Goal: Information Seeking & Learning: Learn about a topic

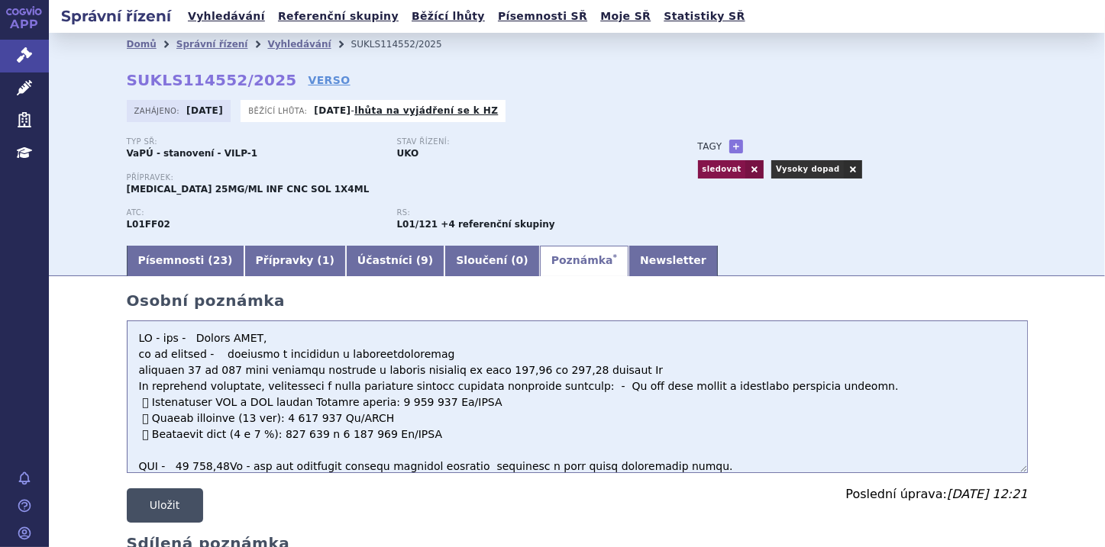
click at [160, 507] on button "Uložit" at bounding box center [165, 506] width 76 height 34
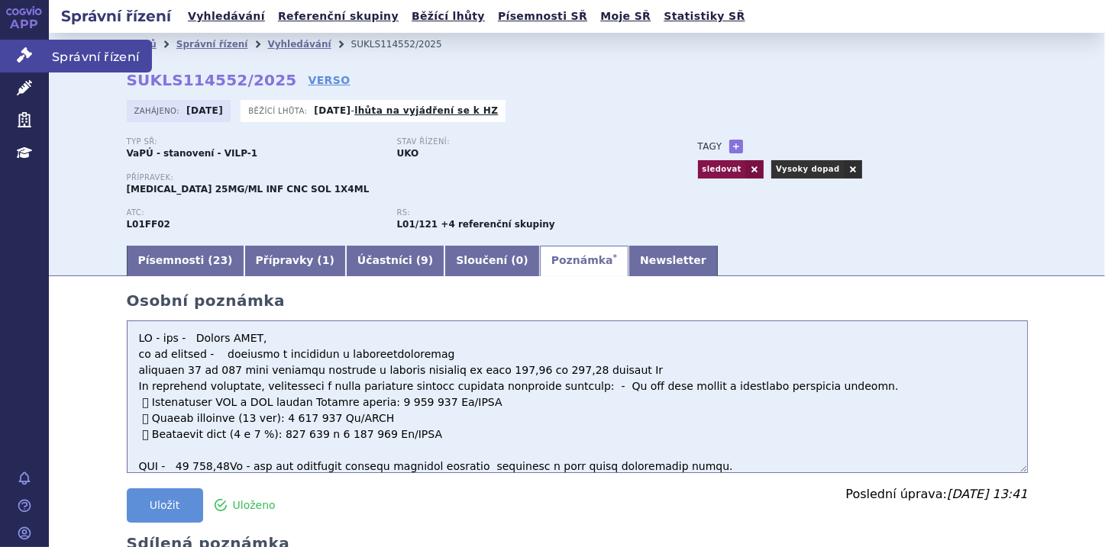
click at [29, 53] on icon at bounding box center [24, 54] width 15 height 15
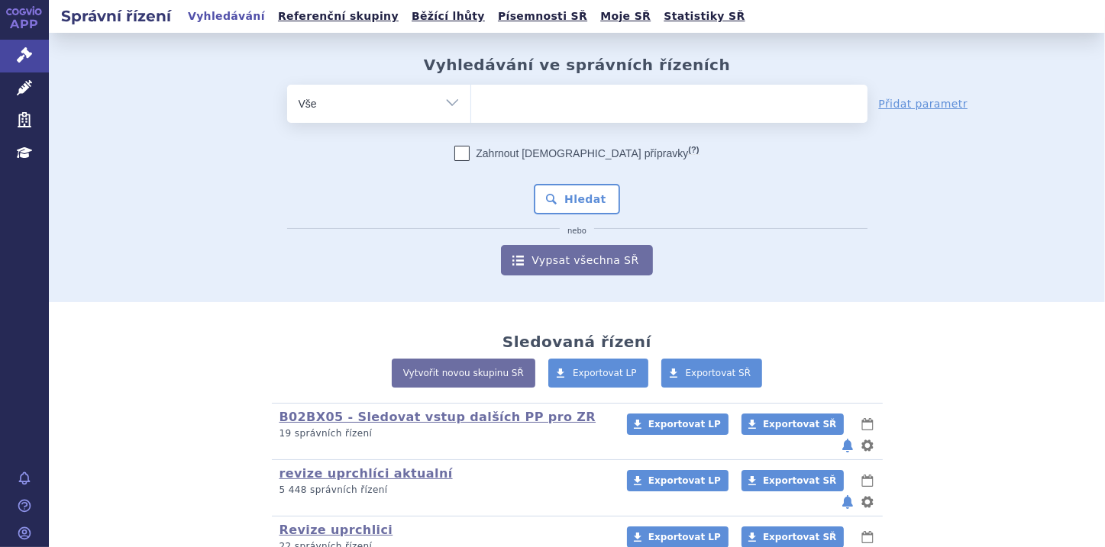
click at [440, 105] on select "Vše Spisová značka Typ SŘ Přípravek/SUKL kód Účastník/Držitel" at bounding box center [378, 102] width 183 height 34
select select "filter-file-number"
click at [287, 85] on select "Vše Spisová značka Typ SŘ Přípravek/SUKL kód Účastník/Držitel" at bounding box center [378, 102] width 183 height 34
click at [504, 101] on ul at bounding box center [669, 101] width 396 height 32
click at [471, 101] on select at bounding box center [470, 103] width 1 height 38
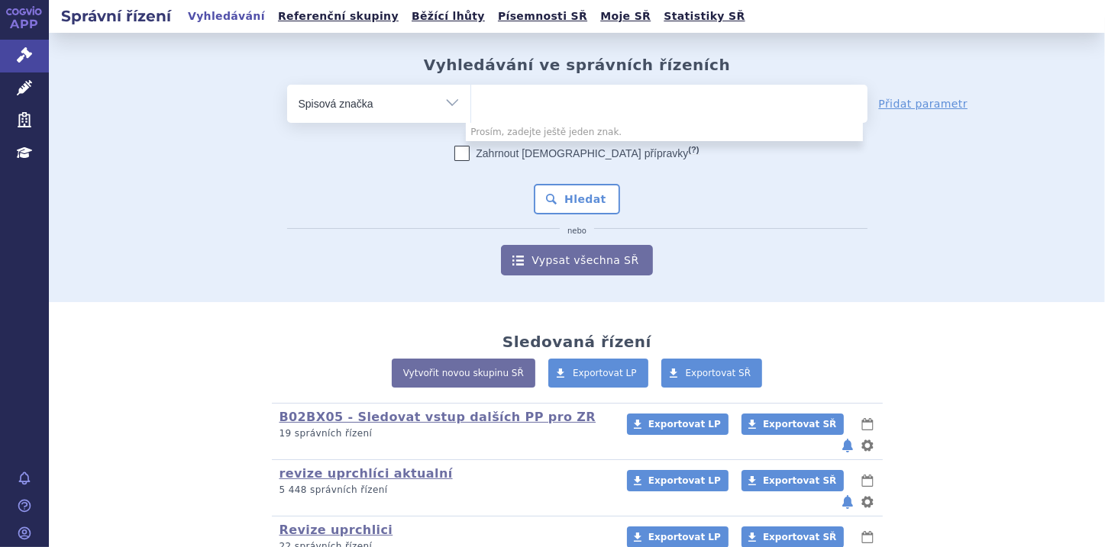
paste input "SUKLS52631/2024"
type input "SUKLS52631/2024"
select select "SUKLS52631/2024"
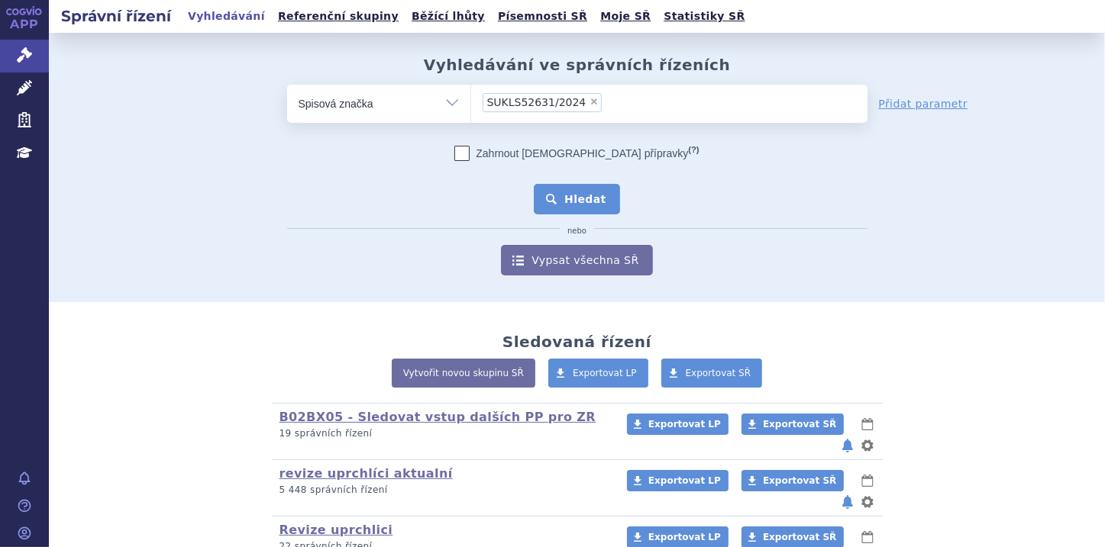
click at [576, 203] on button "Hledat" at bounding box center [577, 199] width 86 height 31
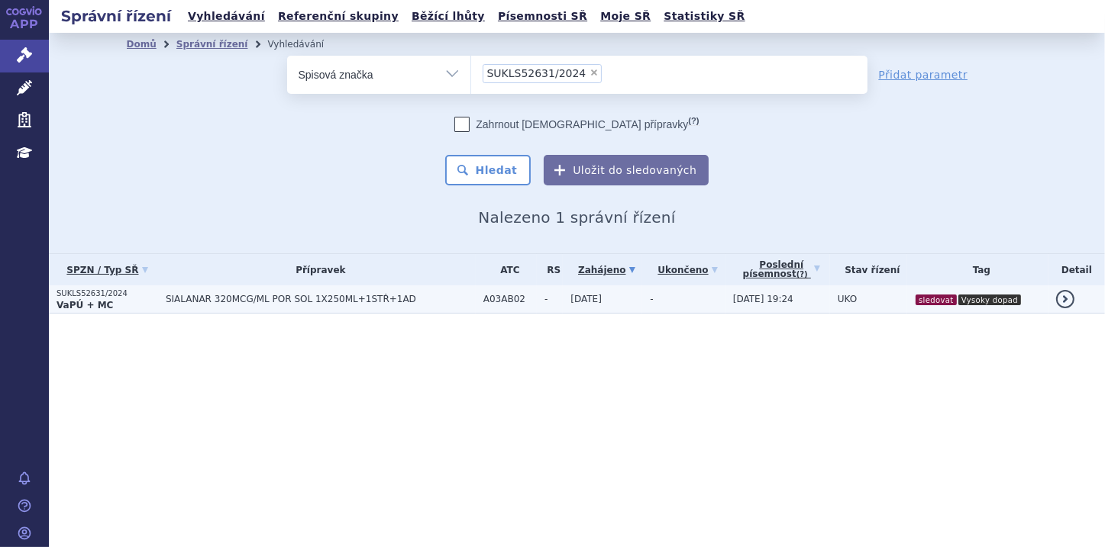
click at [90, 301] on strong "VaPÚ + MC" at bounding box center [84, 305] width 56 height 11
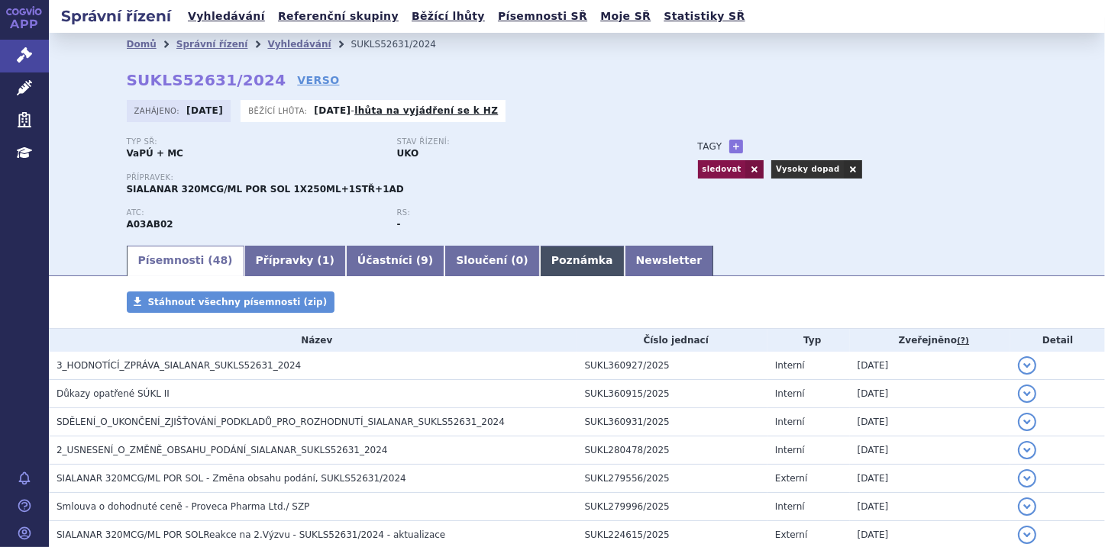
click at [540, 263] on link "Poznámka" at bounding box center [582, 261] width 85 height 31
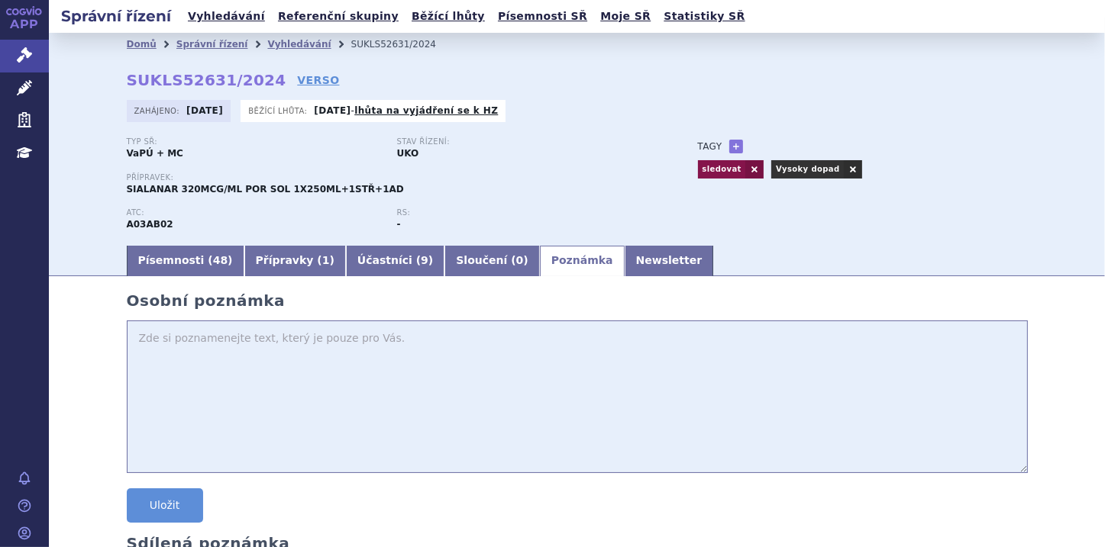
click at [137, 347] on textarea at bounding box center [577, 397] width 901 height 153
type textarea "H"
click at [192, 341] on textarea "3. HZ poz. -" at bounding box center [577, 397] width 901 height 153
drag, startPoint x: 135, startPoint y: 357, endPoint x: 354, endPoint y: 373, distance: 219.6
click at [421, 376] on textarea "3. HZ poz. -" at bounding box center [577, 397] width 901 height 153
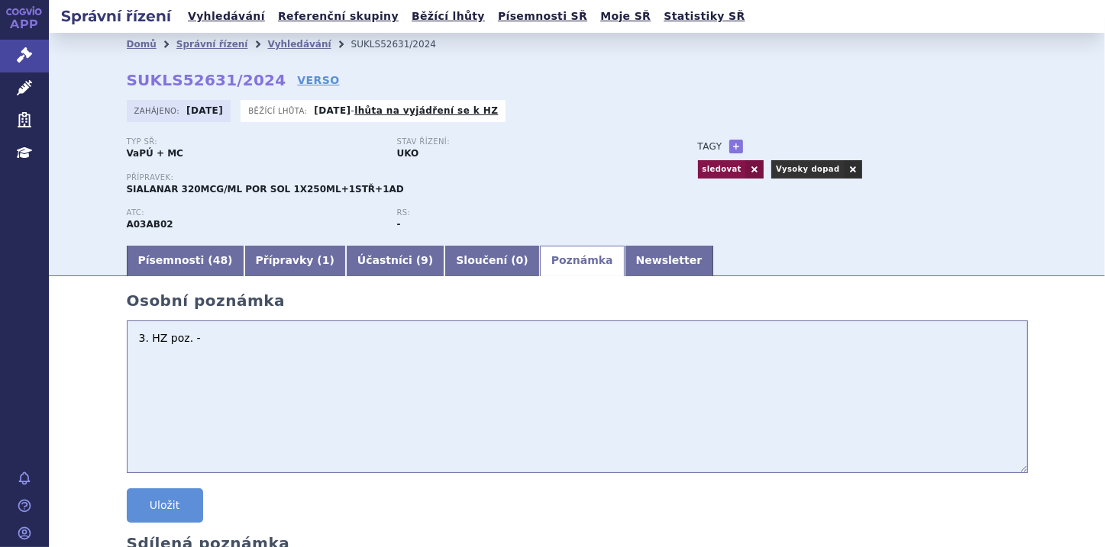
click at [152, 355] on textarea "3. HZ poz. -" at bounding box center [577, 397] width 901 height 153
paste textarea "Analýza nákladové efektivity přípravku SIALANAR ve srovnání s placebem ukazuje …"
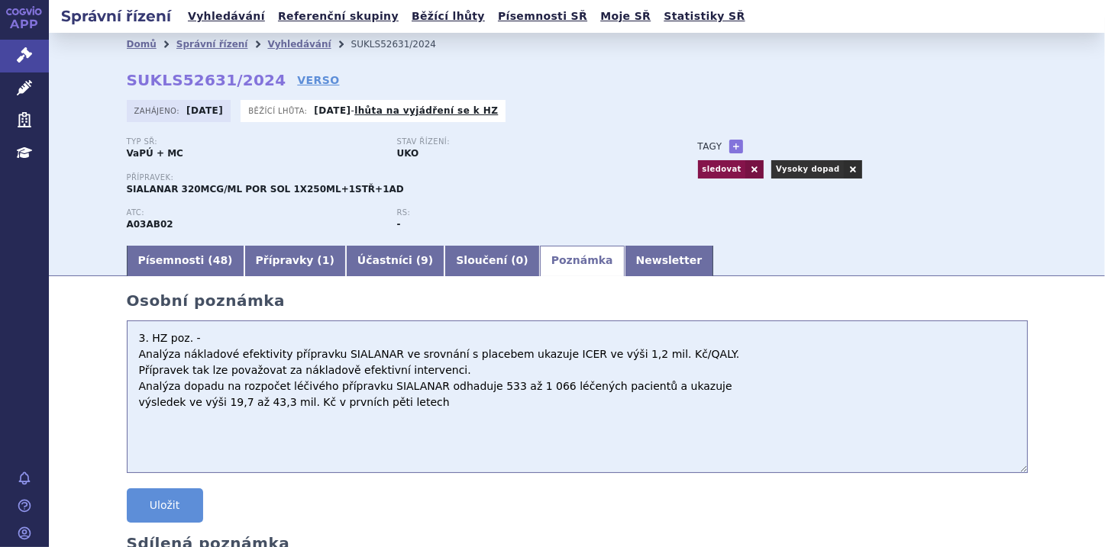
click at [681, 357] on textarea "3. HZ poz. - Analýza nákladové efektivity přípravku SIALANAR ve srovnání s plac…" at bounding box center [577, 397] width 901 height 153
click at [451, 372] on textarea "3. HZ poz. - Analýza nákladové efektivity přípravku SIALANAR ve srovnání s plac…" at bounding box center [577, 397] width 901 height 153
click at [131, 406] on textarea "3. HZ poz. - Analýza nákladové efektivity přípravku SIALANAR ve srovnání s plac…" at bounding box center [577, 397] width 901 height 153
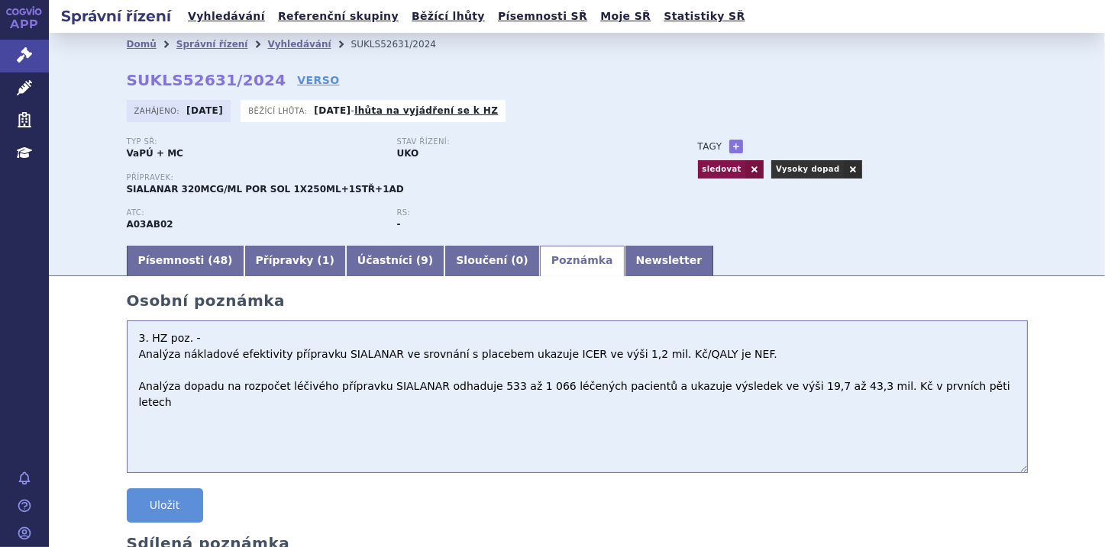
click at [925, 388] on textarea "3. HZ poz. - Analýza nákladové efektivity přípravku SIALANAR ve srovnání s plac…" at bounding box center [577, 397] width 901 height 153
type textarea "3. HZ poz. - Analýza nákladové efektivity přípravku SIALANAR ve srovnání s plac…"
click at [174, 511] on button "Uložit" at bounding box center [165, 506] width 76 height 34
click at [15, 51] on link "Správní řízení" at bounding box center [24, 56] width 49 height 32
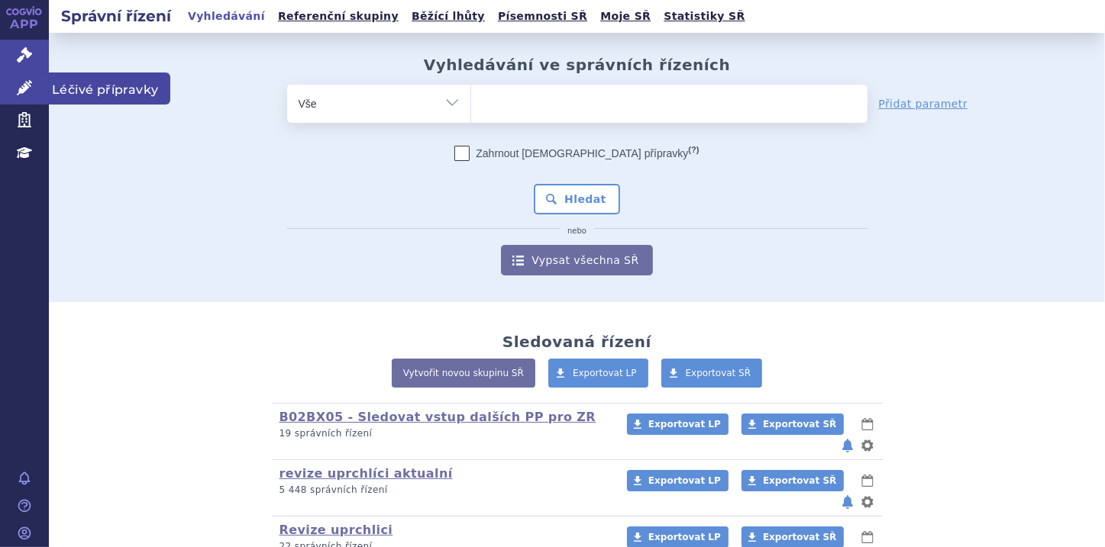
click at [27, 95] on icon at bounding box center [24, 87] width 15 height 15
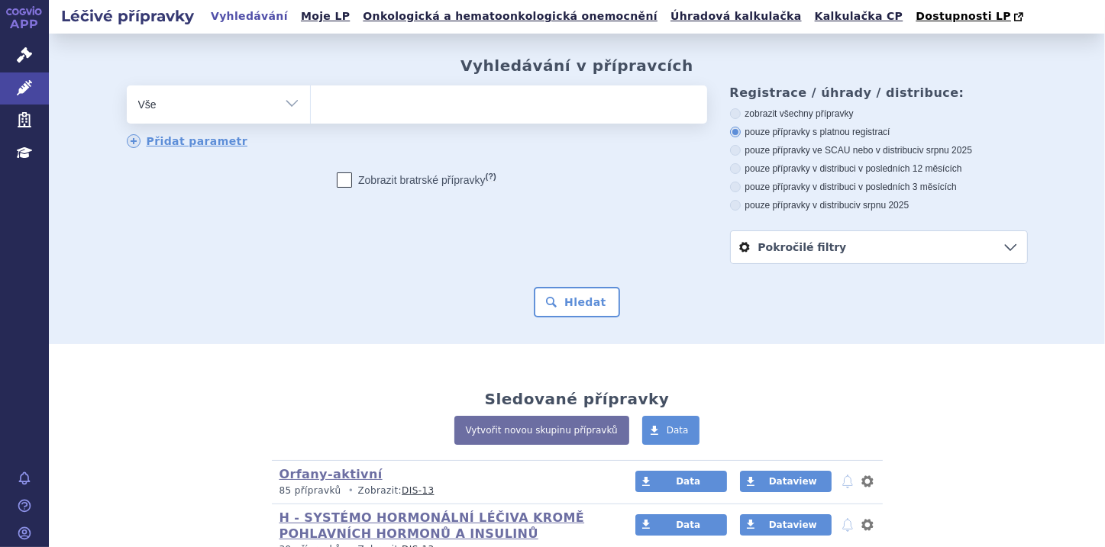
click at [286, 102] on select "Vše Přípravek/SUKL kód MAH VPOIS ATC/Aktivní látka Léková forma Síla" at bounding box center [218, 103] width 183 height 34
click at [322, 100] on input "search" at bounding box center [326, 102] width 8 height 19
paste input "0228771"
type input "0228771"
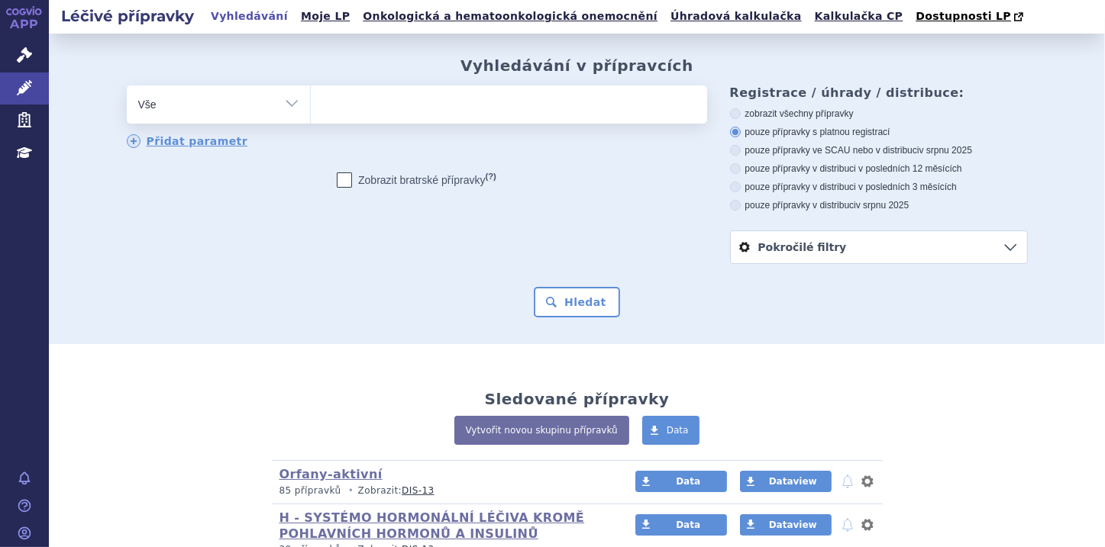
select select "0228771"
click at [592, 299] on button "Hledat" at bounding box center [577, 302] width 86 height 31
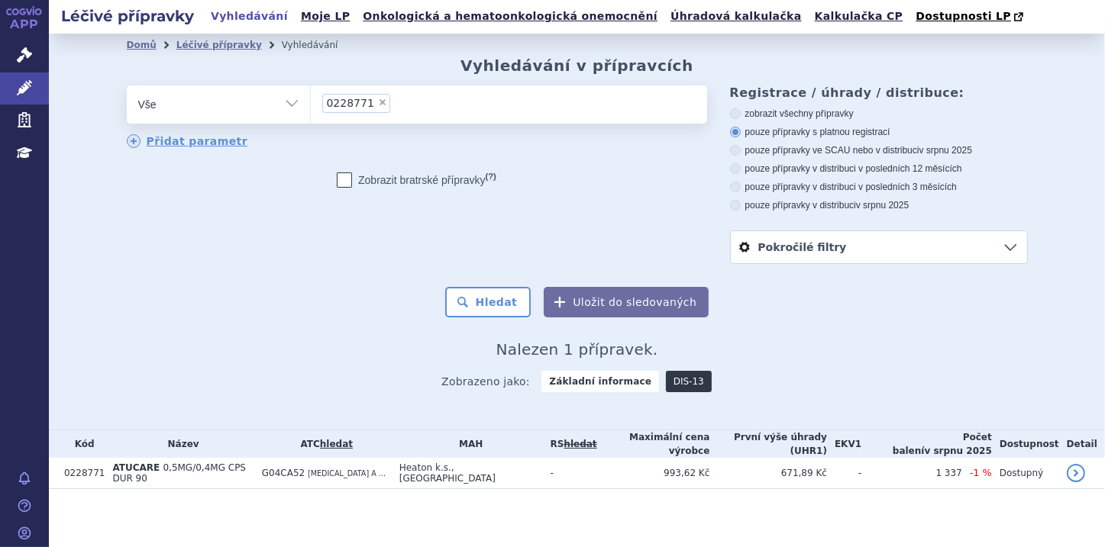
click at [688, 384] on link "DIS-13" at bounding box center [689, 381] width 46 height 21
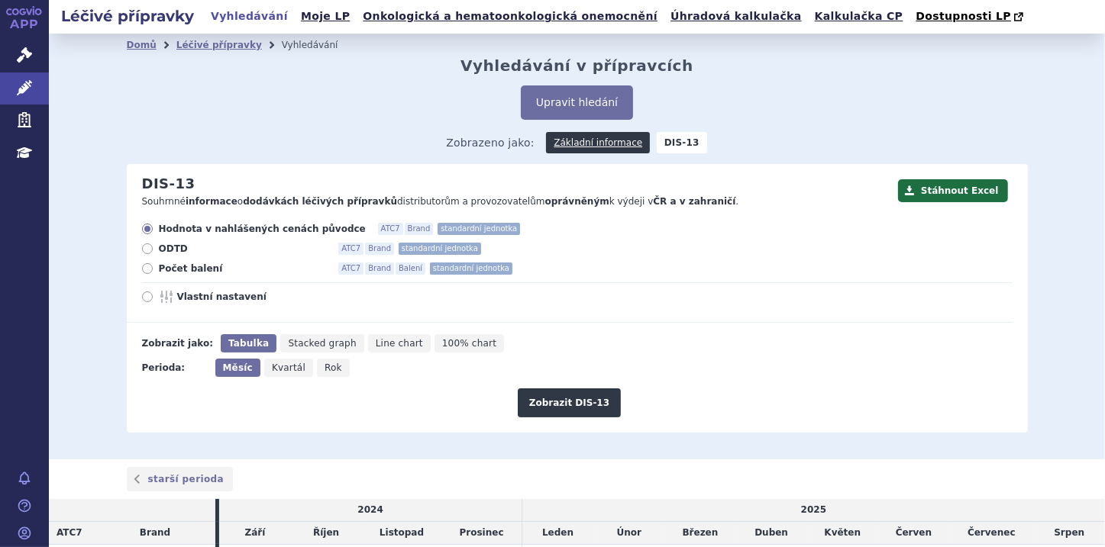
click at [142, 270] on icon at bounding box center [147, 268] width 11 height 11
click at [144, 270] on input "Počet balení ATC7 Brand Balení standardní jednotka" at bounding box center [149, 271] width 10 height 10
radio input "true"
click at [325, 373] on span "Rok" at bounding box center [333, 368] width 18 height 11
click at [325, 369] on input "Rok" at bounding box center [322, 364] width 10 height 10
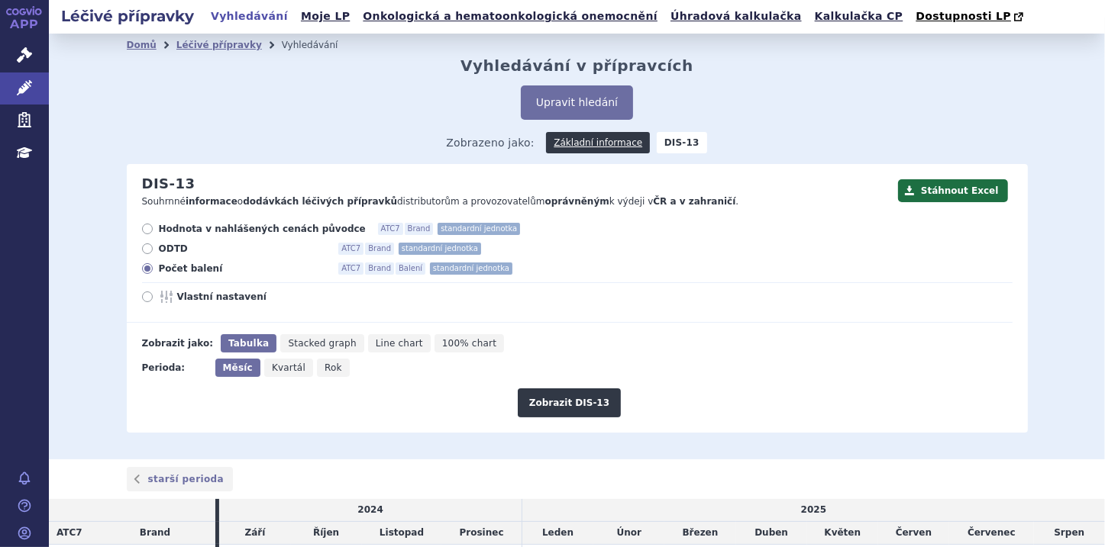
radio input "true"
click at [584, 403] on button "Zobrazit DIS-13" at bounding box center [569, 403] width 103 height 29
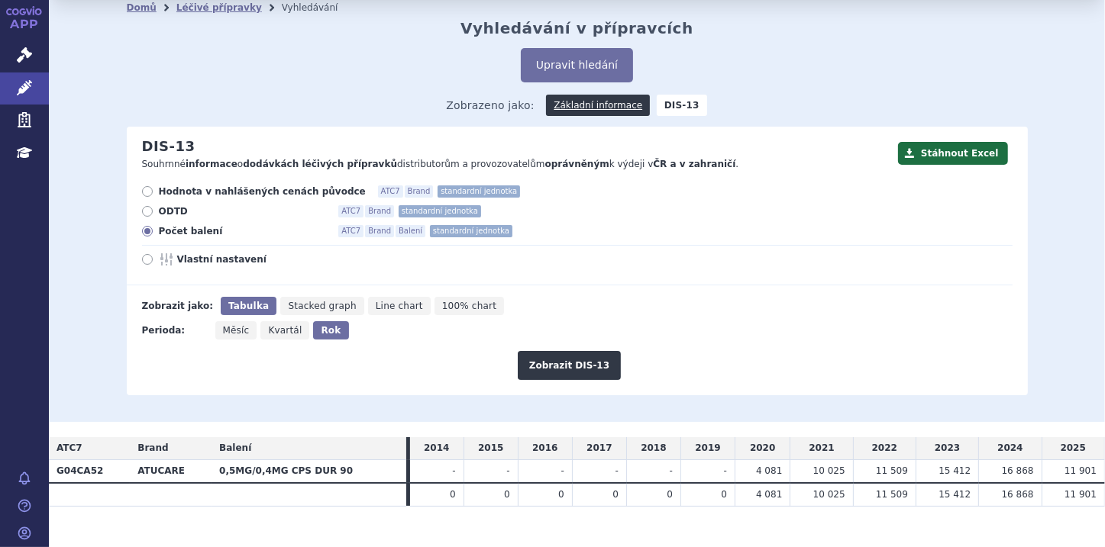
scroll to position [58, 0]
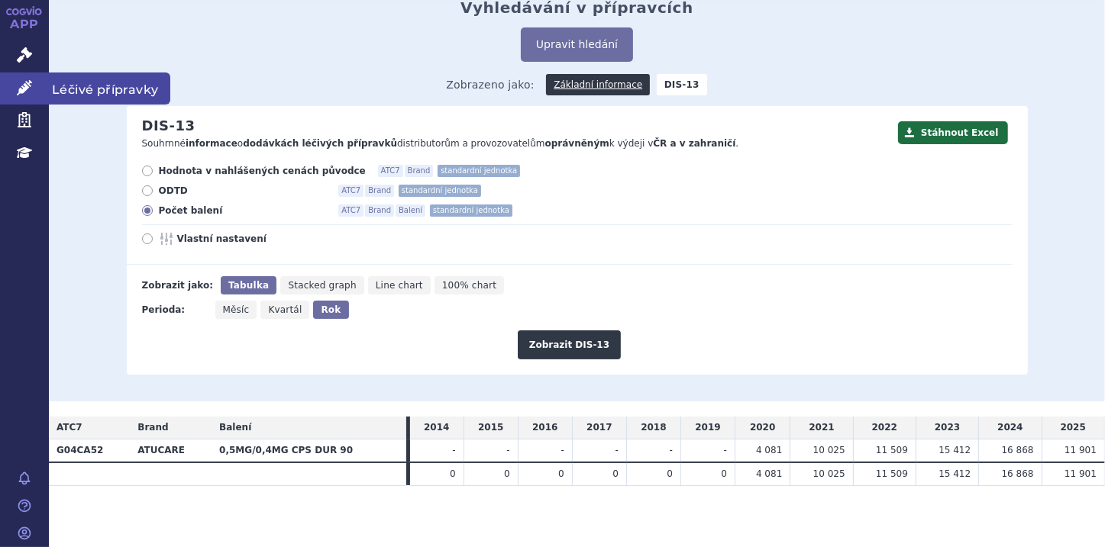
click at [18, 86] on icon at bounding box center [24, 87] width 15 height 15
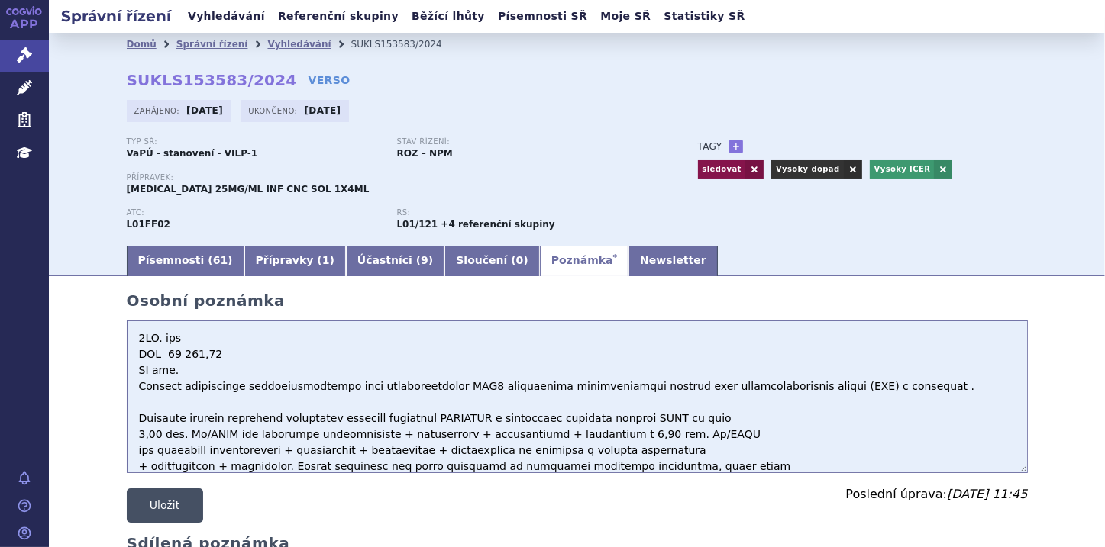
click at [164, 504] on button "Uložit" at bounding box center [165, 506] width 76 height 34
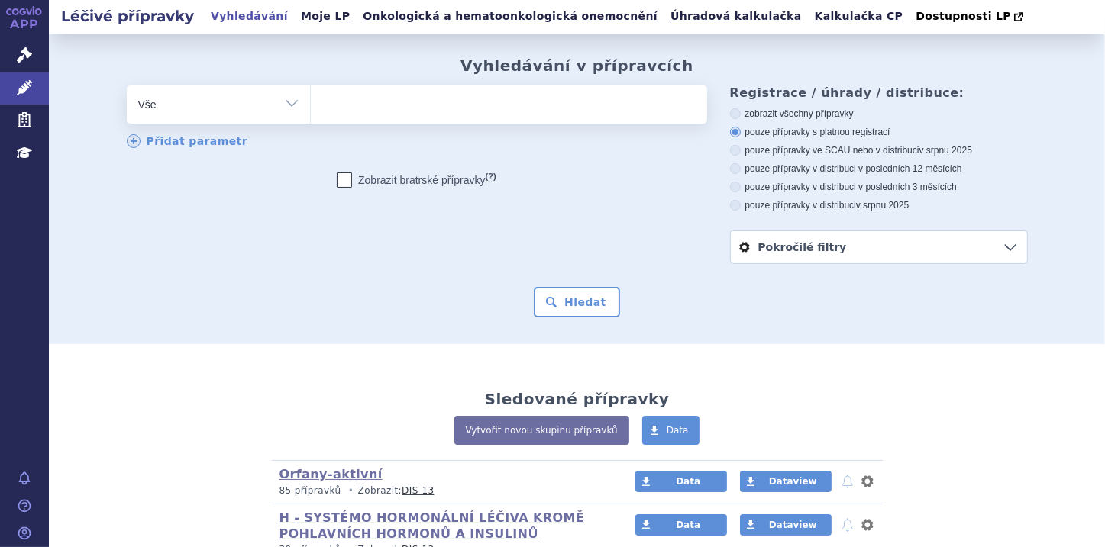
click at [286, 103] on select "Vše Přípravek/SUKL kód MAH VPOIS ATC/Aktivní látka Léková forma Síla" at bounding box center [218, 103] width 183 height 34
select select "filter-atc-group"
click at [127, 86] on select "Vše Přípravek/SUKL kód MAH VPOIS ATC/Aktivní látka Léková forma Síla" at bounding box center [218, 103] width 183 height 34
click at [331, 106] on ul at bounding box center [509, 102] width 396 height 32
click at [311, 106] on select at bounding box center [310, 104] width 1 height 38
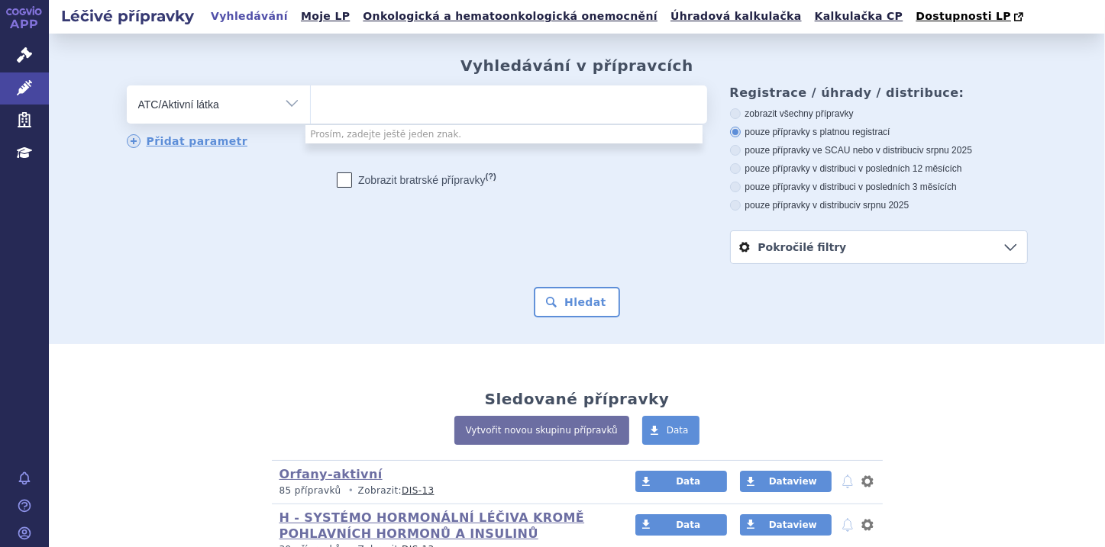
paste input "G04CA52"
type input "G04CA52"
select select "G04CA52"
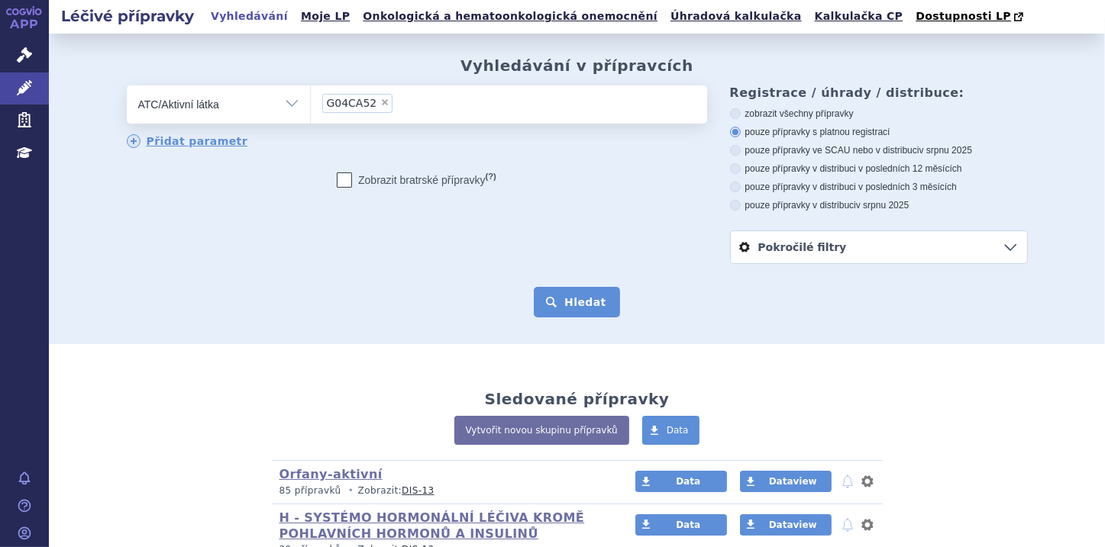
click at [572, 305] on button "Hledat" at bounding box center [577, 302] width 86 height 31
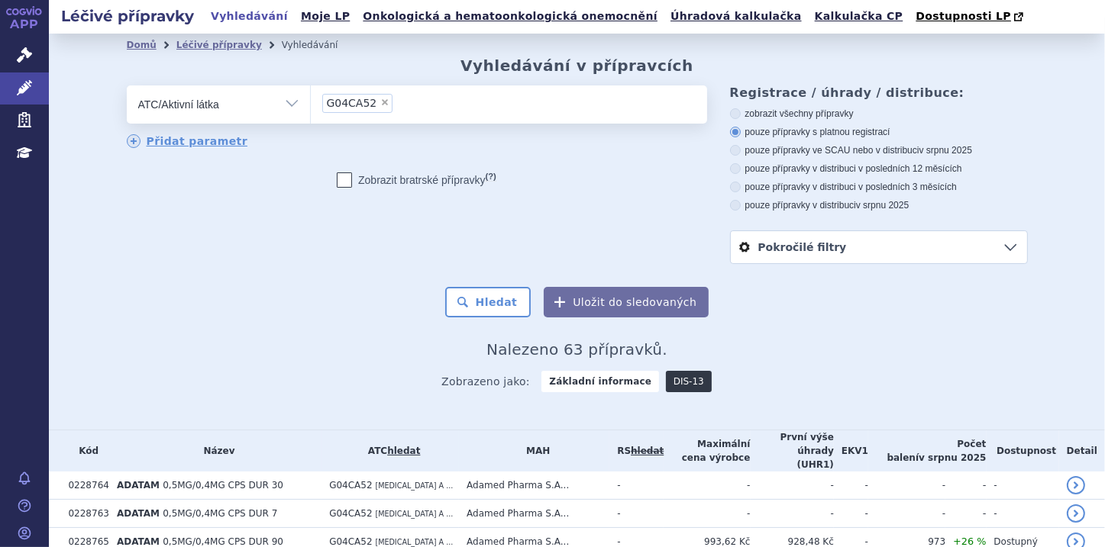
click at [677, 382] on link "DIS-13" at bounding box center [689, 381] width 46 height 21
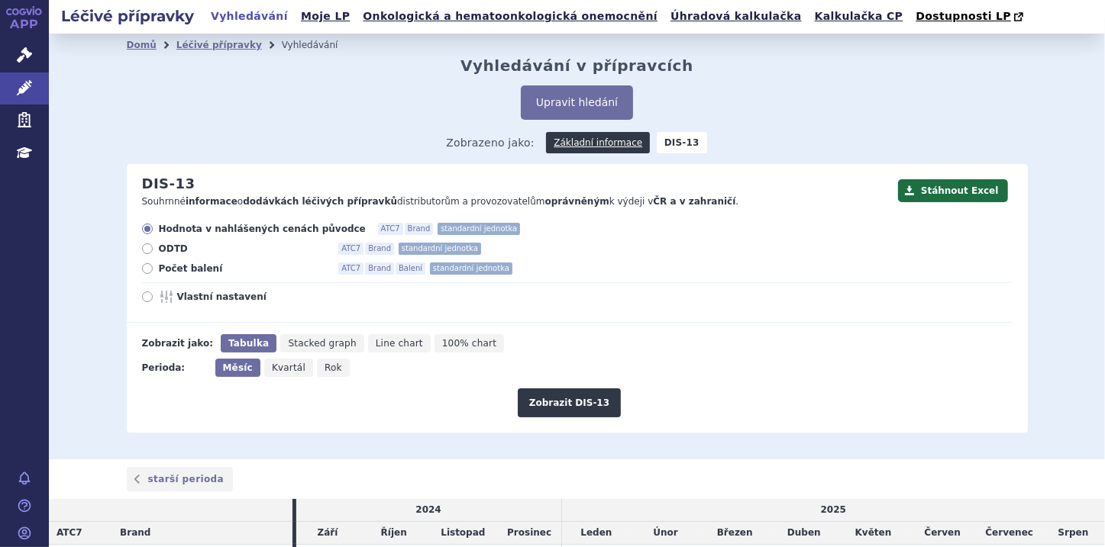
click at [142, 272] on icon at bounding box center [147, 268] width 11 height 11
click at [144, 272] on input "Počet balení ATC7 Brand Balení standardní jednotka" at bounding box center [149, 271] width 10 height 10
radio input "true"
click at [324, 373] on span "Rok" at bounding box center [333, 368] width 18 height 11
click at [318, 369] on input "Rok" at bounding box center [322, 364] width 10 height 10
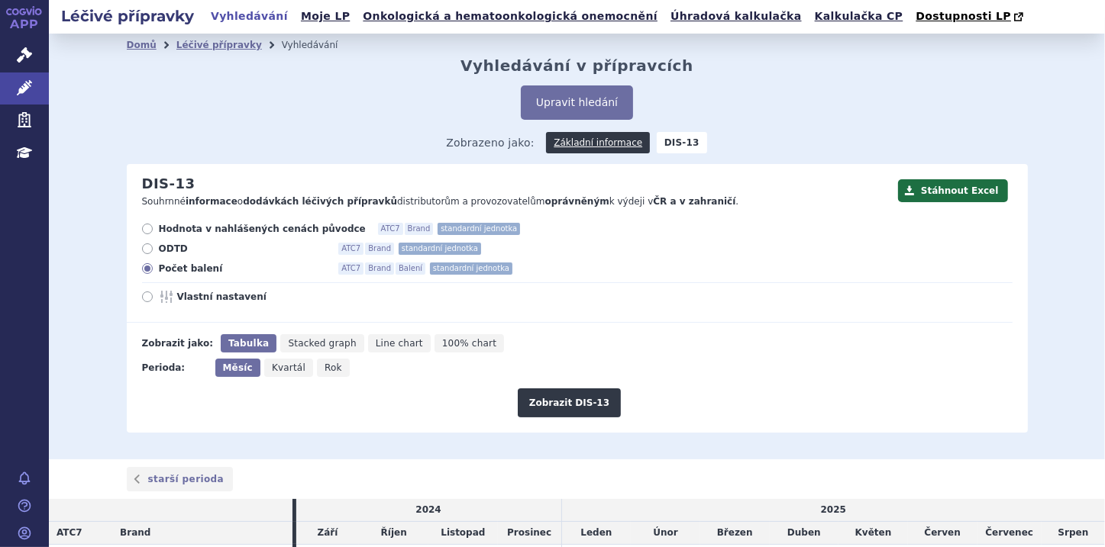
radio input "true"
click at [585, 406] on button "Zobrazit DIS-13" at bounding box center [569, 403] width 103 height 29
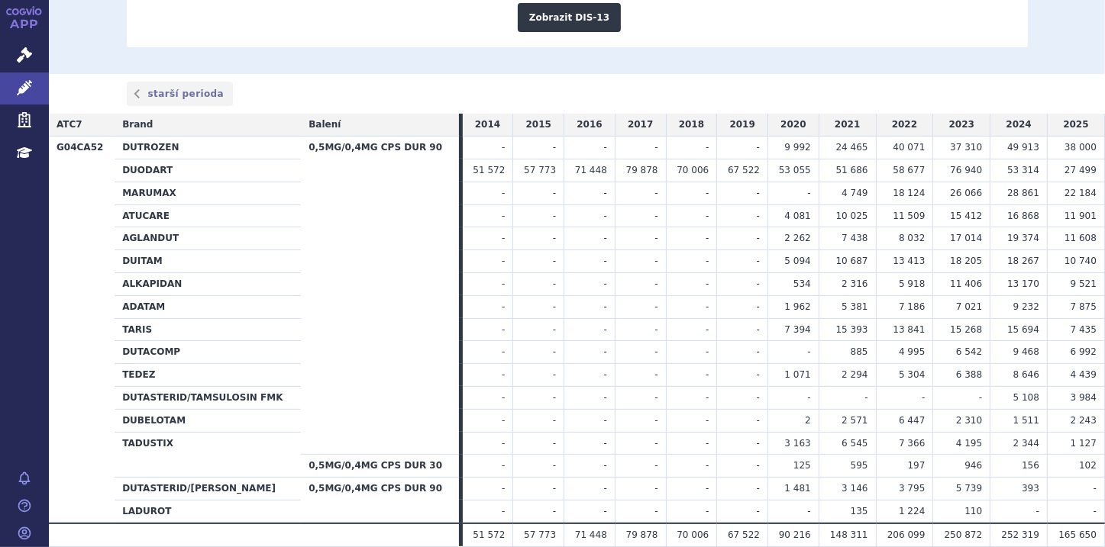
scroll to position [428, 0]
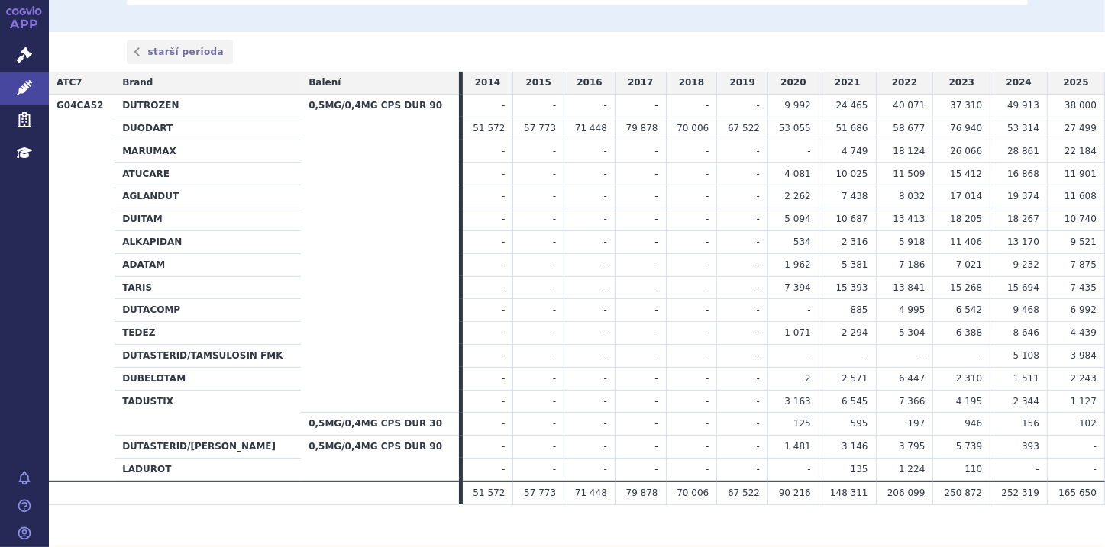
click at [131, 177] on th "ATUCARE" at bounding box center [208, 174] width 186 height 23
click at [11, 81] on link "Léčivé přípravky" at bounding box center [24, 89] width 49 height 32
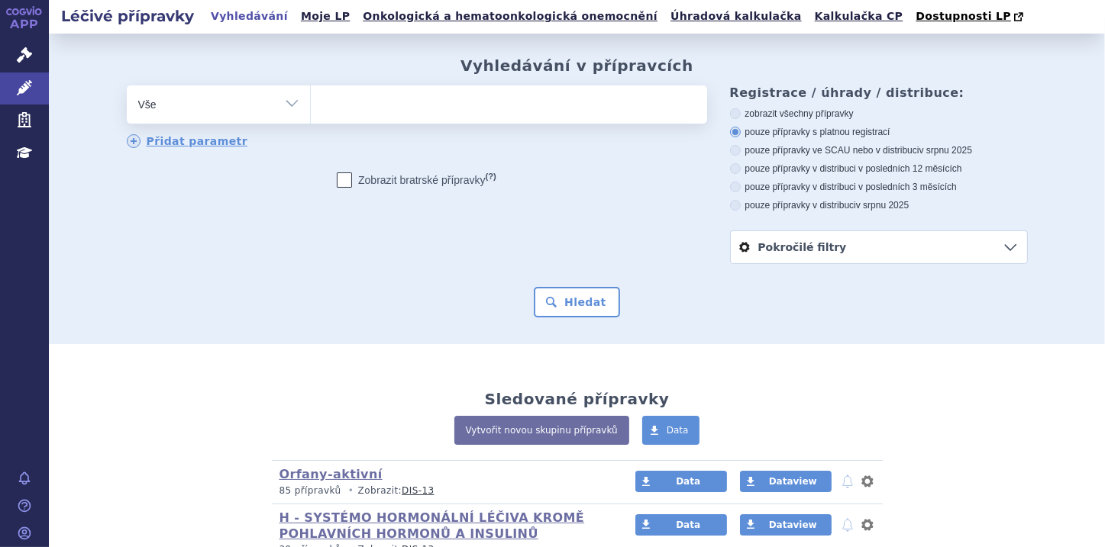
click at [279, 105] on select "Vše Přípravek/SUKL kód MAH VPOIS ATC/Aktivní látka Léková forma Síla" at bounding box center [218, 103] width 183 height 34
select select "filter-atc-group"
click at [127, 86] on select "Vše Přípravek/SUKL kód MAH VPOIS ATC/Aktivní látka Léková forma Síla" at bounding box center [218, 103] width 183 height 34
click at [352, 98] on ul at bounding box center [509, 102] width 396 height 32
click at [311, 98] on select at bounding box center [310, 104] width 1 height 38
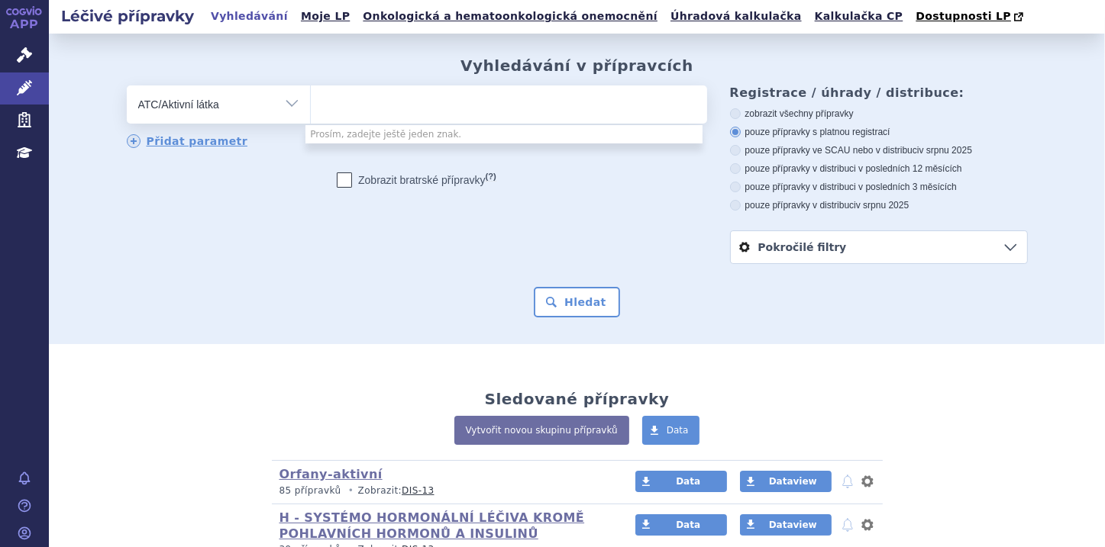
paste input "G04CA52"
type input "G04CA52"
select select "G04CA52"
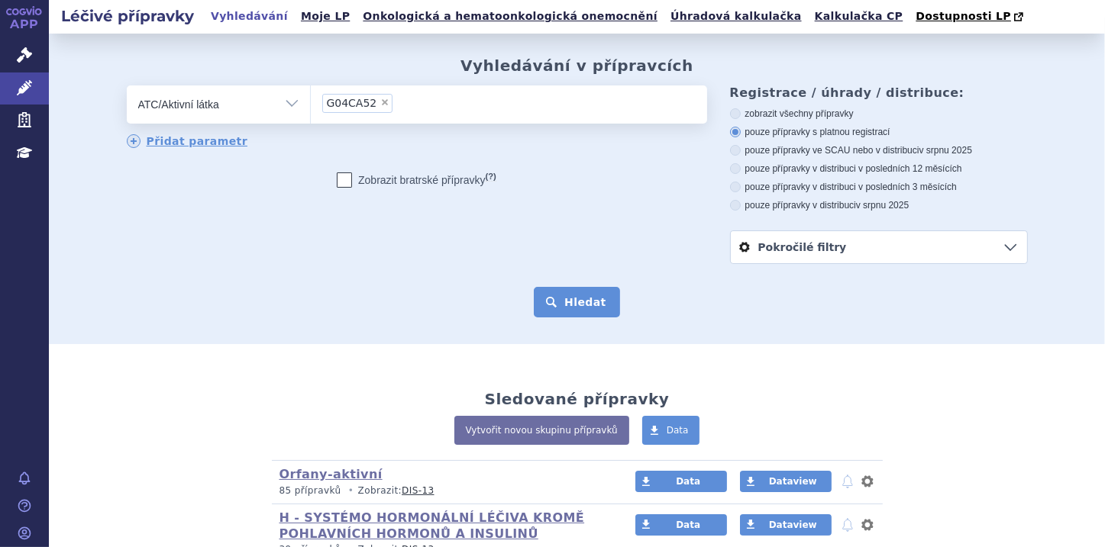
click at [591, 302] on button "Hledat" at bounding box center [577, 302] width 86 height 31
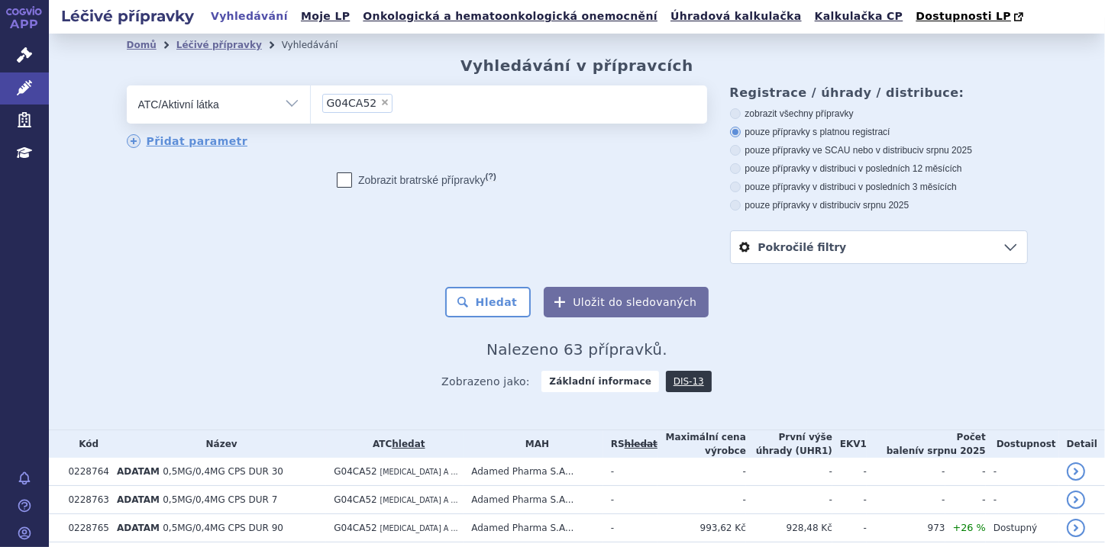
click at [730, 171] on icon at bounding box center [735, 168] width 11 height 11
click at [731, 171] on input "pouze přípravky v distribuci v posledních 12 měsících" at bounding box center [736, 171] width 10 height 10
radio input "true"
click at [730, 131] on icon at bounding box center [735, 132] width 11 height 11
click at [731, 131] on input "pouze přípravky s platnou registrací" at bounding box center [736, 134] width 10 height 10
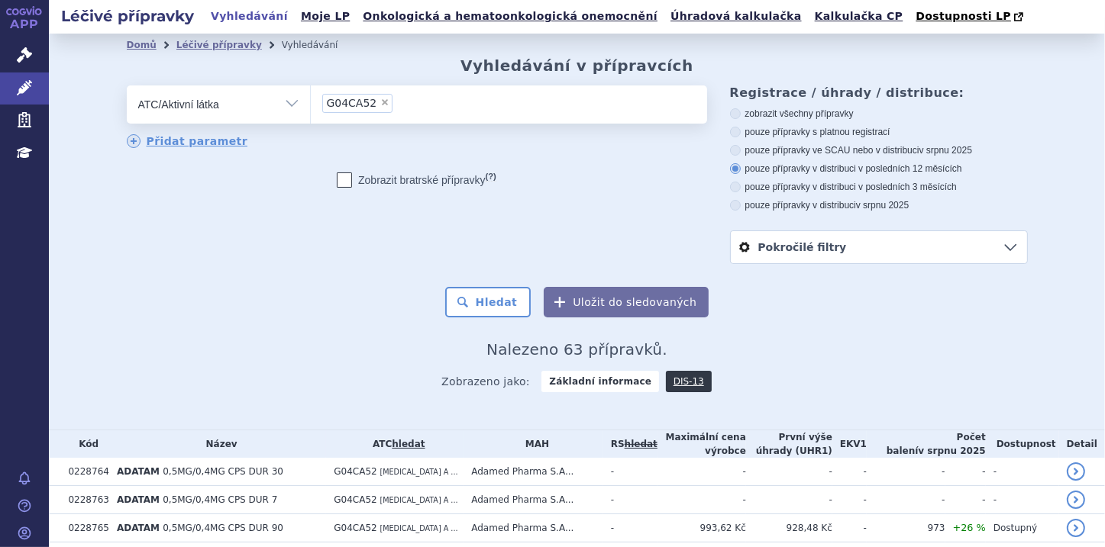
radio input "true"
click at [1008, 249] on link "Pokročilé filtry" at bounding box center [879, 247] width 296 height 32
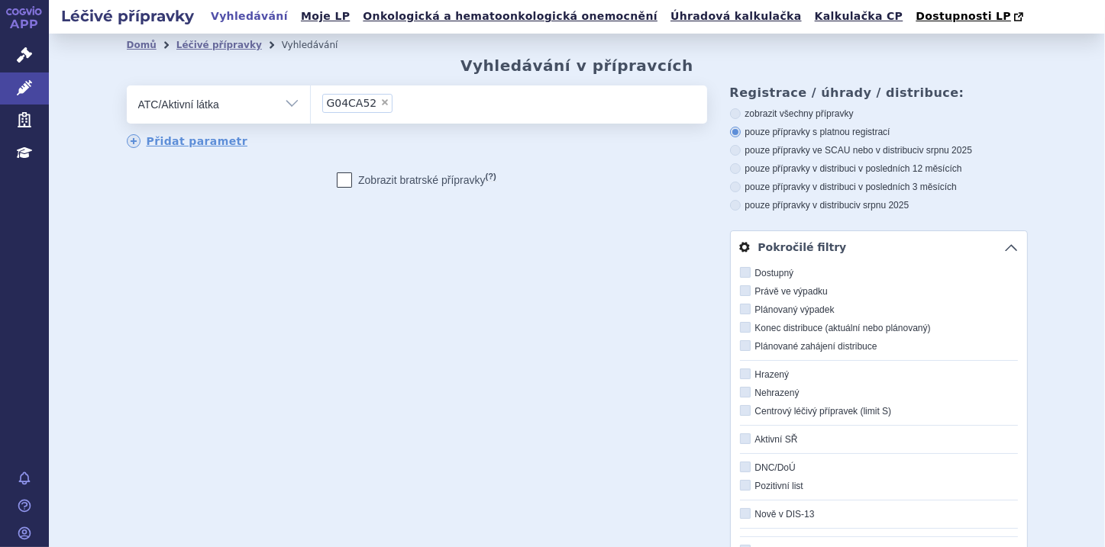
click at [741, 273] on icon at bounding box center [745, 272] width 11 height 11
click at [741, 273] on input "Dostupný" at bounding box center [746, 274] width 10 height 10
checkbox input "true"
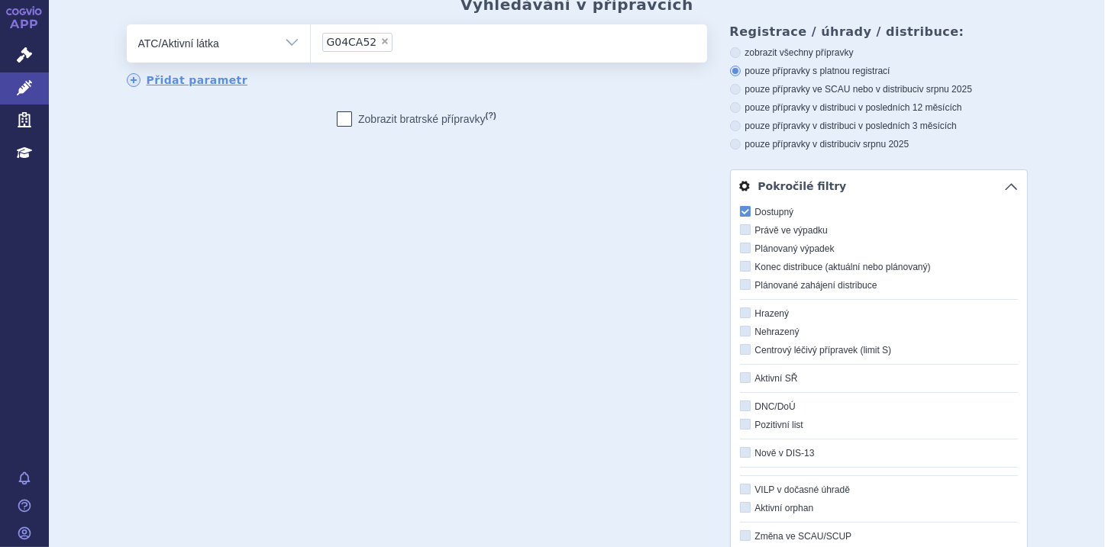
click at [741, 270] on icon at bounding box center [745, 266] width 11 height 11
click at [741, 270] on input "Konec distribuce (aktuální nebo plánovaný)" at bounding box center [746, 268] width 10 height 10
checkbox input "true"
click at [740, 210] on icon at bounding box center [745, 211] width 11 height 11
click at [741, 210] on input "Dostupný" at bounding box center [746, 213] width 10 height 10
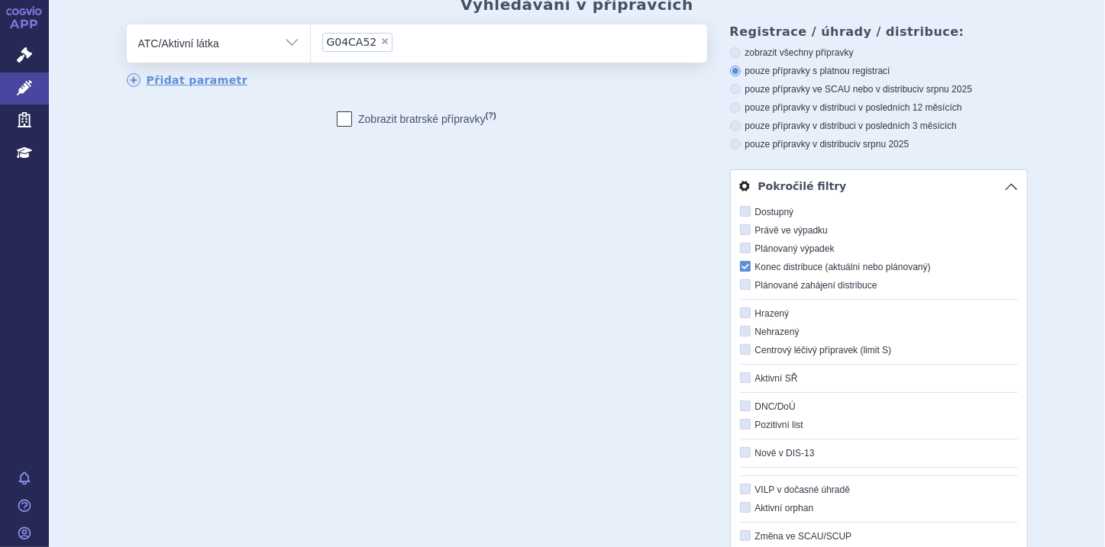
checkbox input "true"
checkbox input "false"
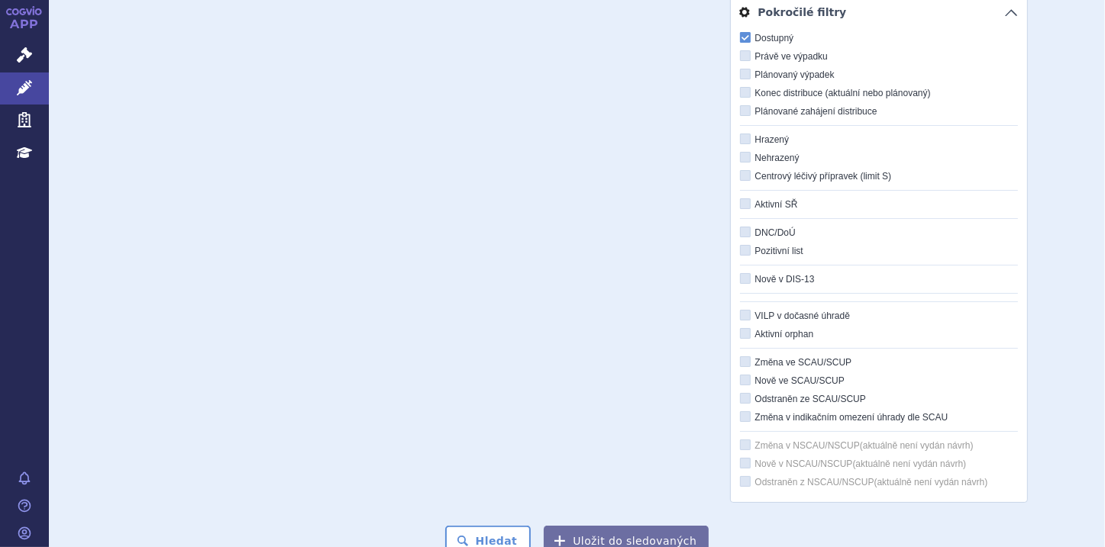
scroll to position [305, 0]
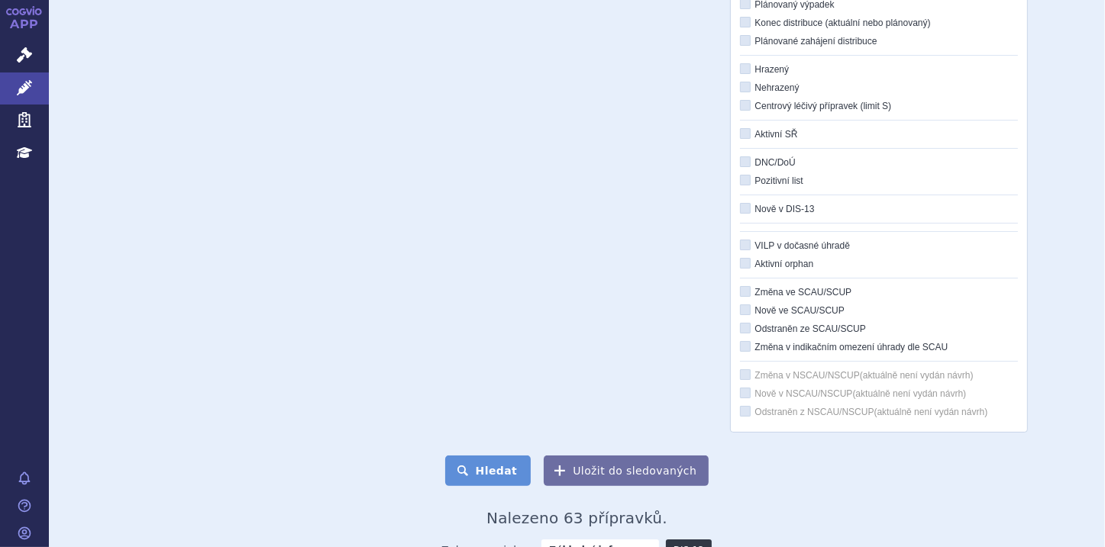
click at [500, 473] on button "Hledat" at bounding box center [488, 471] width 86 height 31
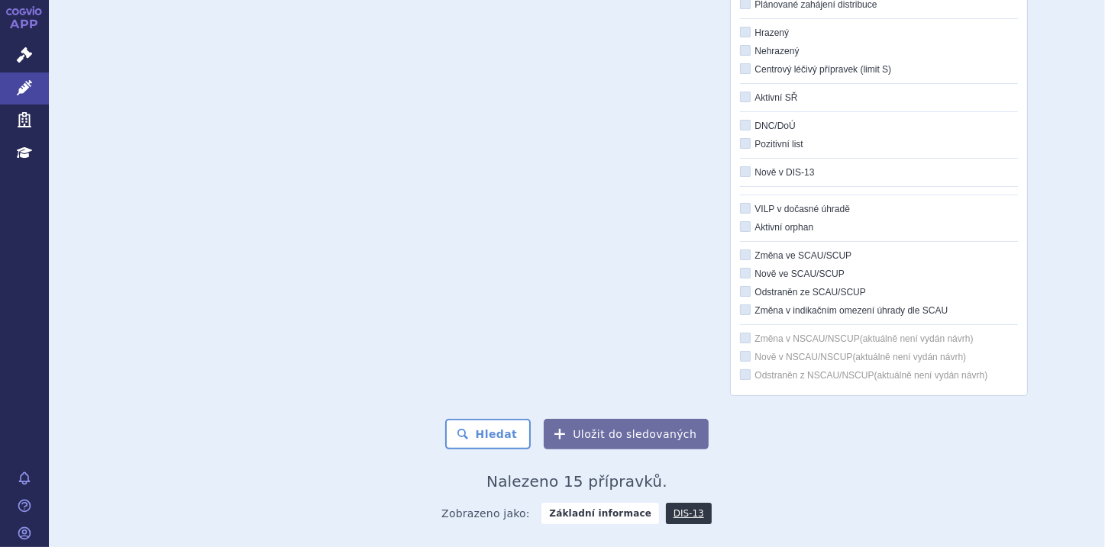
scroll to position [455, 0]
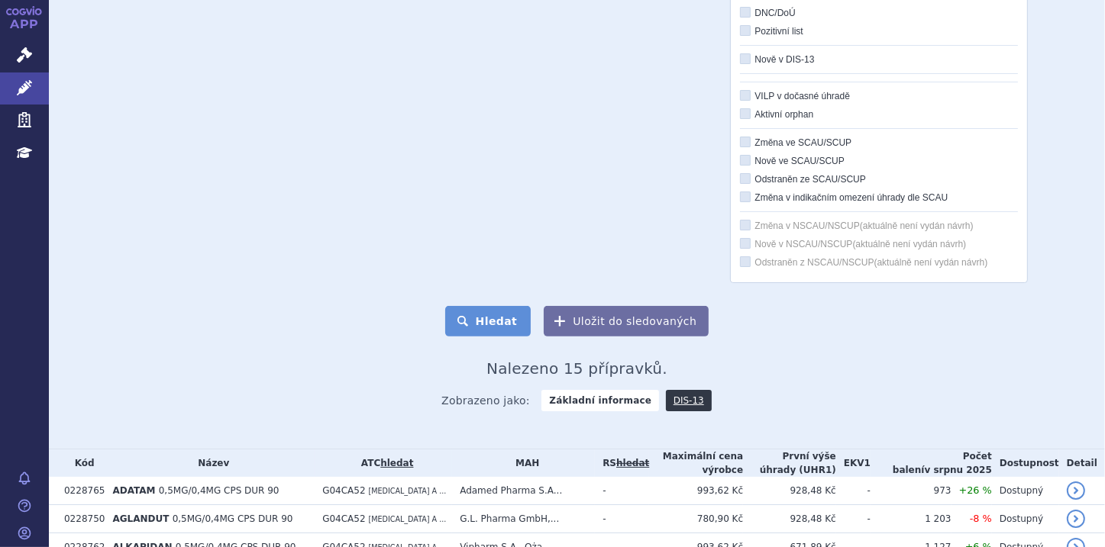
click at [495, 321] on button "Hledat" at bounding box center [488, 321] width 86 height 31
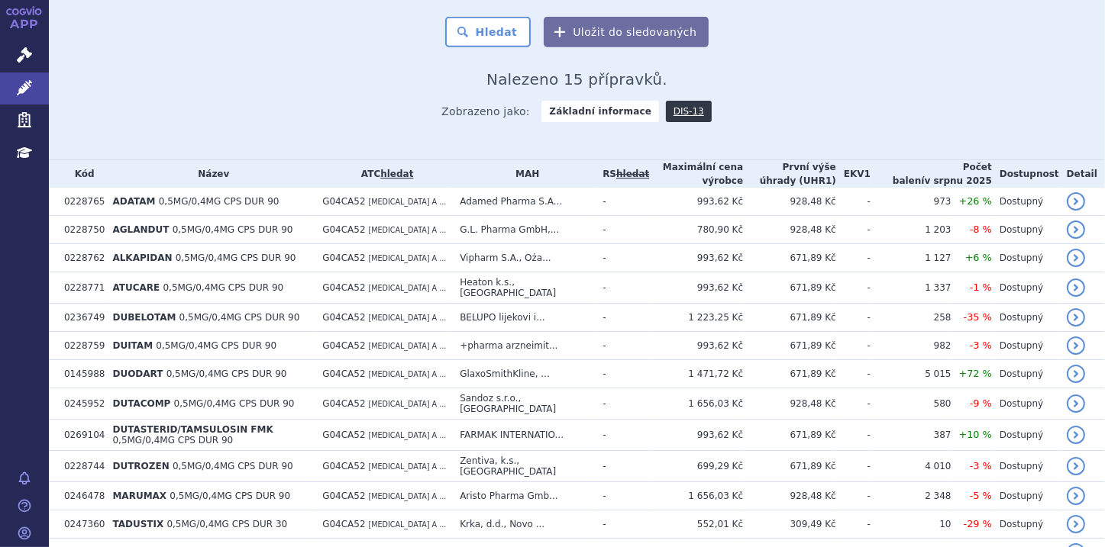
scroll to position [741, 0]
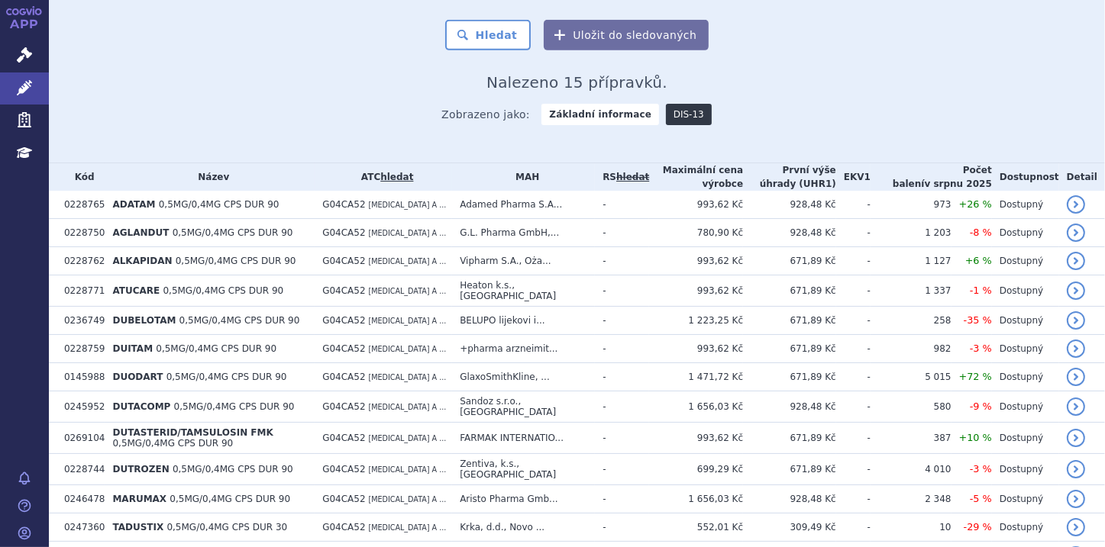
click at [666, 110] on link "DIS-13" at bounding box center [689, 114] width 46 height 21
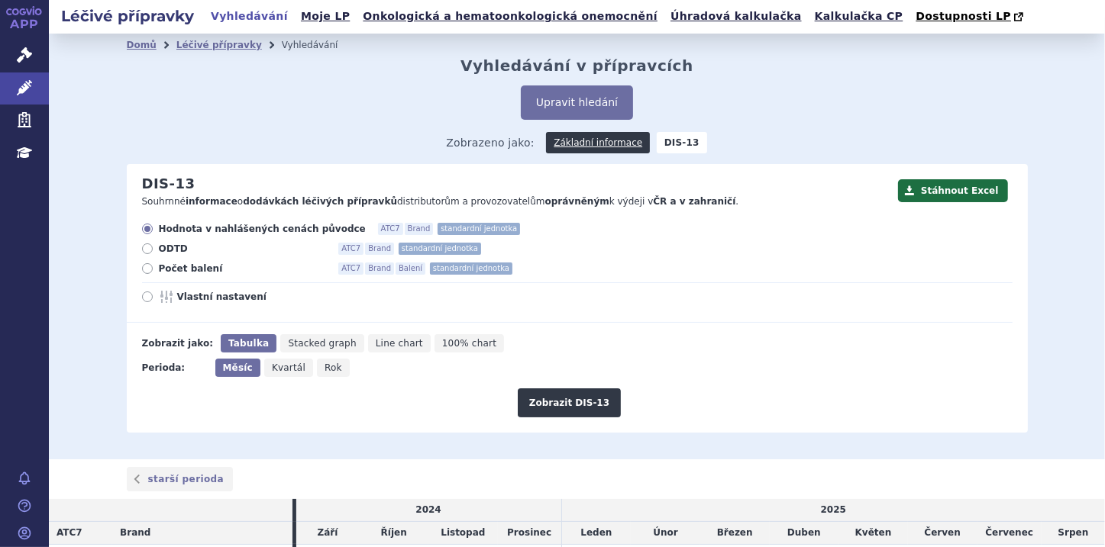
click at [142, 267] on icon at bounding box center [147, 268] width 11 height 11
click at [144, 267] on input "Počet balení ATC7 Brand Balení standardní jednotka" at bounding box center [149, 271] width 10 height 10
radio input "true"
click at [324, 373] on span "Rok" at bounding box center [333, 368] width 18 height 11
click at [317, 369] on input "Rok" at bounding box center [322, 364] width 10 height 10
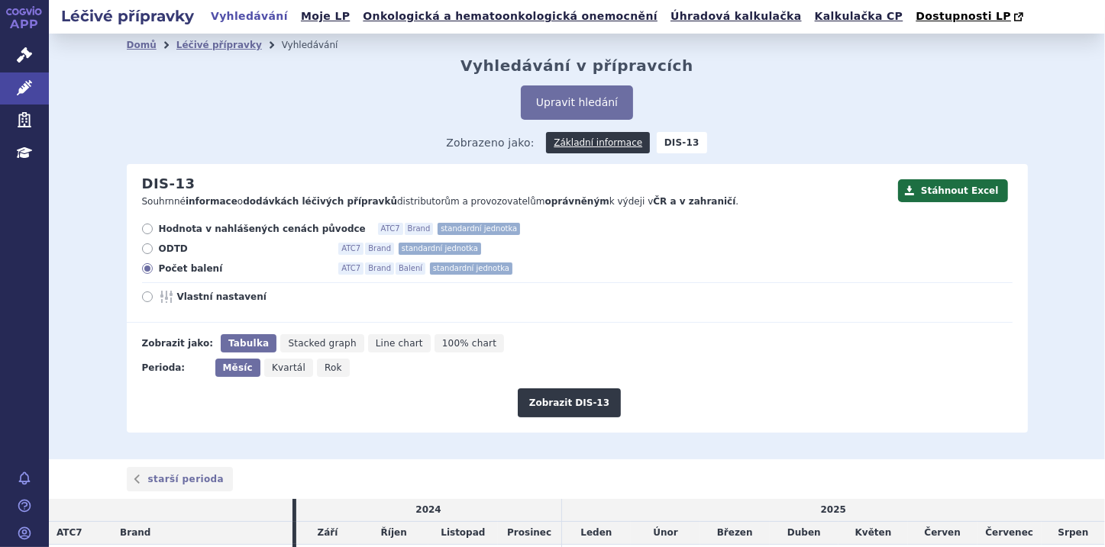
radio input "true"
click at [582, 404] on button "Zobrazit DIS-13" at bounding box center [569, 403] width 103 height 29
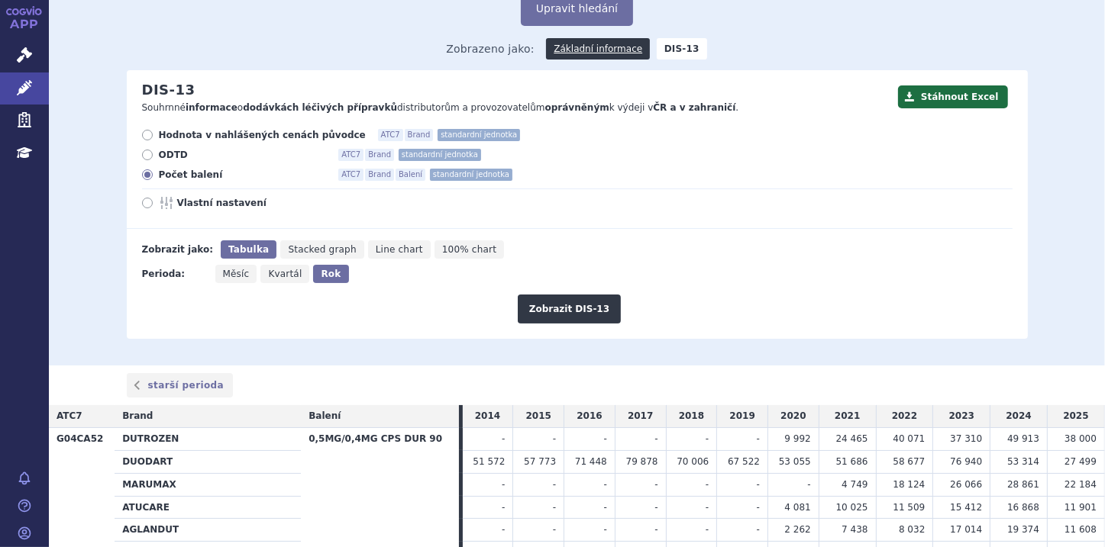
scroll to position [33, 0]
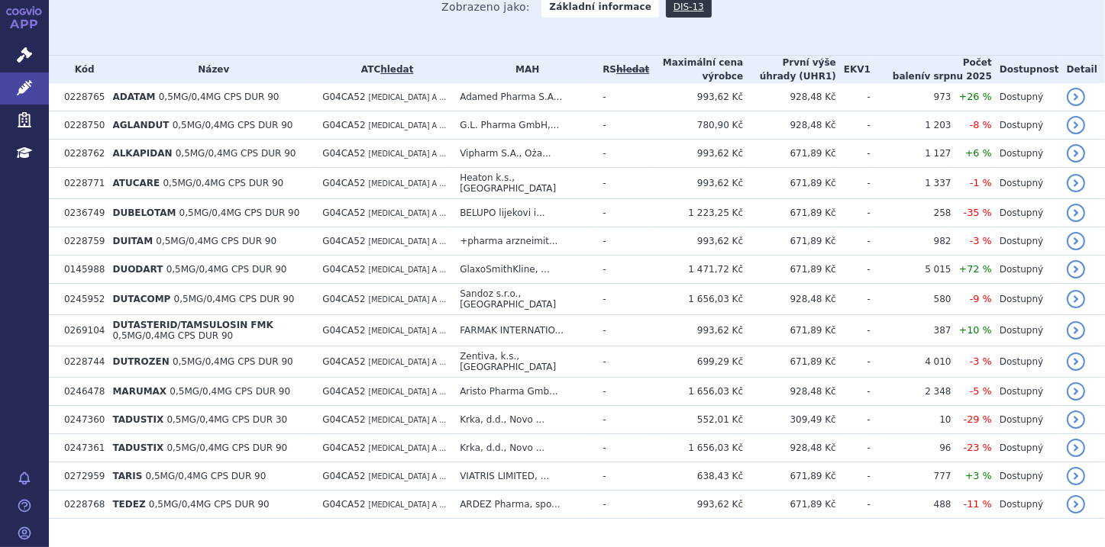
scroll to position [871, 0]
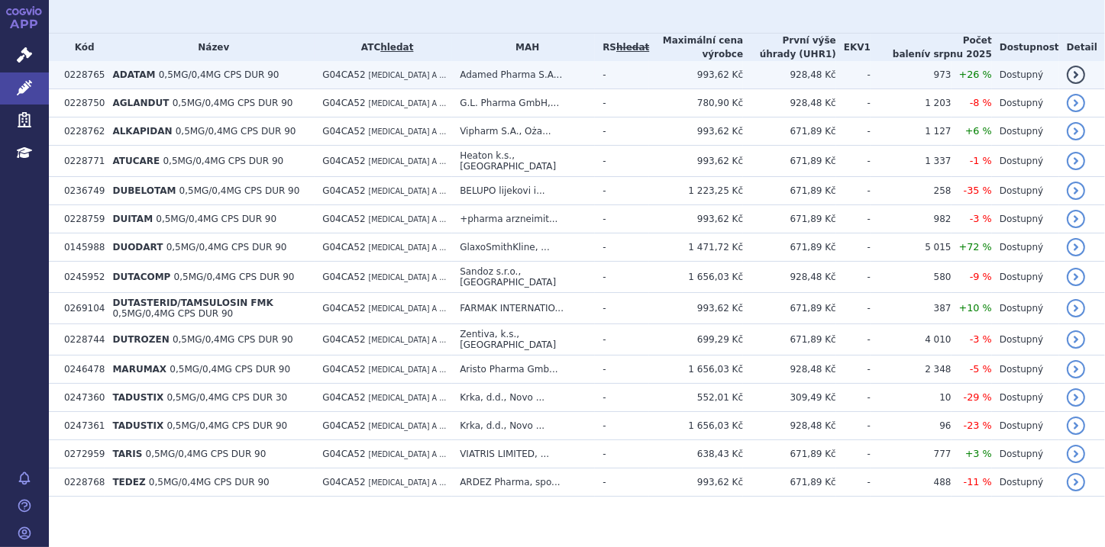
click at [85, 77] on td "0228765" at bounding box center [80, 75] width 48 height 28
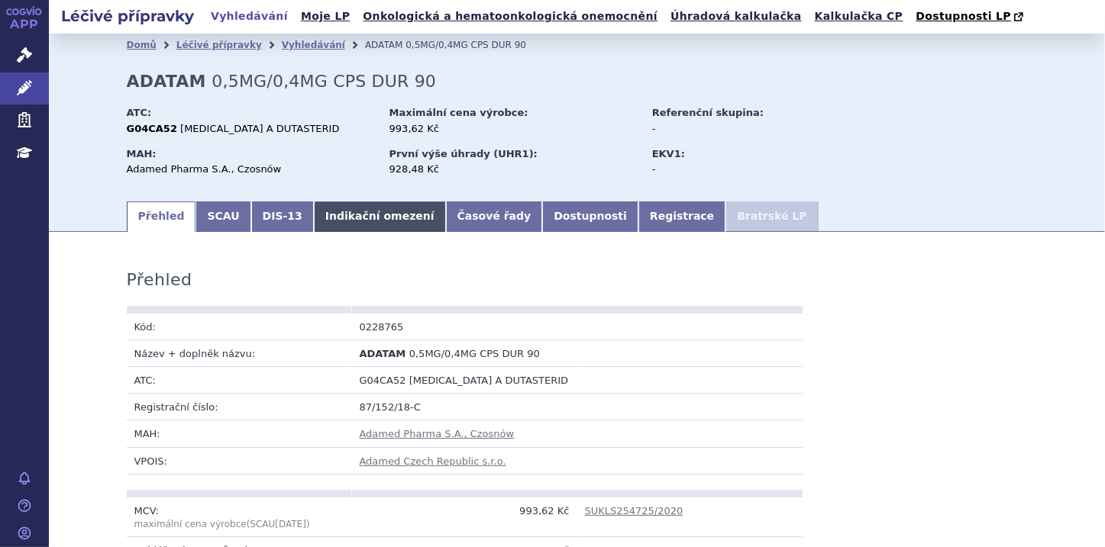
click at [345, 218] on link "Indikační omezení" at bounding box center [380, 217] width 132 height 31
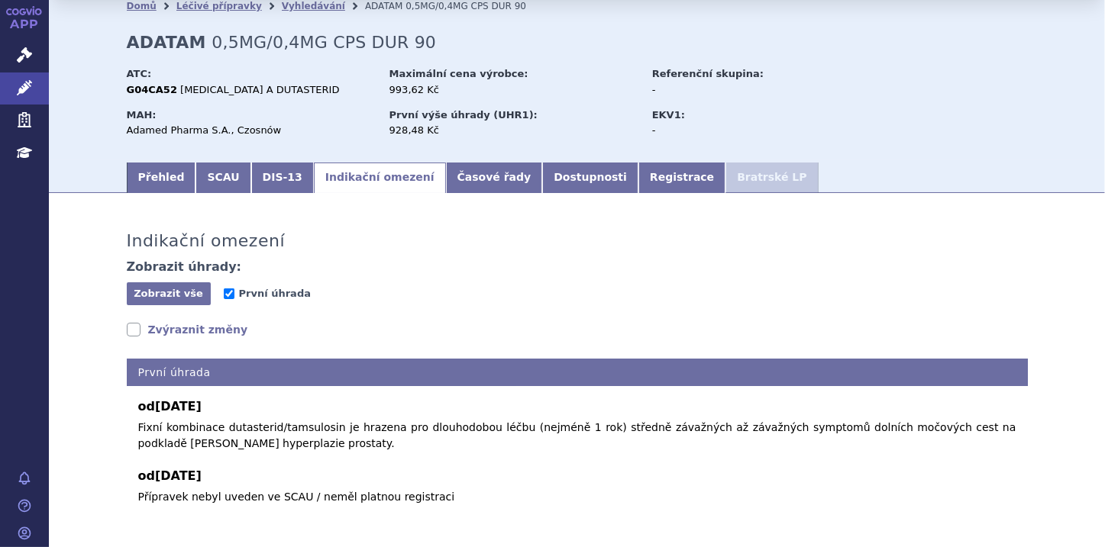
scroll to position [61, 0]
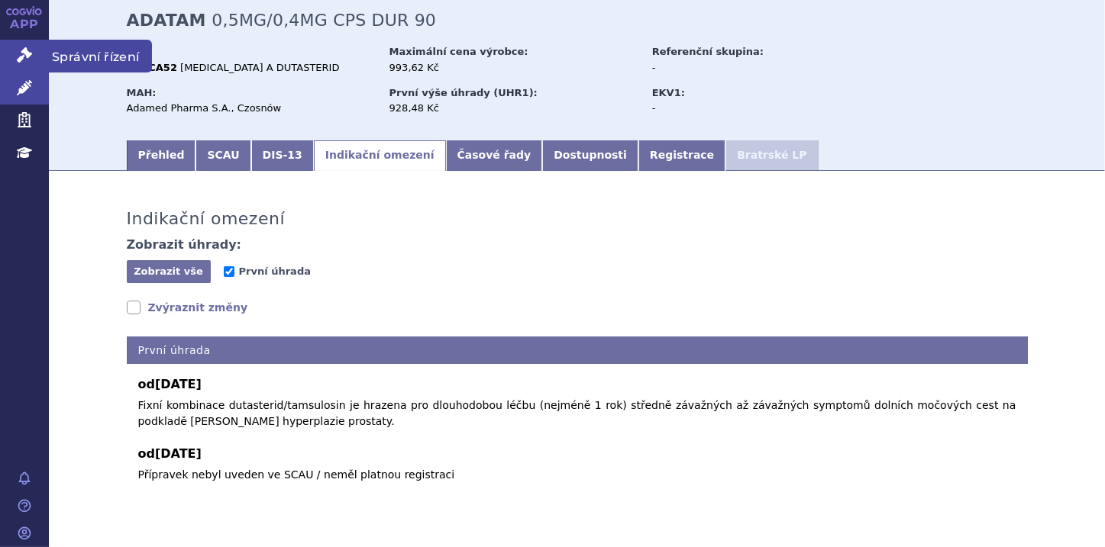
click at [24, 49] on icon at bounding box center [24, 54] width 15 height 15
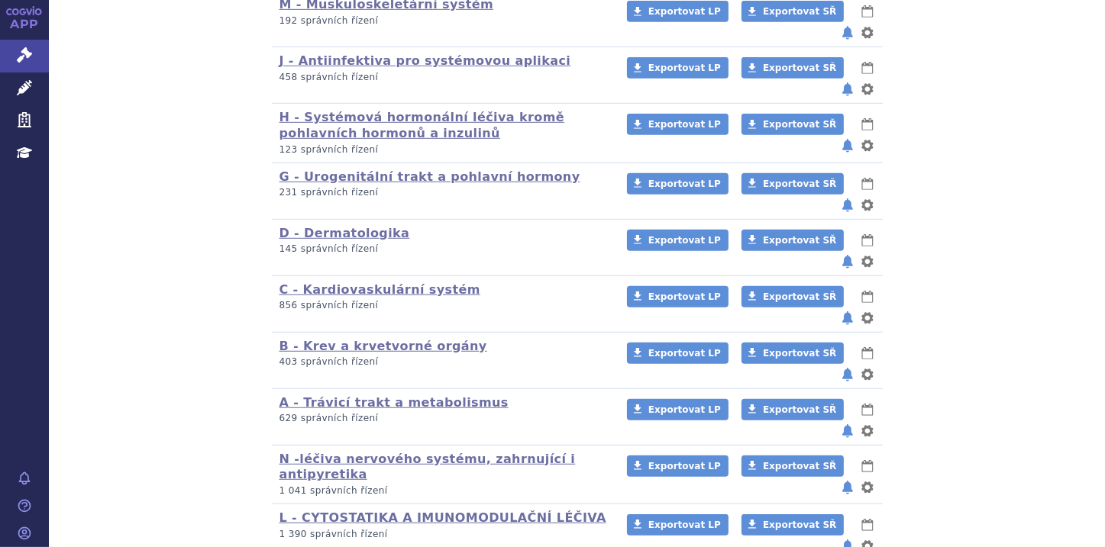
scroll to position [986, 0]
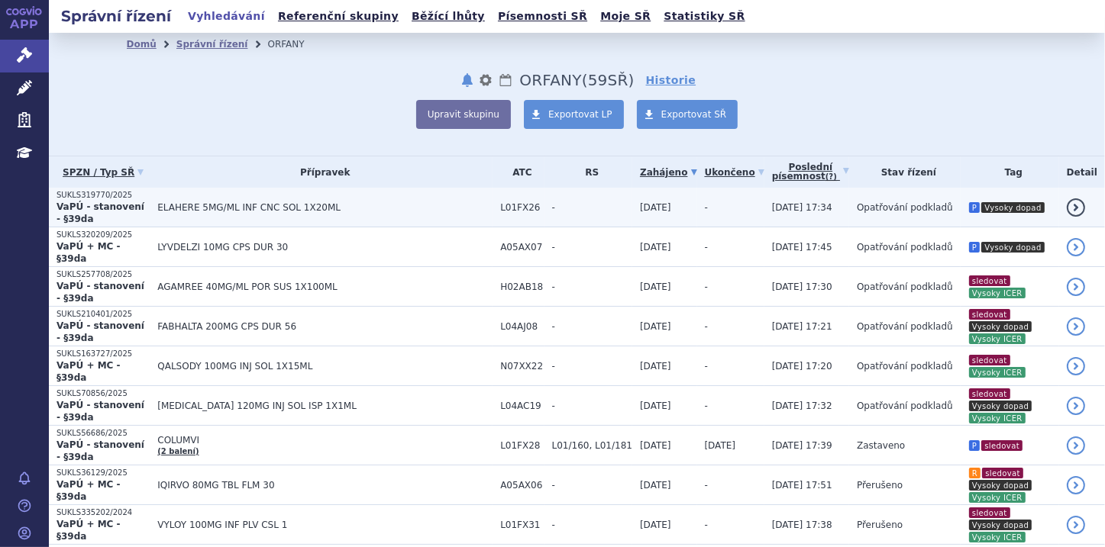
click at [118, 208] on strong "VaPÚ - stanovení - §39da" at bounding box center [100, 213] width 88 height 23
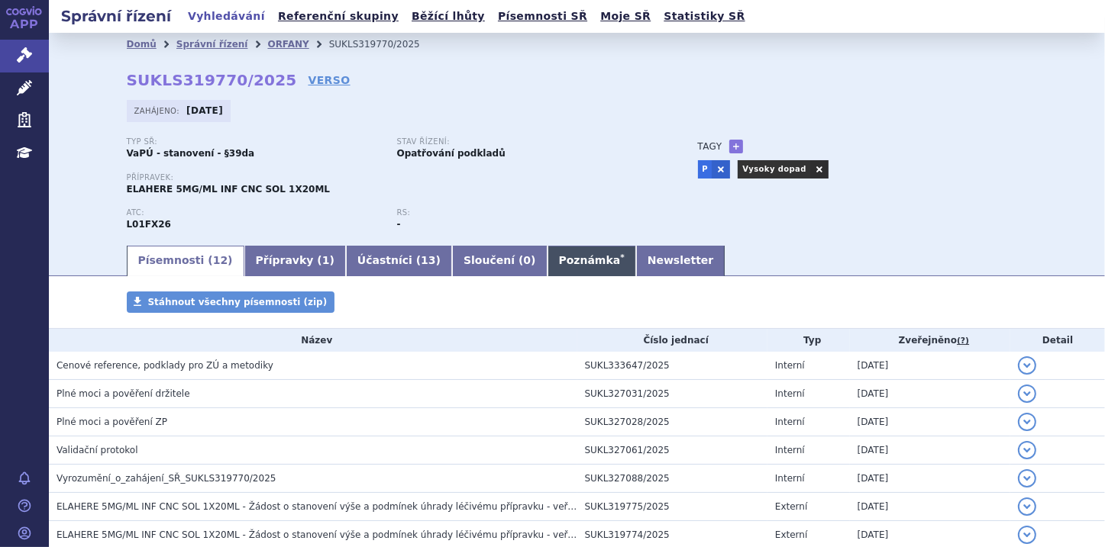
click at [547, 264] on link "Poznámka *" at bounding box center [591, 261] width 89 height 31
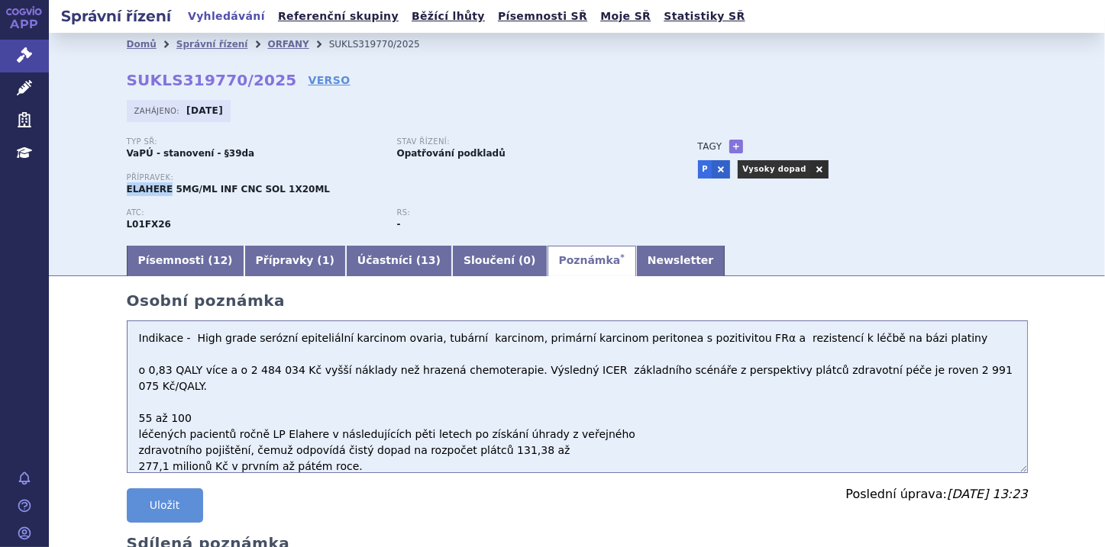
drag, startPoint x: 122, startPoint y: 192, endPoint x: 160, endPoint y: 189, distance: 38.2
click at [160, 189] on span "ELAHERE 5MG/ML INF CNC SOL 1X20ML" at bounding box center [229, 189] width 204 height 11
copy span "ELAHERE"
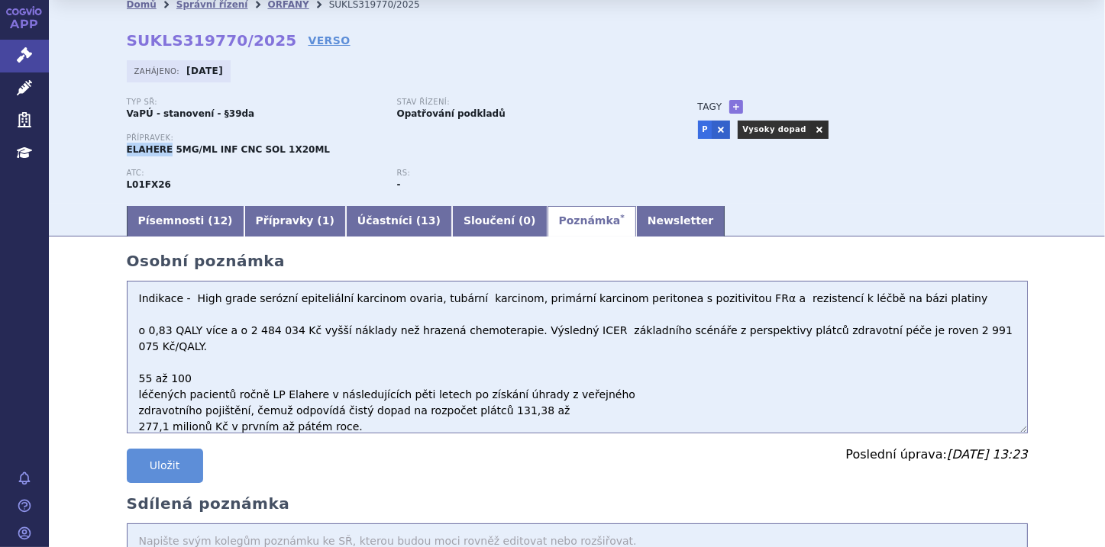
scroll to position [61, 0]
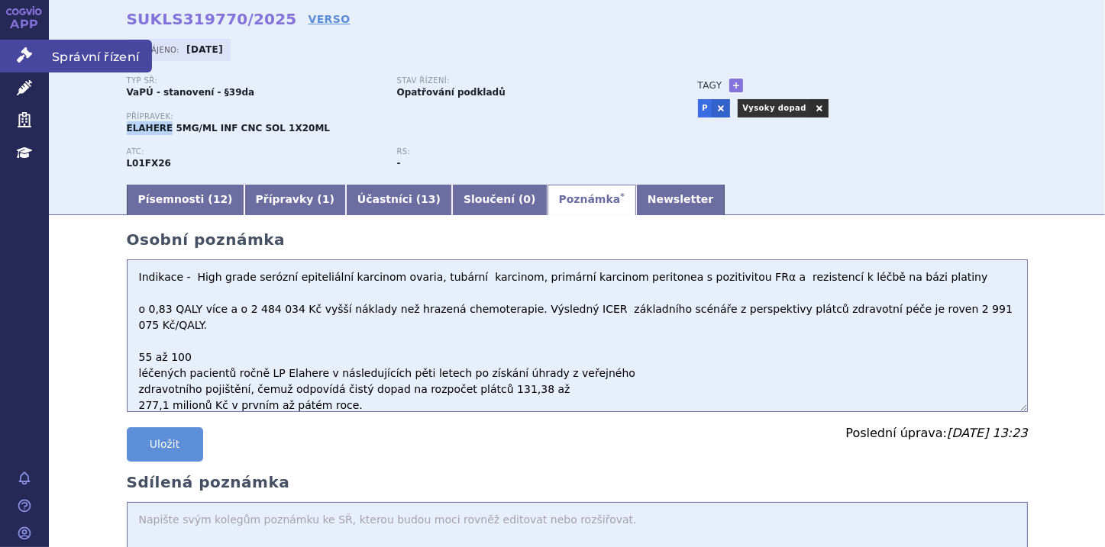
click at [24, 53] on icon at bounding box center [24, 54] width 15 height 15
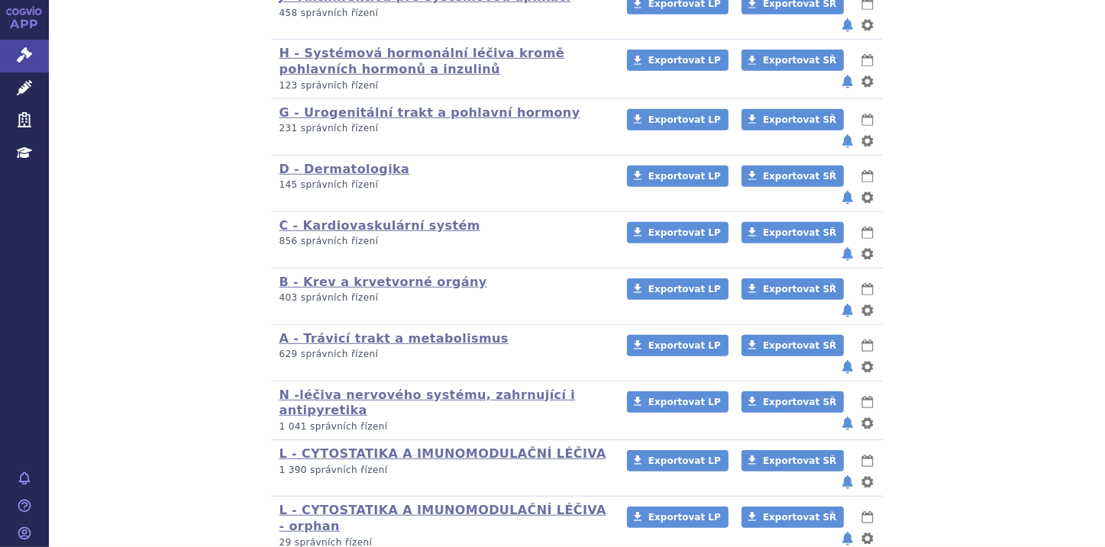
scroll to position [986, 0]
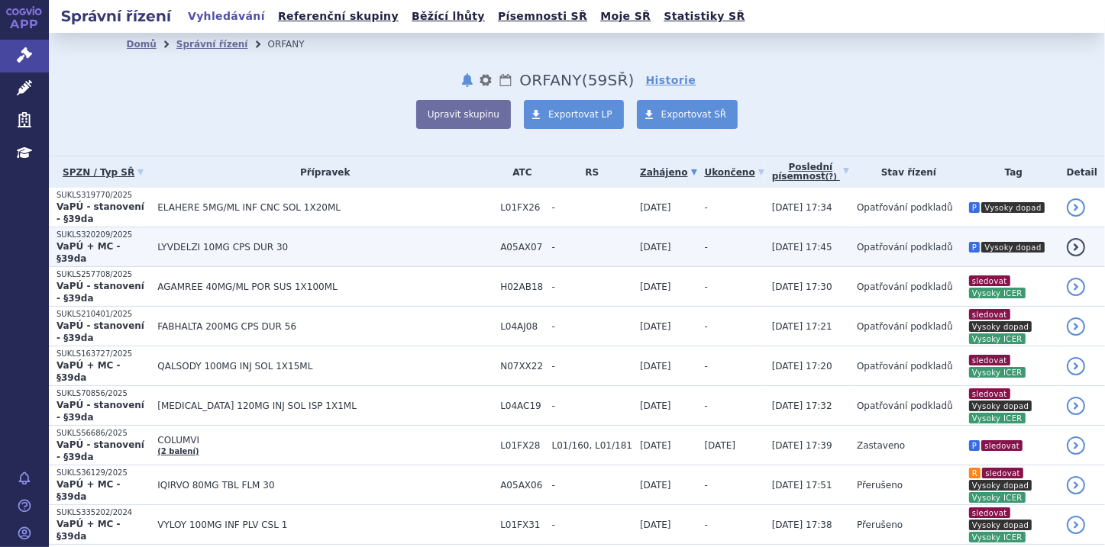
click at [112, 236] on p "SUKLS320209/2025" at bounding box center [102, 235] width 93 height 11
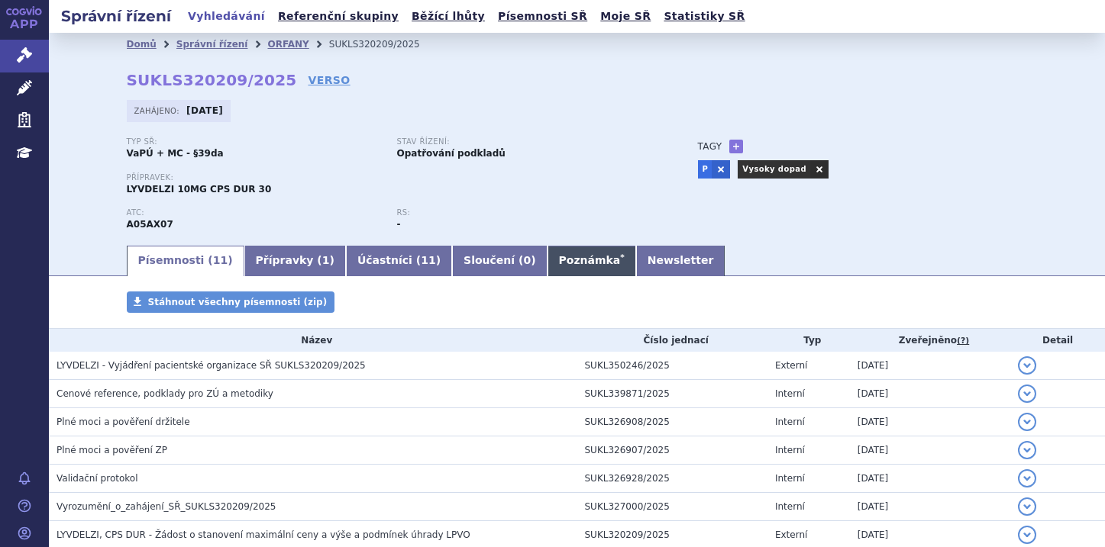
click at [547, 263] on link "Poznámka *" at bounding box center [591, 261] width 89 height 31
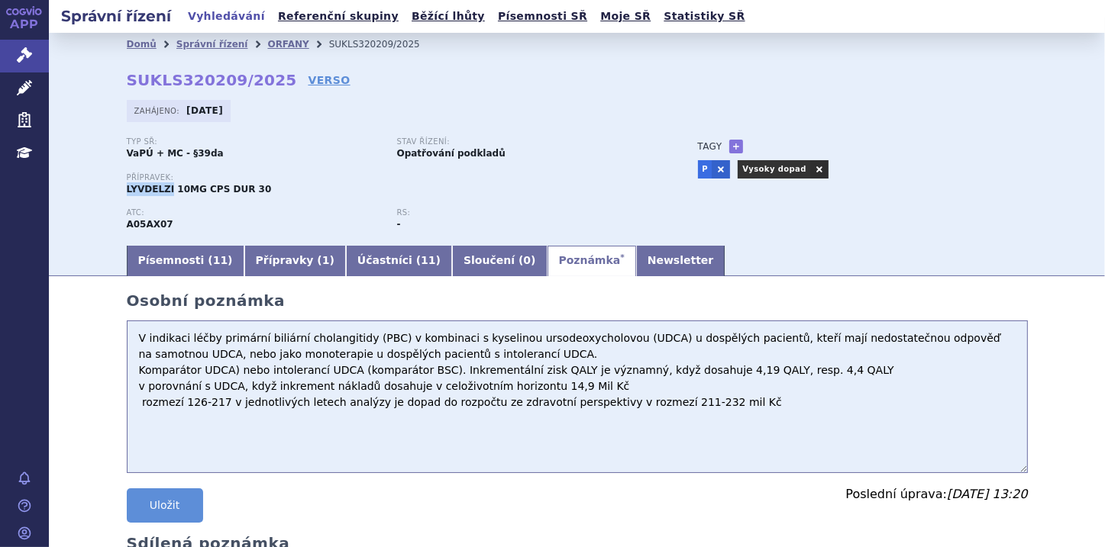
drag, startPoint x: 121, startPoint y: 194, endPoint x: 161, endPoint y: 192, distance: 40.5
click at [161, 192] on div "Domů Správní řízení ORFANY SUKLS320209/2025 SUKLS320209/2025 VERSO [GEOGRAPHIC_…" at bounding box center [577, 150] width 962 height 188
copy span "LYVDELZI"
click at [452, 353] on textarea "V indikaci léčby primární biliární cholangitidy (PBC) v kombinaci s kyselinou u…" at bounding box center [577, 397] width 901 height 153
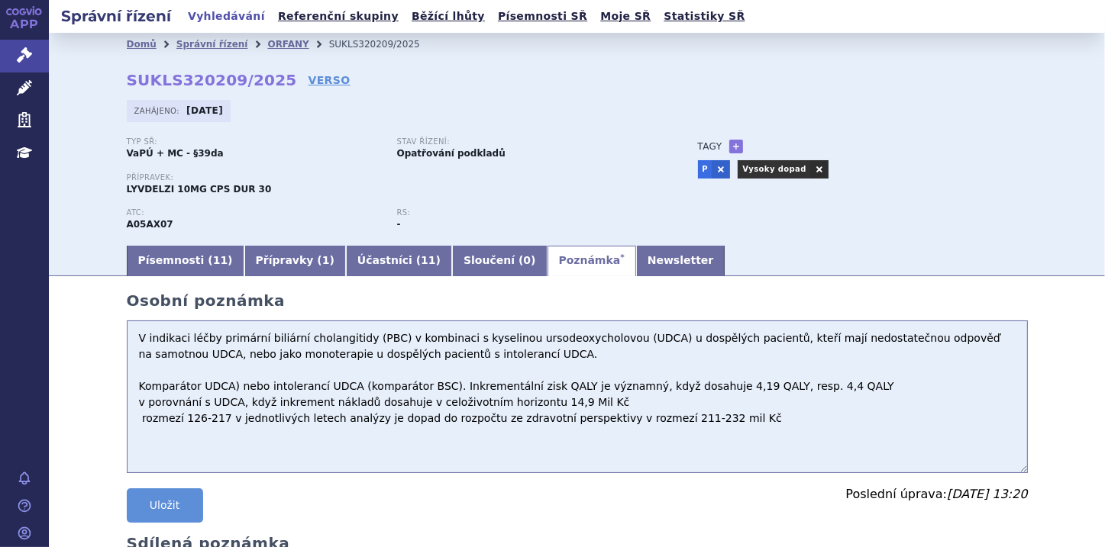
click at [138, 437] on textarea "V indikaci léčby primární biliární cholangitidy (PBC) v kombinaci s kyselinou u…" at bounding box center [577, 397] width 901 height 153
click at [709, 412] on textarea "V indikaci léčby primární biliární cholangitidy (PBC) v kombinaci s kyselinou u…" at bounding box center [577, 397] width 901 height 153
type textarea "V indikaci léčby primární biliární cholangitidy (PBC) v kombinaci s kyselinou u…"
click at [174, 499] on button "Uložit" at bounding box center [165, 506] width 76 height 34
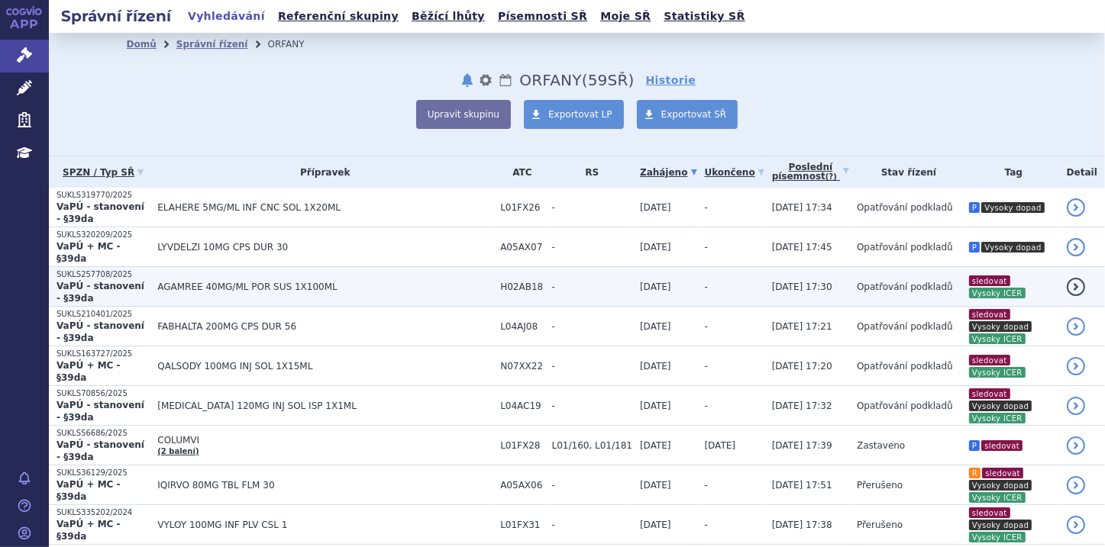
click at [88, 281] on strong "VaPÚ - stanovení - §39da" at bounding box center [100, 292] width 88 height 23
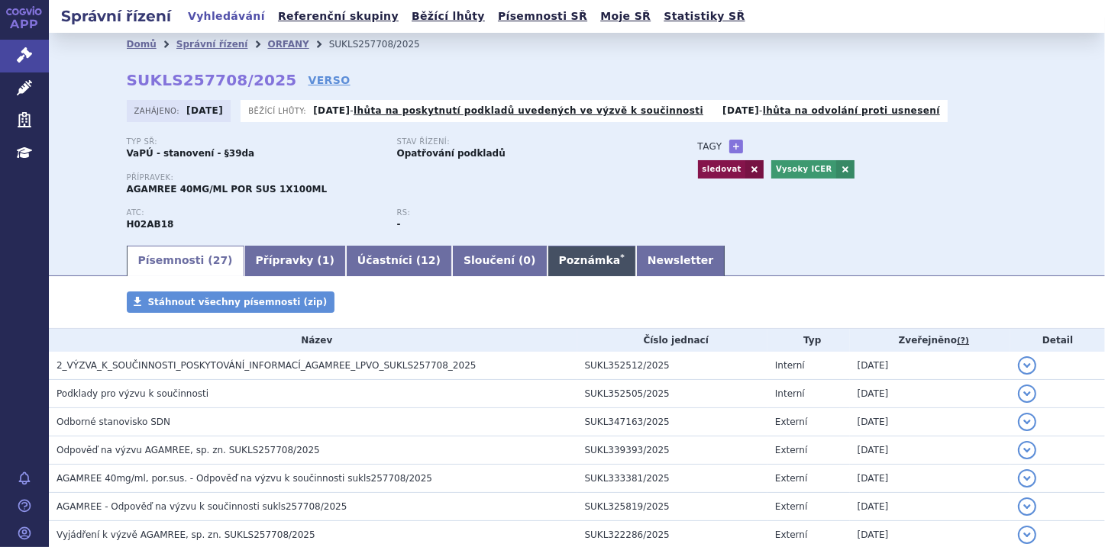
click at [547, 269] on link "Poznámka *" at bounding box center [591, 261] width 89 height 31
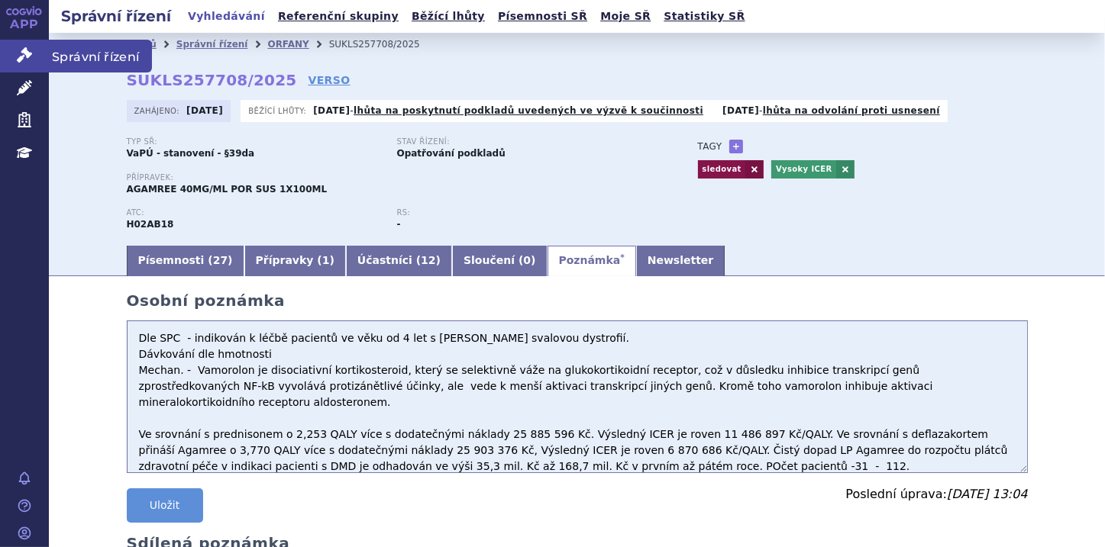
click at [15, 47] on link "Správní řízení" at bounding box center [24, 56] width 49 height 32
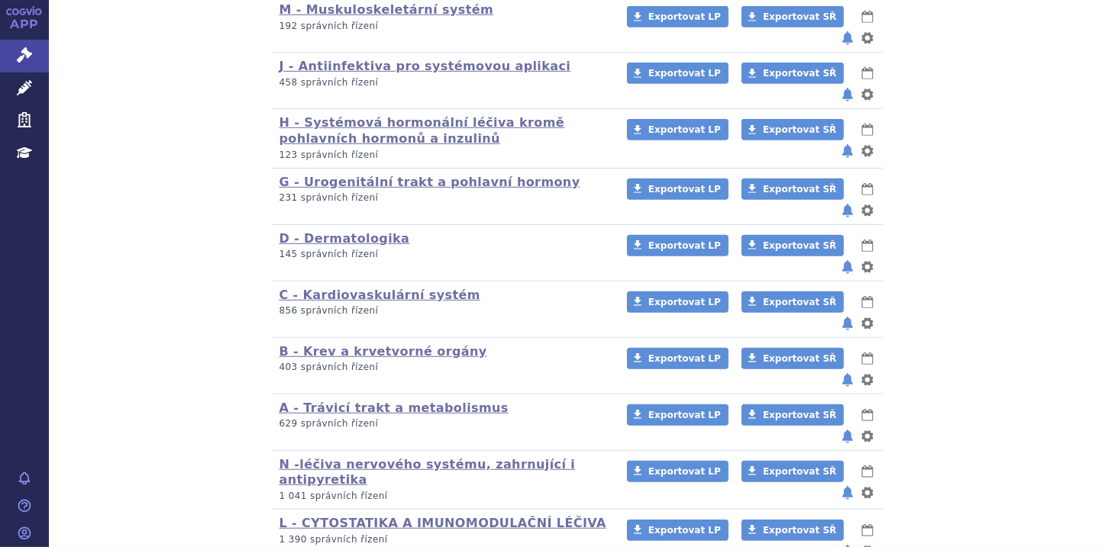
scroll to position [986, 0]
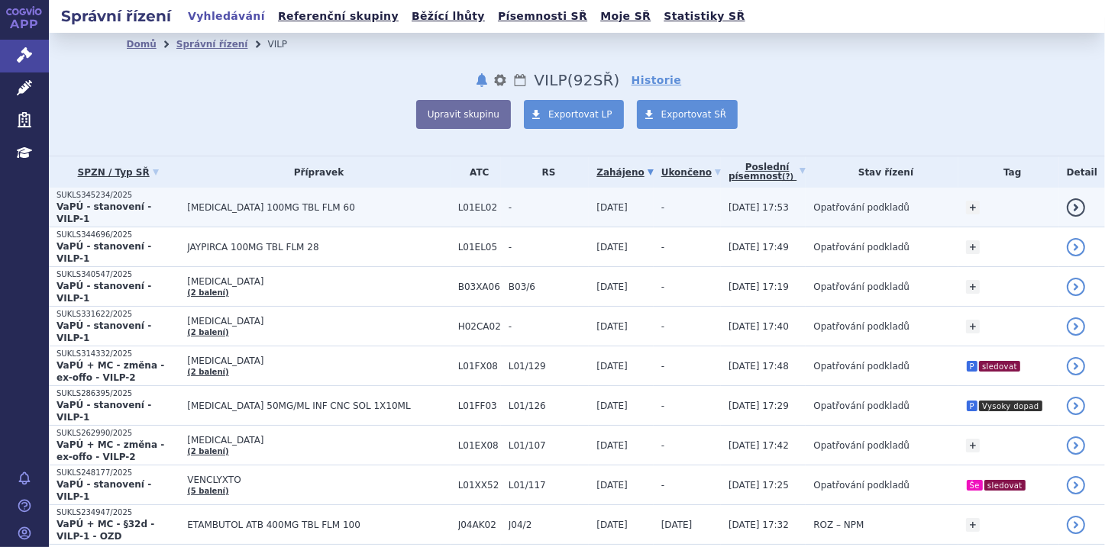
click at [96, 194] on p "SUKLS345234/2025" at bounding box center [117, 195] width 123 height 11
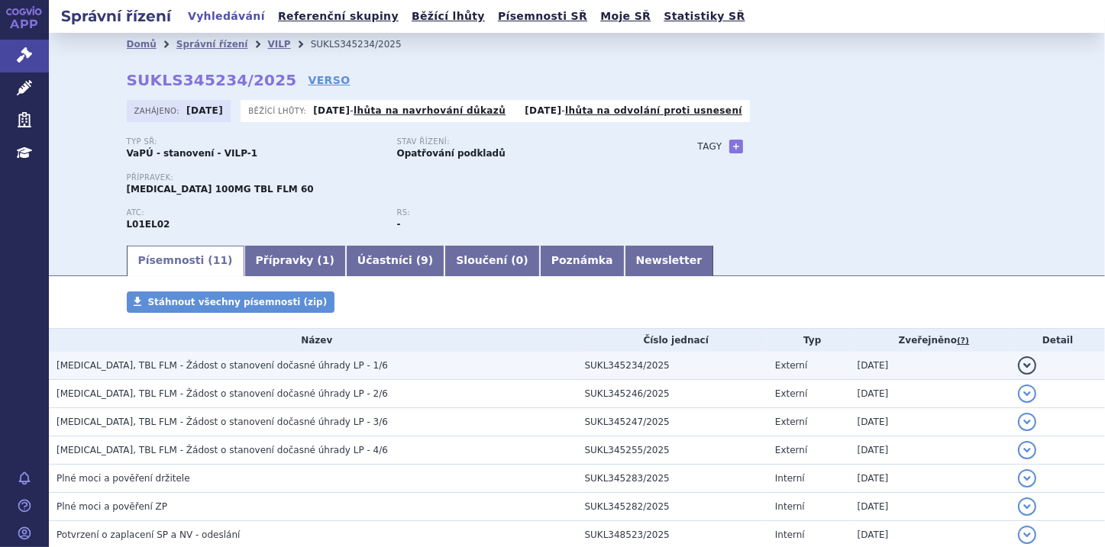
click at [230, 366] on span "[MEDICAL_DATA], TBL FLM - Žádost o stanovení dočasné úhrady LP - 1/6" at bounding box center [221, 365] width 331 height 11
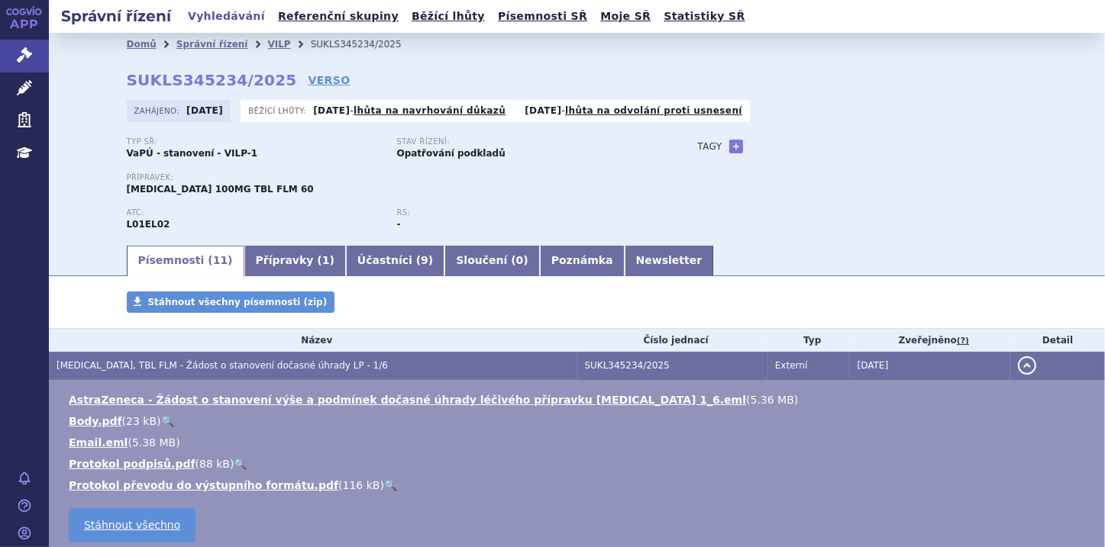
click at [1020, 367] on button "detail" at bounding box center [1027, 366] width 18 height 18
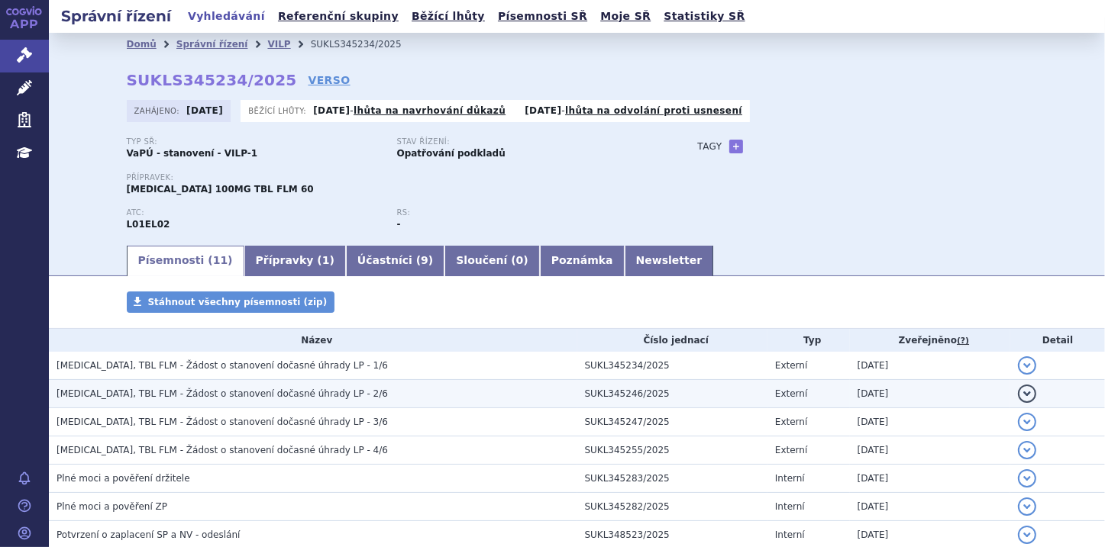
click at [273, 391] on span "[MEDICAL_DATA], TBL FLM - Žádost o stanovení dočasné úhrady LP - 2/6" at bounding box center [221, 394] width 331 height 11
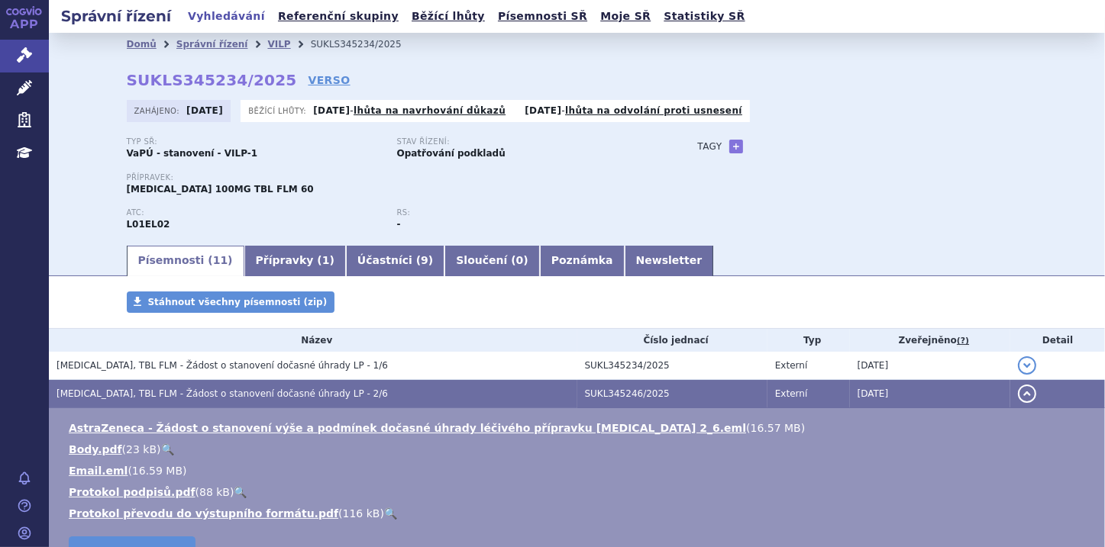
click at [1023, 400] on button "detail" at bounding box center [1027, 394] width 18 height 18
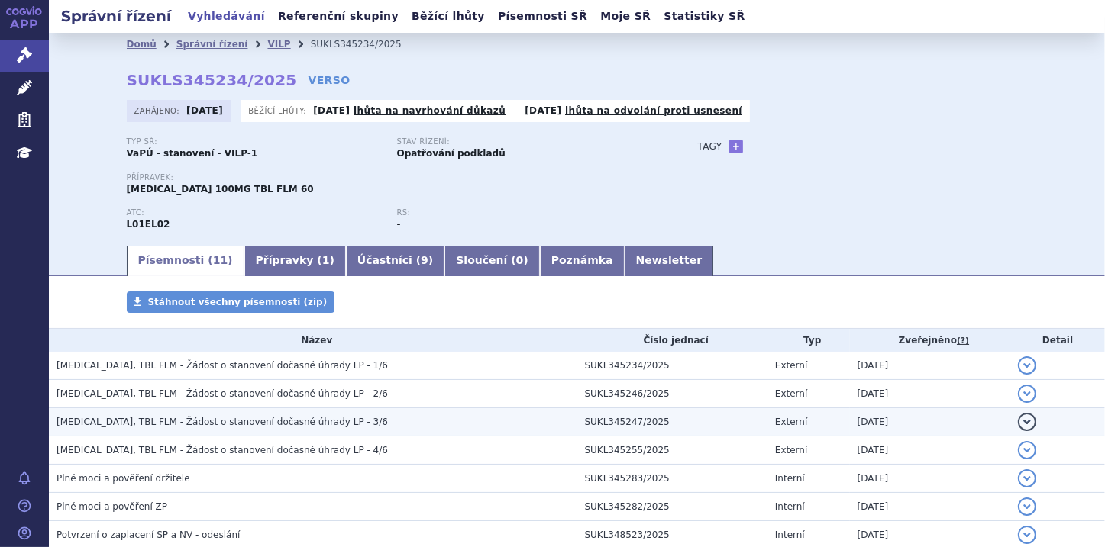
click at [286, 418] on span "CALQUENCE, TBL FLM - Žádost o stanovení dočasné úhrady LP - 3/6" at bounding box center [221, 422] width 331 height 11
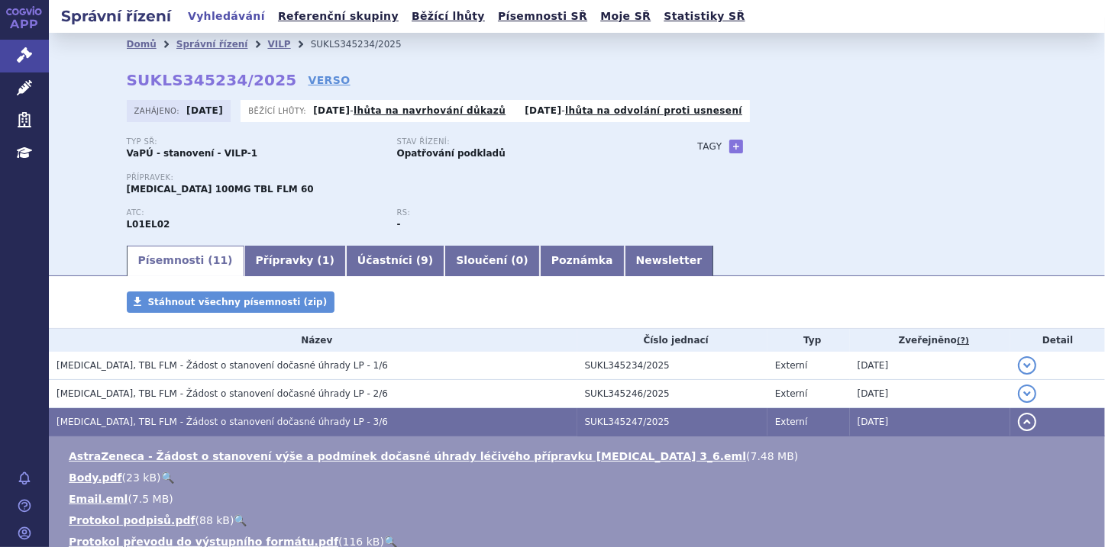
scroll to position [61, 0]
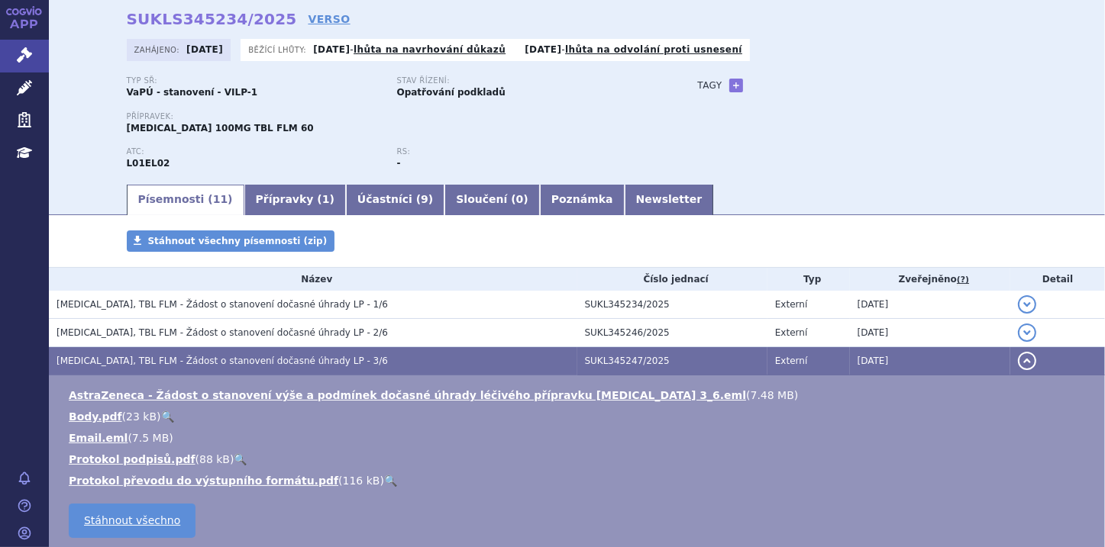
click at [1021, 364] on button "detail" at bounding box center [1027, 361] width 18 height 18
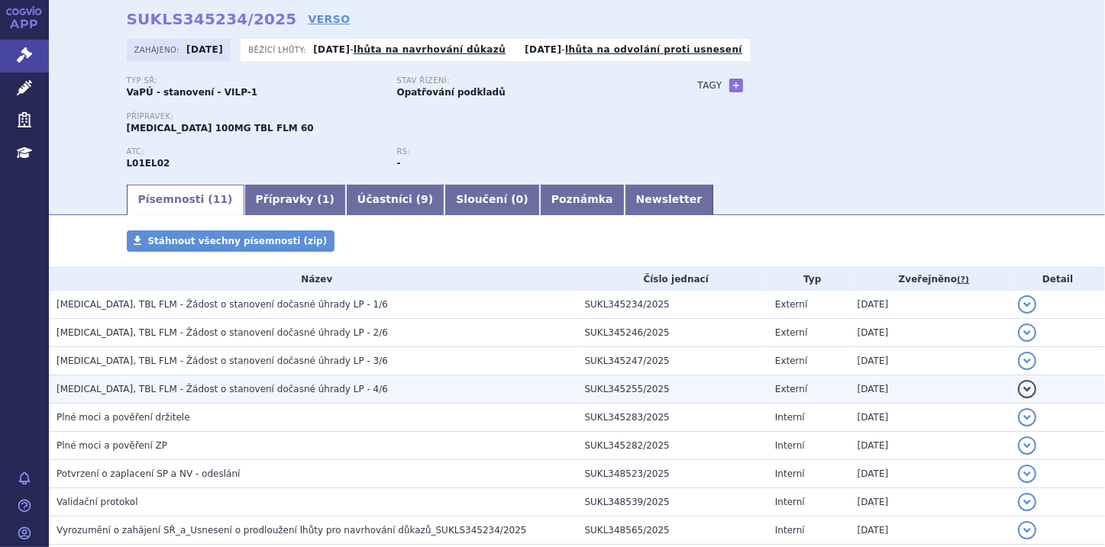
click at [315, 394] on span "CALQUENCE, TBL FLM - Žádost o stanovení dočasné úhrady LP - 4/6" at bounding box center [221, 389] width 331 height 11
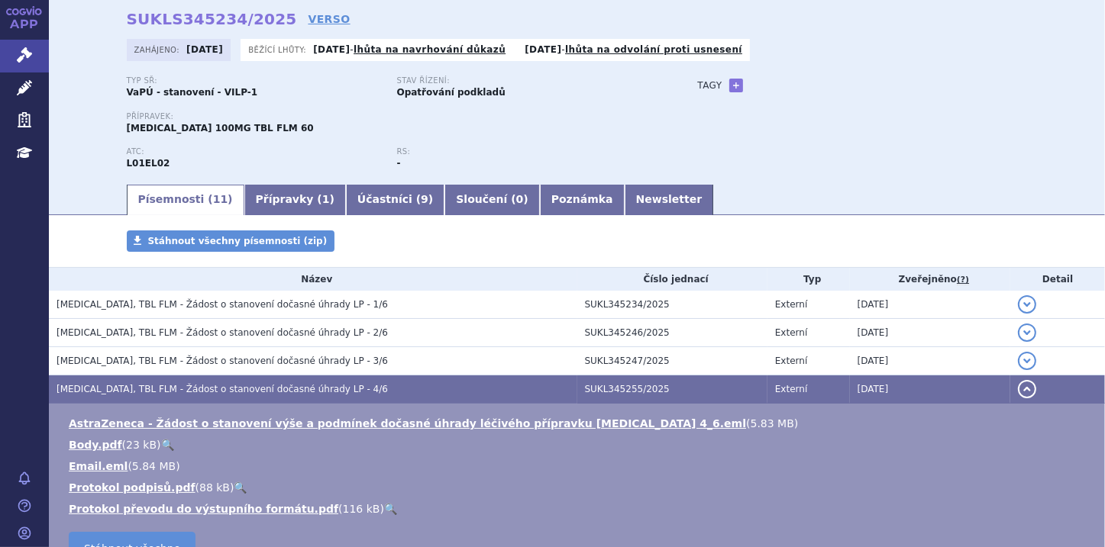
click at [1022, 392] on button "detail" at bounding box center [1027, 389] width 18 height 18
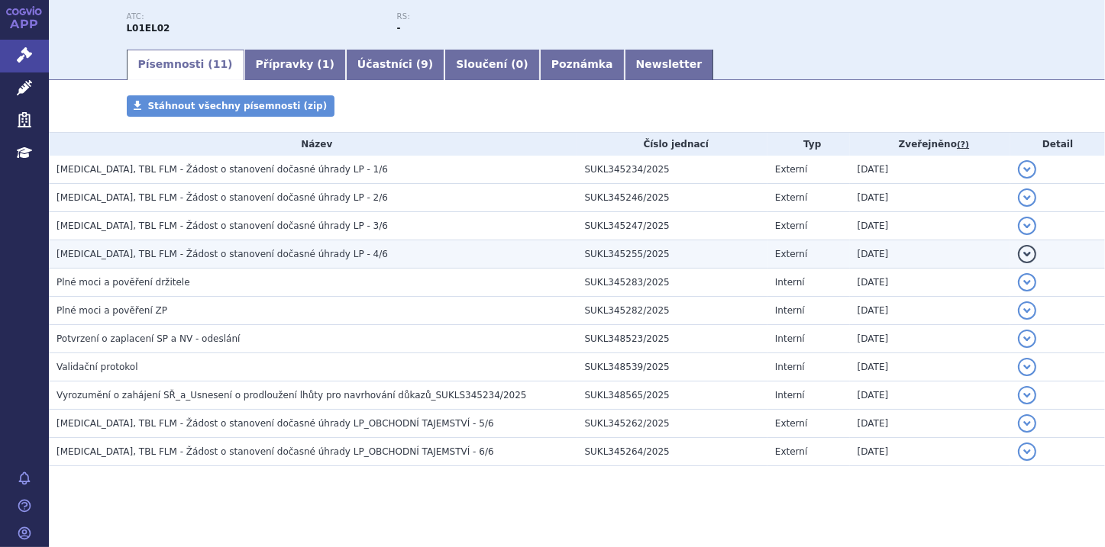
scroll to position [206, 0]
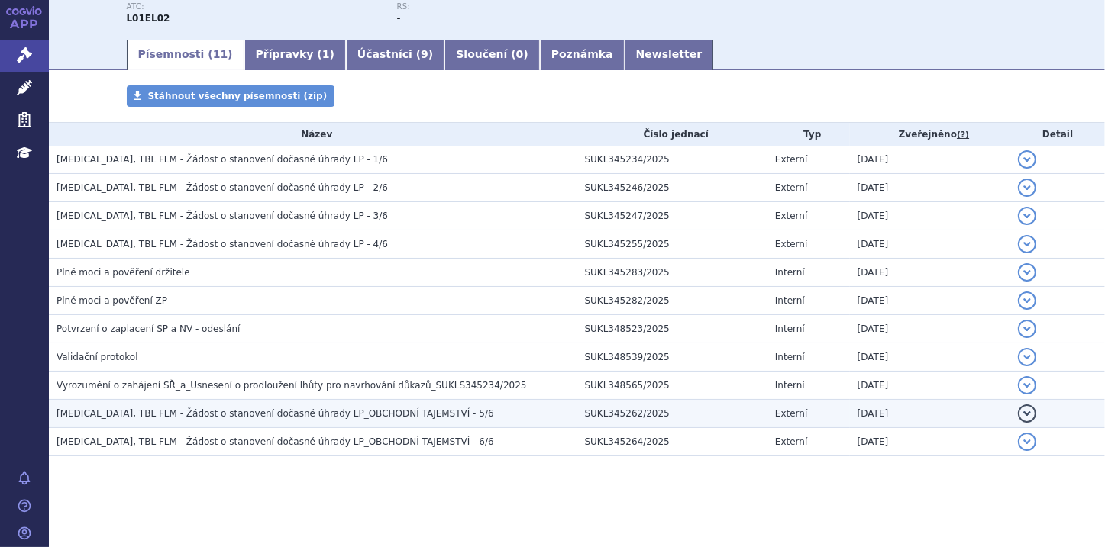
click at [318, 415] on span "CALQUENCE, TBL FLM - Žádost o stanovení dočasné úhrady LP_OBCHODNÍ TAJEMSTVÍ - …" at bounding box center [274, 413] width 437 height 11
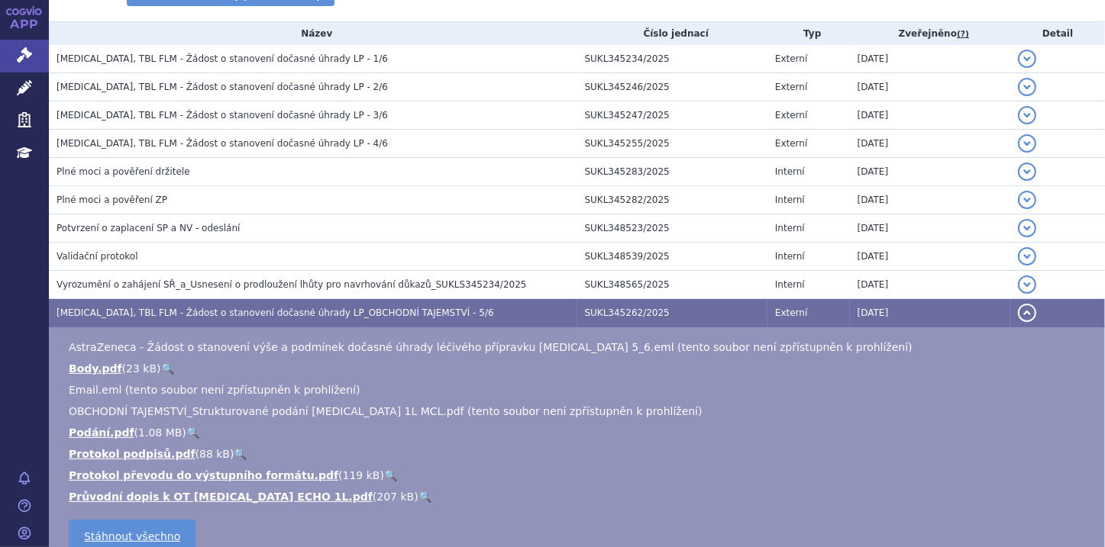
scroll to position [328, 0]
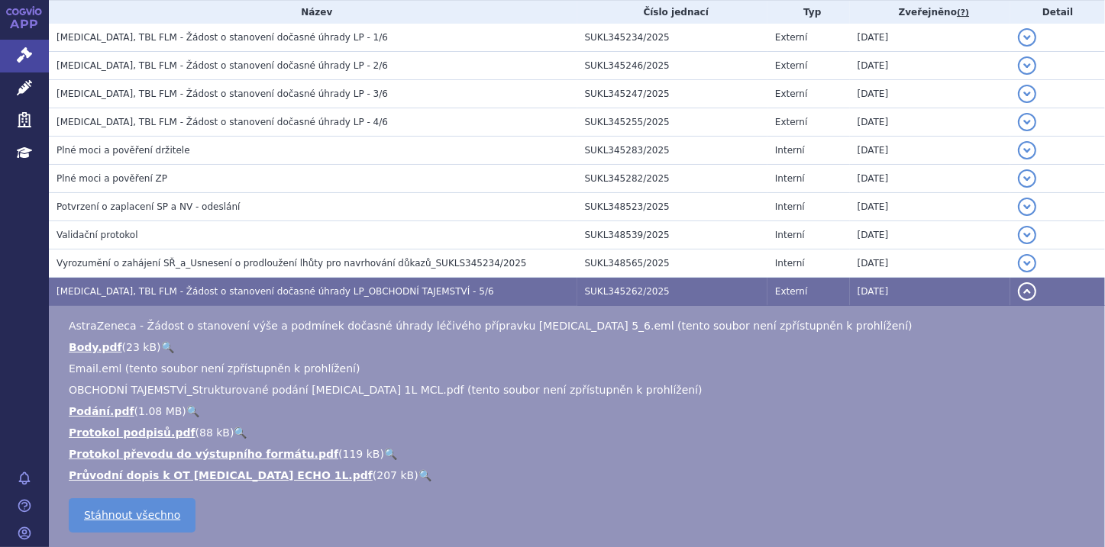
click at [1022, 293] on button "detail" at bounding box center [1027, 291] width 18 height 18
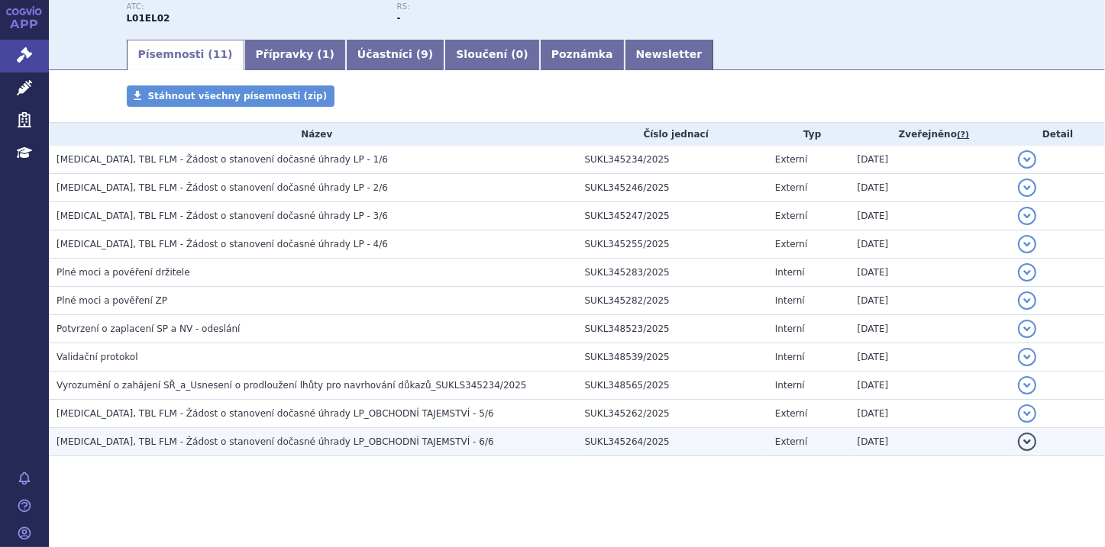
click at [298, 446] on span "CALQUENCE, TBL FLM - Žádost o stanovení dočasné úhrady LP_OBCHODNÍ TAJEMSTVÍ - …" at bounding box center [274, 442] width 437 height 11
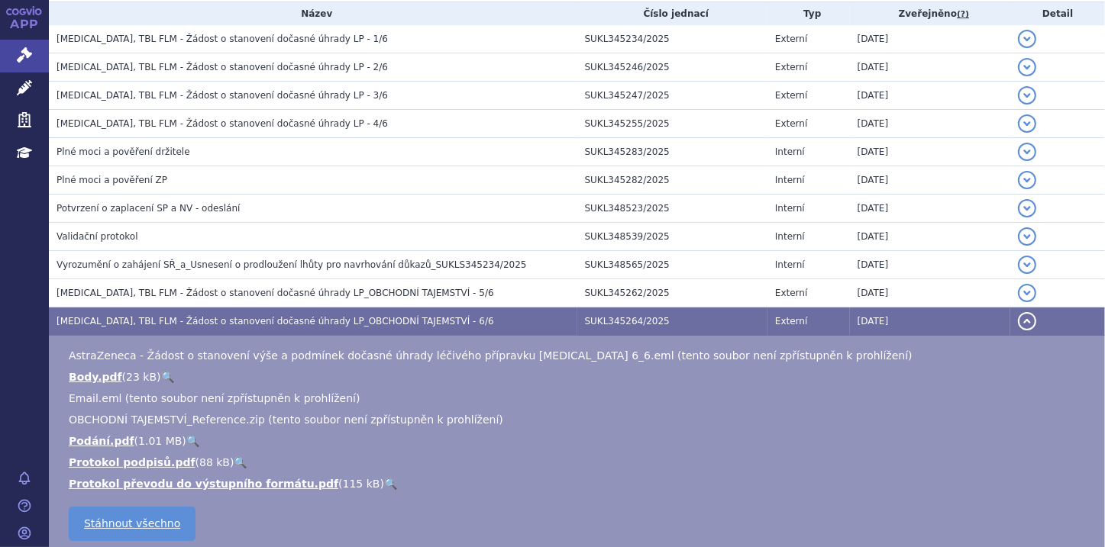
scroll to position [328, 0]
click at [1023, 321] on button "detail" at bounding box center [1027, 320] width 18 height 18
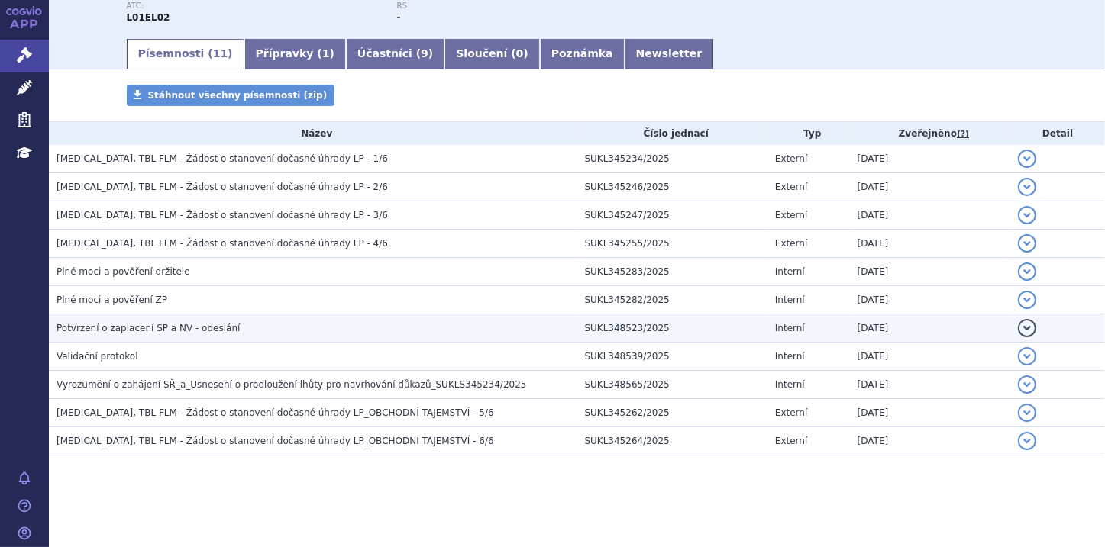
scroll to position [206, 0]
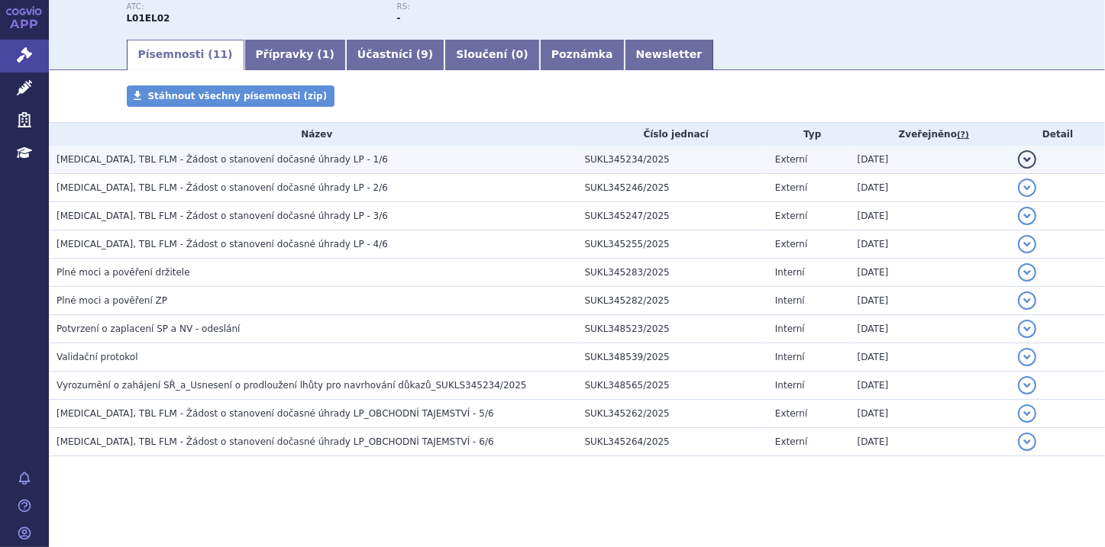
click at [202, 168] on td "CALQUENCE, TBL FLM - Žádost o stanovení dočasné úhrady LP - 1/6" at bounding box center [313, 160] width 528 height 28
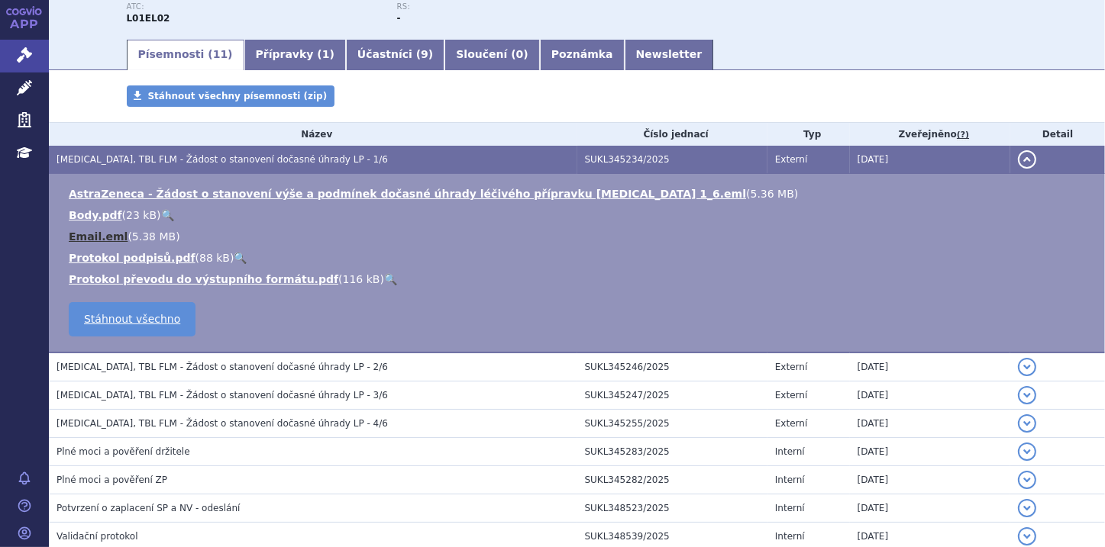
click at [95, 234] on link "Email.eml" at bounding box center [98, 237] width 59 height 12
click at [1018, 154] on button "detail" at bounding box center [1027, 159] width 18 height 18
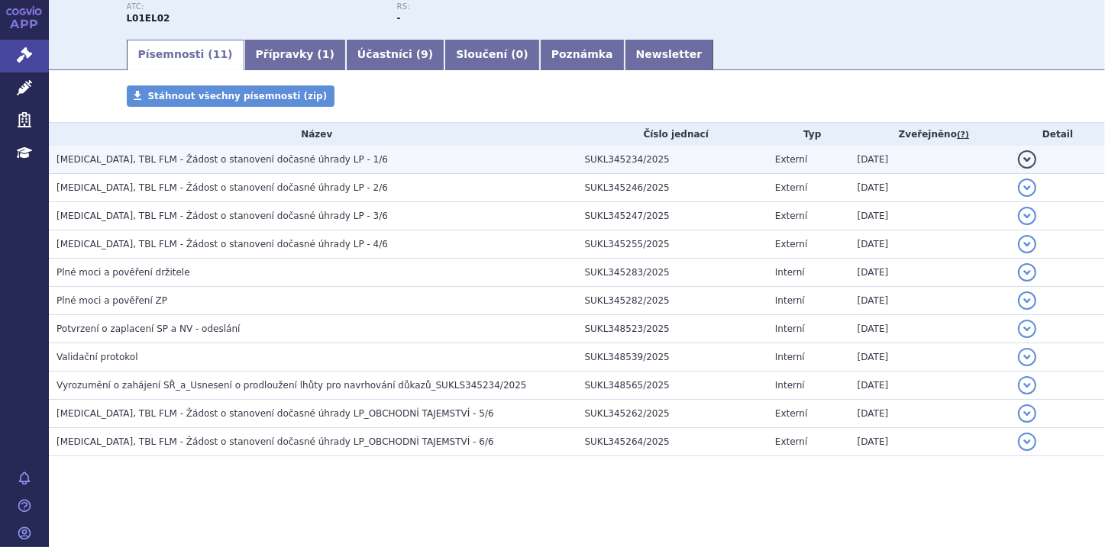
click at [1018, 161] on button "detail" at bounding box center [1027, 159] width 18 height 18
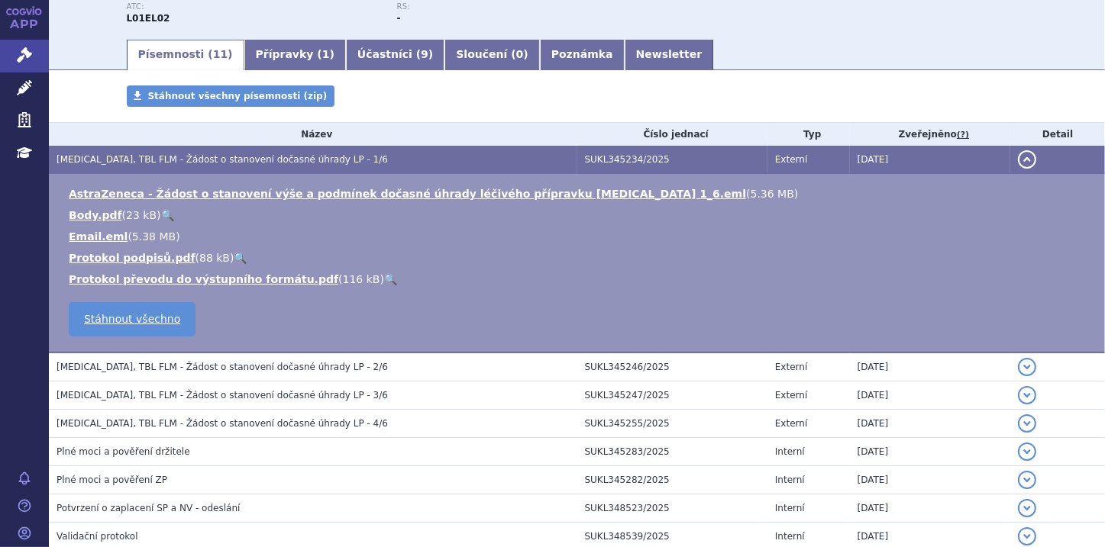
click at [1020, 160] on button "detail" at bounding box center [1027, 159] width 18 height 18
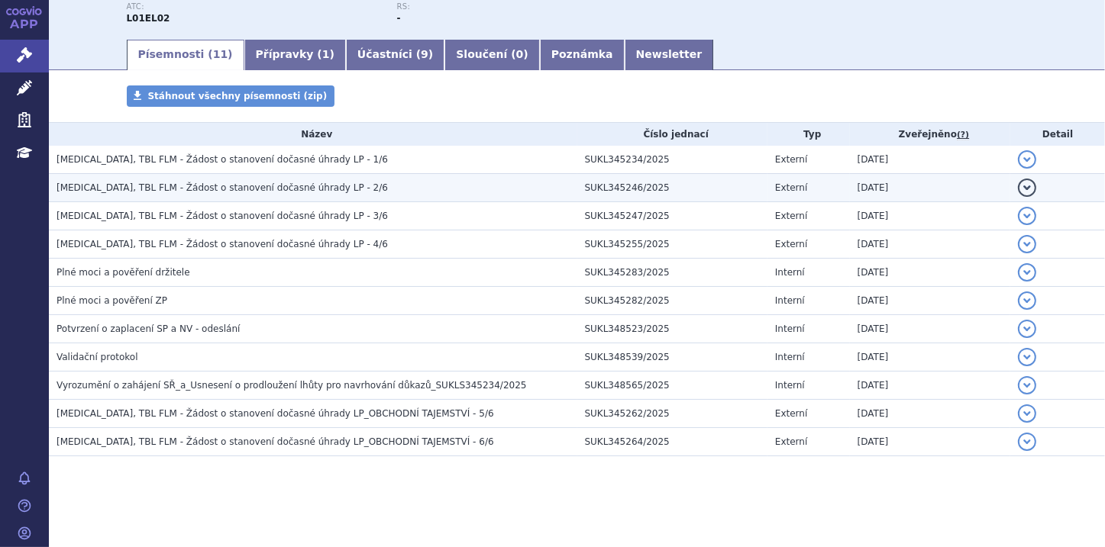
click at [1020, 188] on button "detail" at bounding box center [1027, 188] width 18 height 18
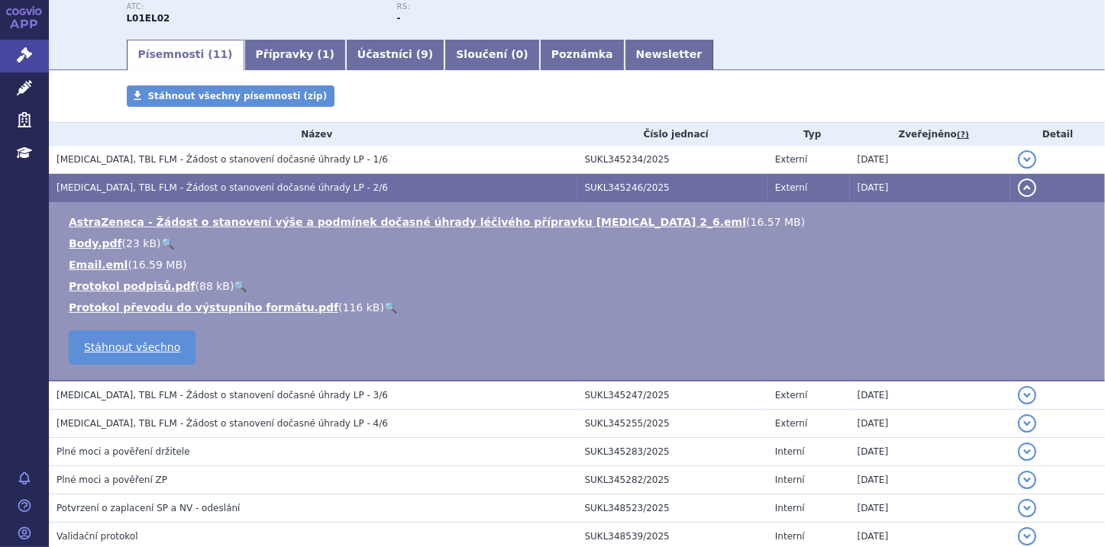
click at [1020, 188] on button "detail" at bounding box center [1027, 188] width 18 height 18
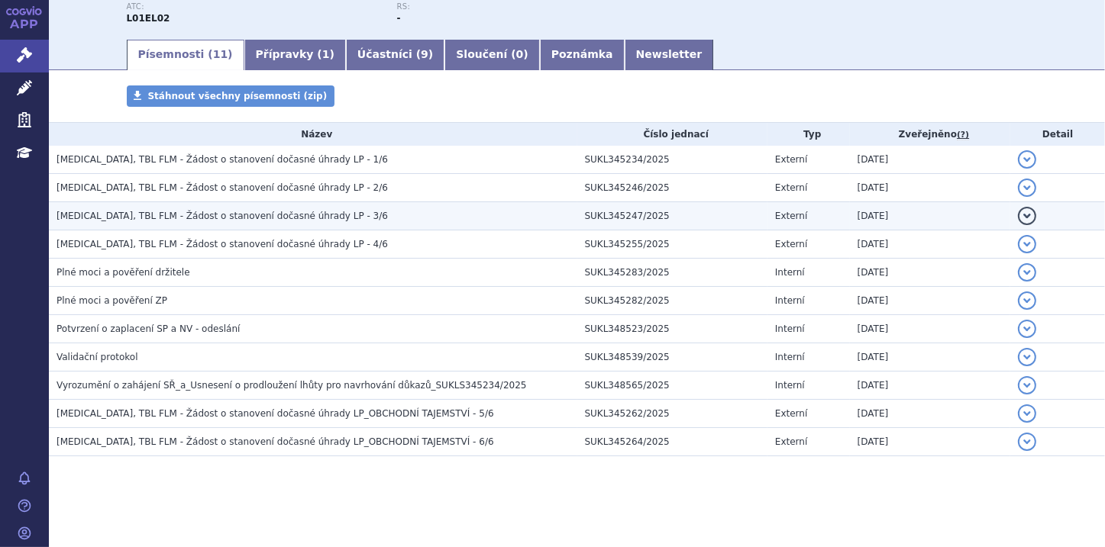
click at [1018, 217] on button "detail" at bounding box center [1027, 216] width 18 height 18
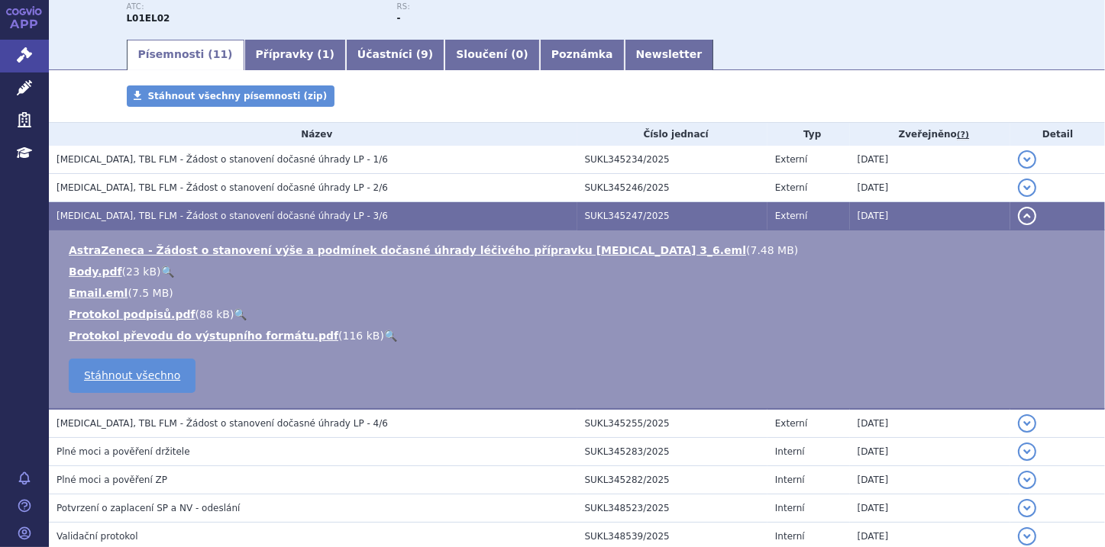
click at [1018, 217] on button "detail" at bounding box center [1027, 216] width 18 height 18
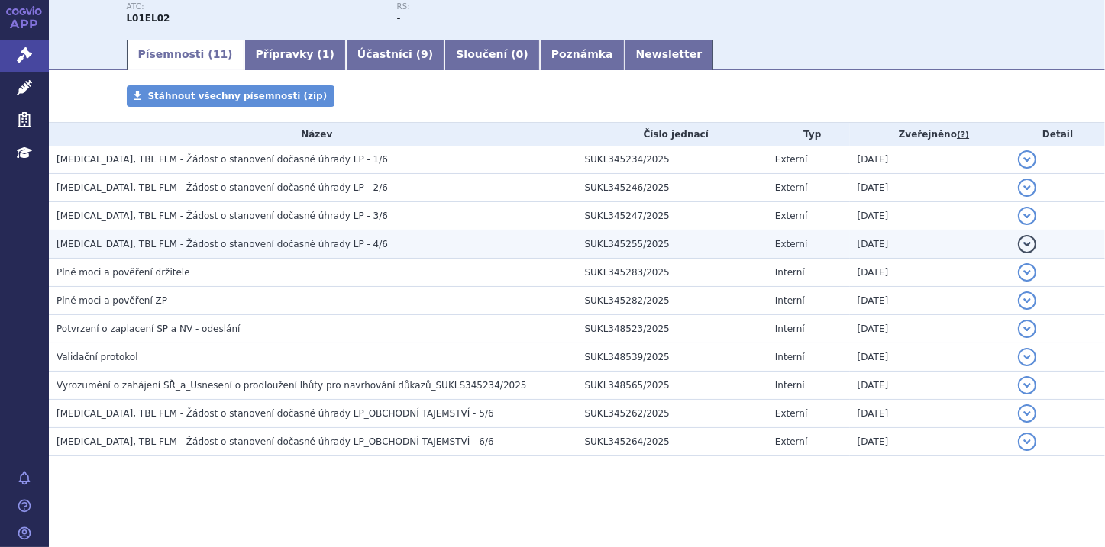
click at [1018, 247] on button "detail" at bounding box center [1027, 244] width 18 height 18
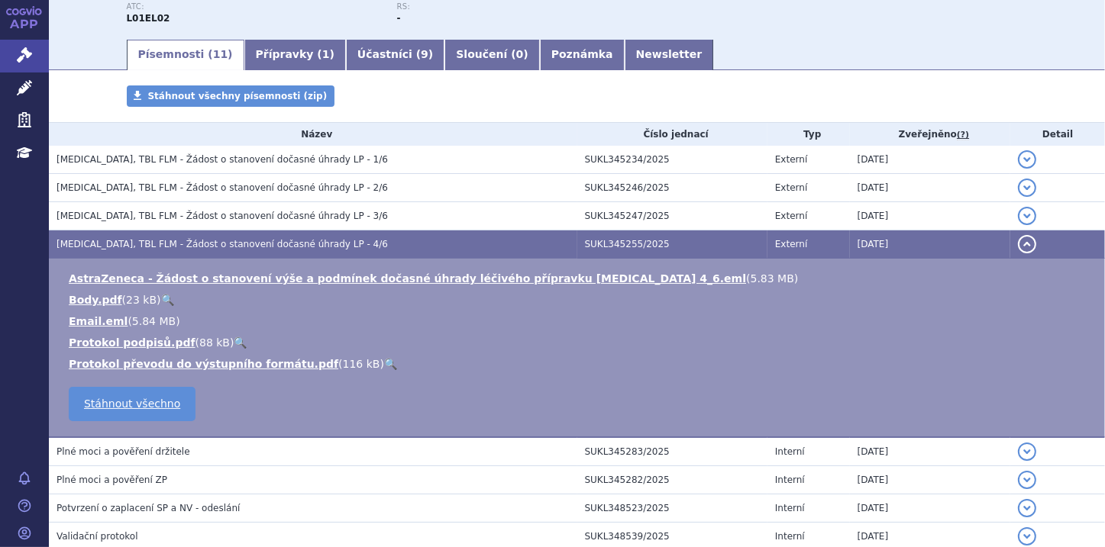
click at [1018, 247] on button "detail" at bounding box center [1027, 244] width 18 height 18
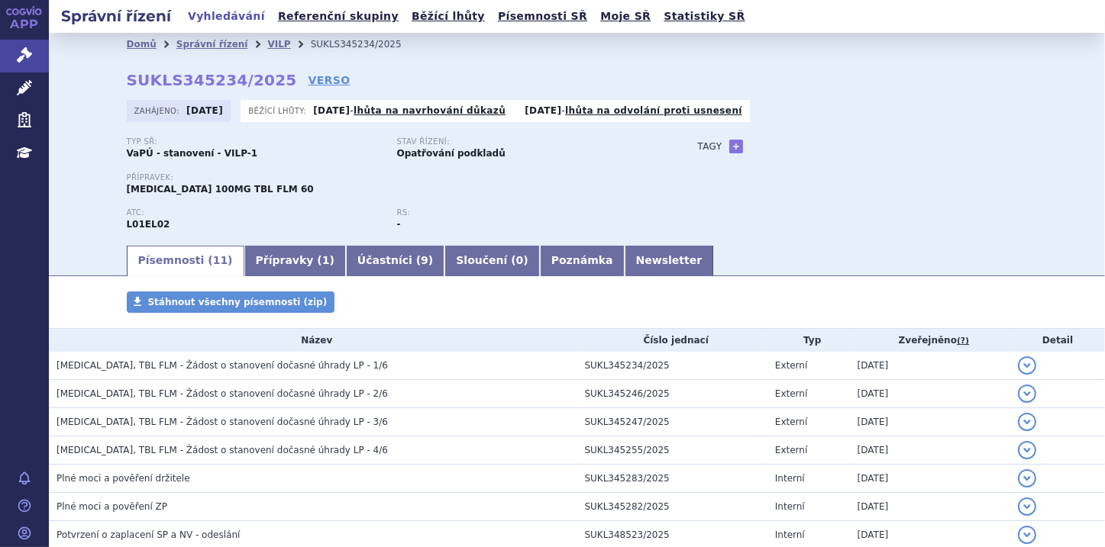
scroll to position [61, 0]
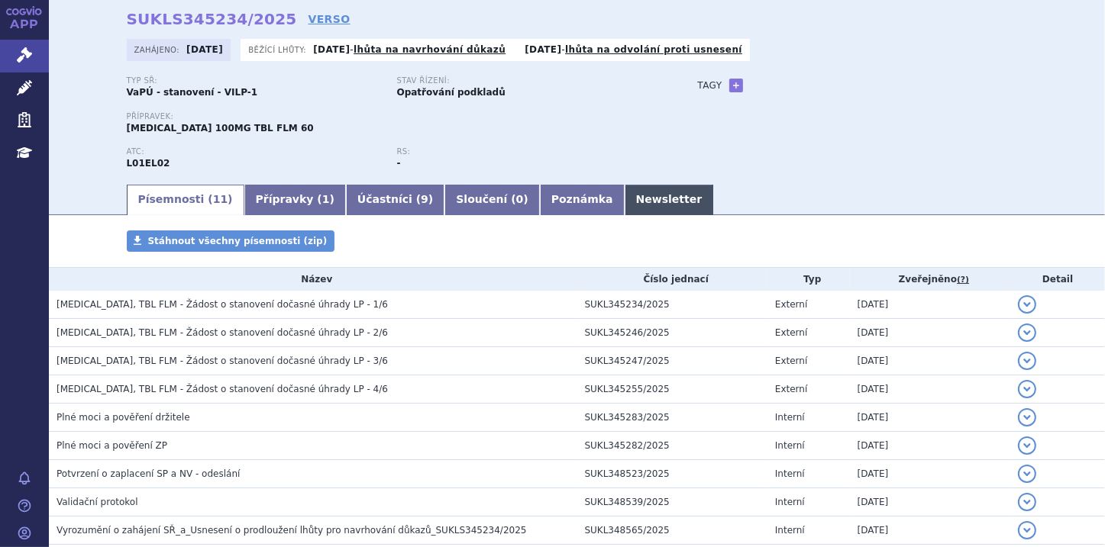
click at [624, 198] on link "Newsletter" at bounding box center [668, 200] width 89 height 31
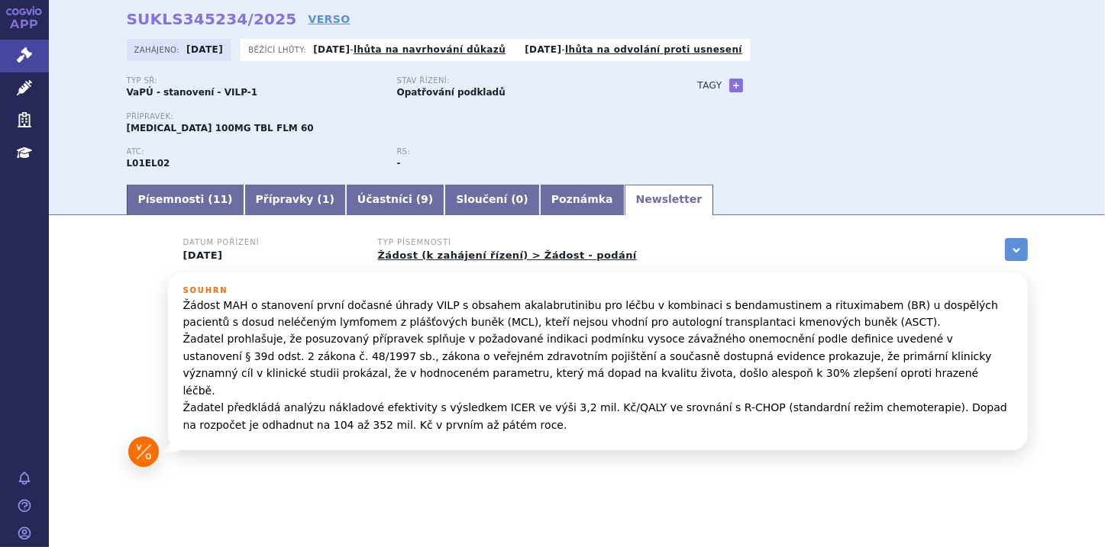
click at [1014, 360] on div "Datum pořízení 02.09.2025 Typ písemnosti Žádost (k zahájení řízení) > Žádost - …" at bounding box center [577, 352] width 901 height 229
click at [724, 162] on div "Typ SŘ: VaPÚ - stanovení - VILP-1 Stav řízení: Opatřování podkladů Přípravek: C…" at bounding box center [577, 129] width 901 height 106
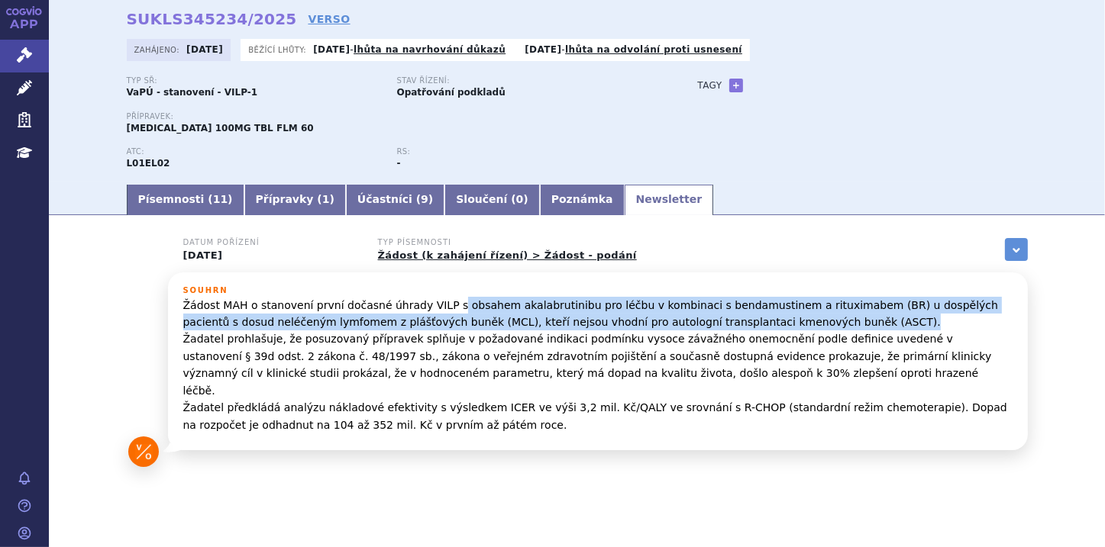
drag, startPoint x: 429, startPoint y: 305, endPoint x: 765, endPoint y: 316, distance: 336.1
click at [765, 316] on p "Žádost MAH o stanovení první dočasné úhrady VILP s obsahem akalabrutinibu pro l…" at bounding box center [597, 365] width 829 height 137
copy p "obsahem akalabrutinibu pro léčbu v kombinaci s bendamustinem a rituximabem (BR)…"
click at [540, 198] on link "Poznámka" at bounding box center [582, 200] width 85 height 31
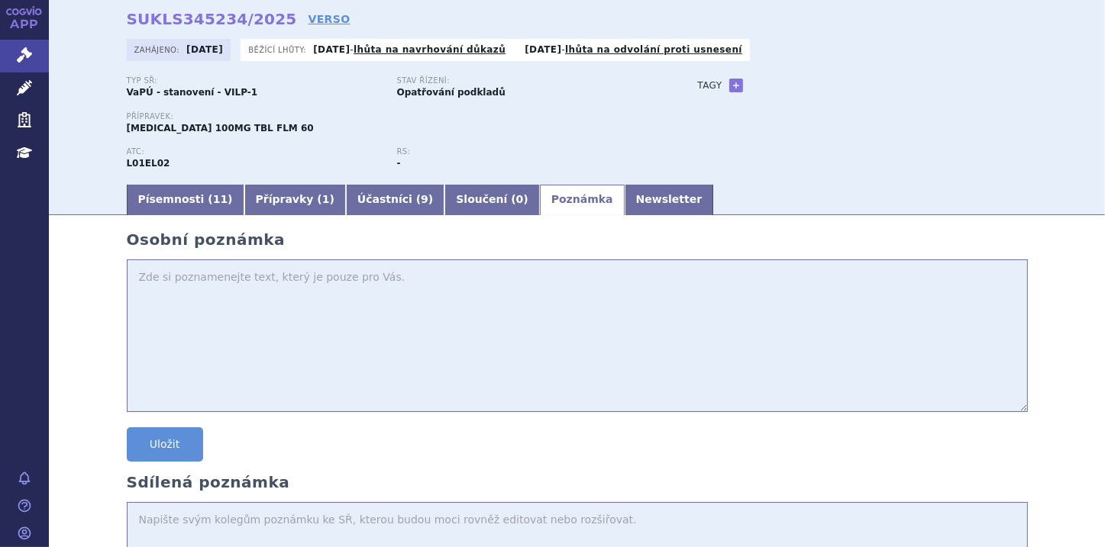
click at [152, 278] on textarea at bounding box center [577, 336] width 901 height 153
paste textarea "obsahem akalabrutinibu pro léčbu v kombinaci s bendamustinem a rituximabem (BR)…"
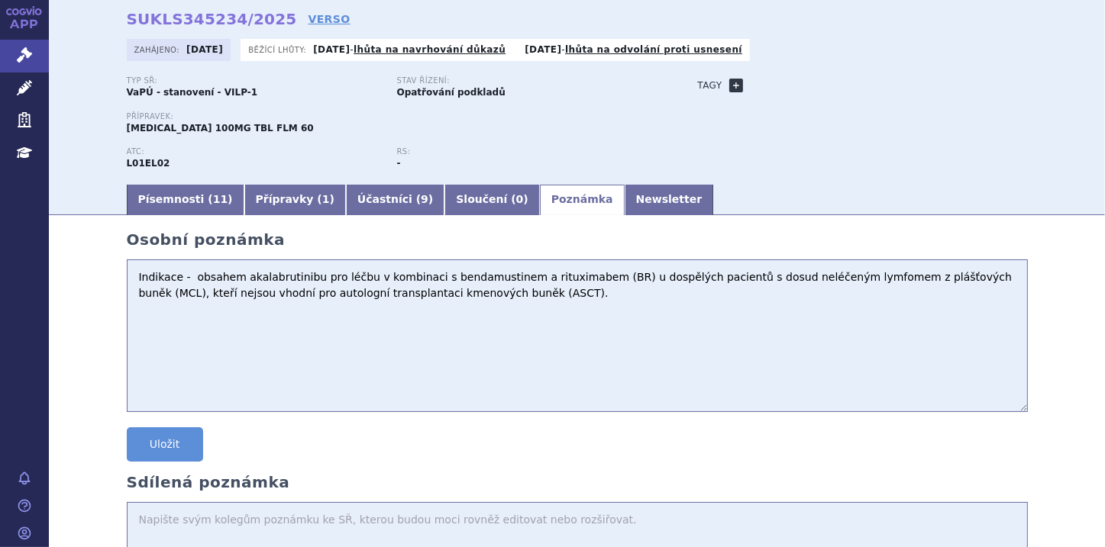
type textarea "Indikace - obsahem akalabrutinibu pro léčbu v kombinaci s bendamustinem a ritux…"
click at [729, 86] on link "+" at bounding box center [736, 86] width 14 height 14
click at [848, 87] on b at bounding box center [851, 86] width 6 height 4
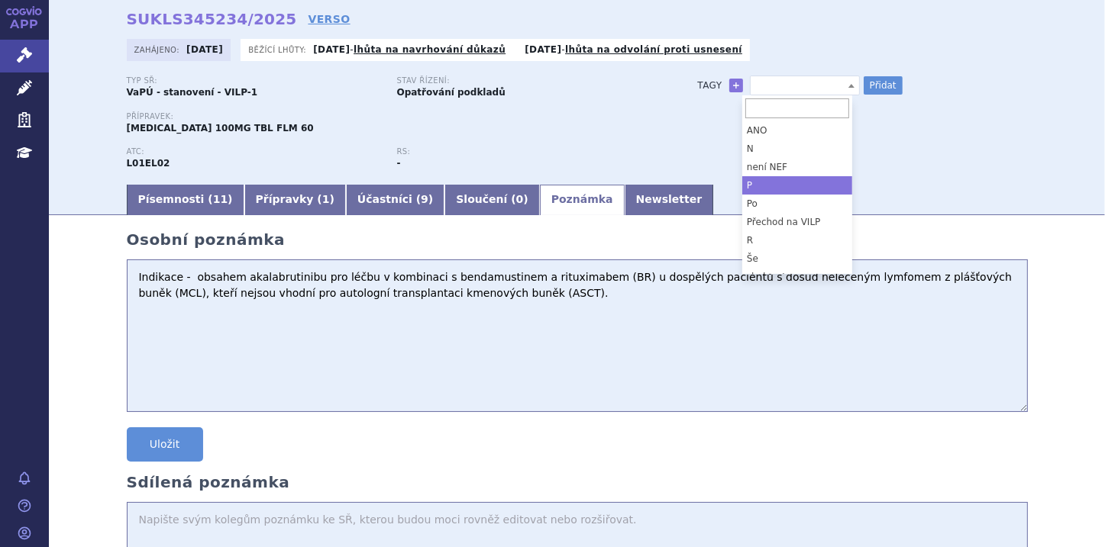
select select "P"
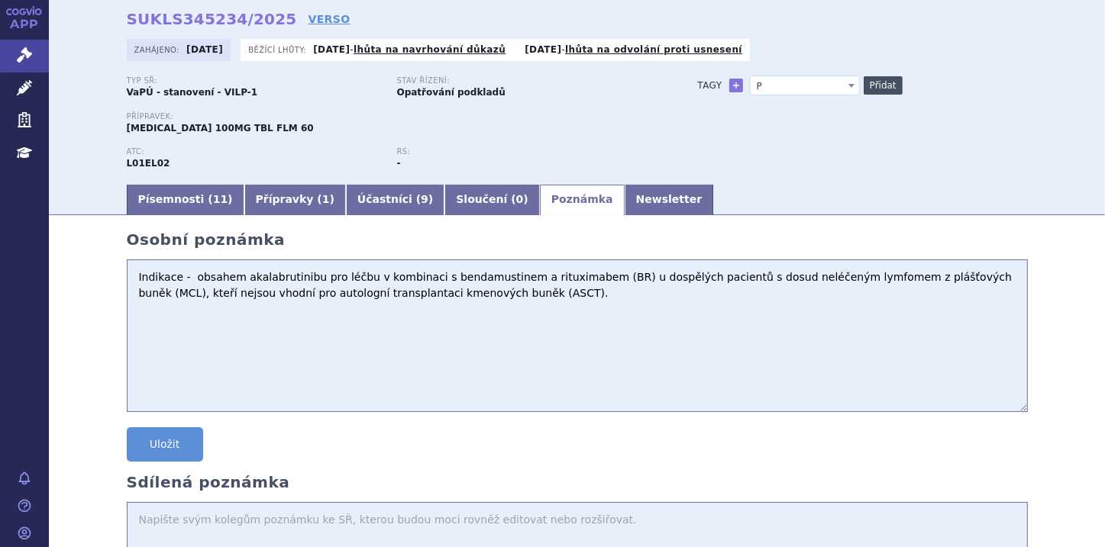
click at [864, 91] on button "Přidat" at bounding box center [882, 85] width 39 height 18
select select
click at [189, 453] on button "Uložit" at bounding box center [165, 445] width 76 height 34
click at [624, 205] on link "Newsletter" at bounding box center [668, 200] width 89 height 31
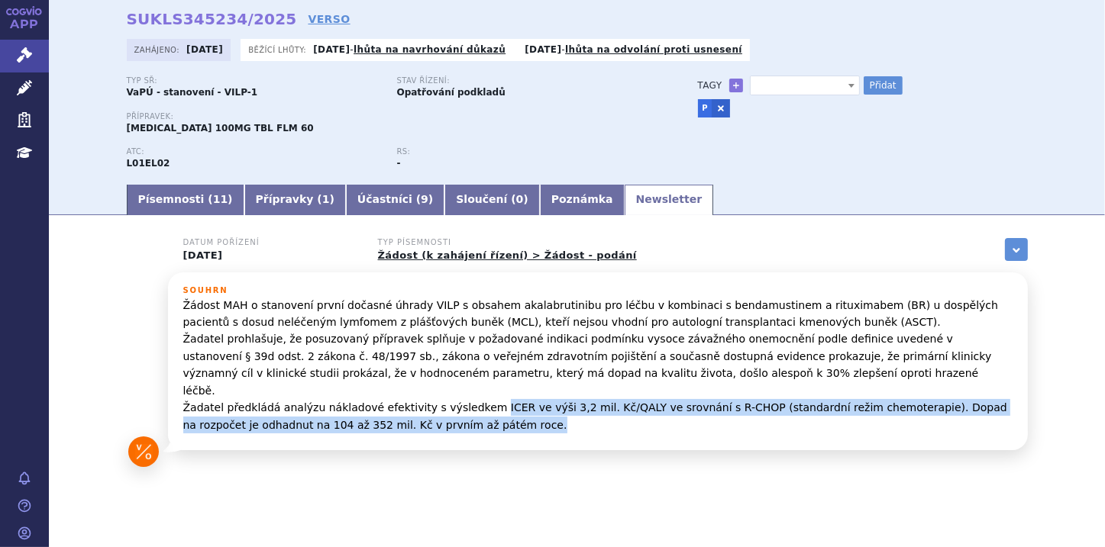
drag, startPoint x: 460, startPoint y: 392, endPoint x: 449, endPoint y: 414, distance: 24.6
click at [449, 414] on p "Žádost MAH o stanovení první dočasné úhrady VILP s obsahem akalabrutinibu pro l…" at bounding box center [597, 365] width 829 height 137
copy p "ICER ve výši 3,2 mil. Kč/QALY ve srovnání s R-CHOP (standardní režim chemoterap…"
click at [540, 204] on link "Poznámka" at bounding box center [582, 200] width 85 height 31
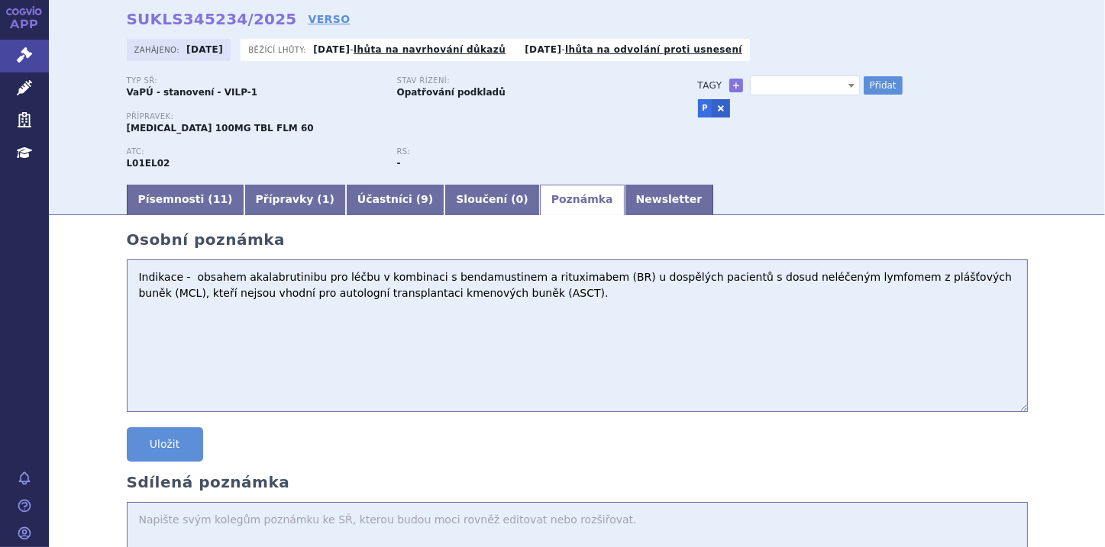
click at [476, 299] on textarea "Indikace - obsahem akalabrutinibu pro léčbu v kombinaci s bendamustinem a ritux…" at bounding box center [577, 336] width 901 height 153
paste textarea "ICER ve výši 3,2 mil. Kč/QALY ve srovnání s R-CHOP (standardní režim chemoterap…"
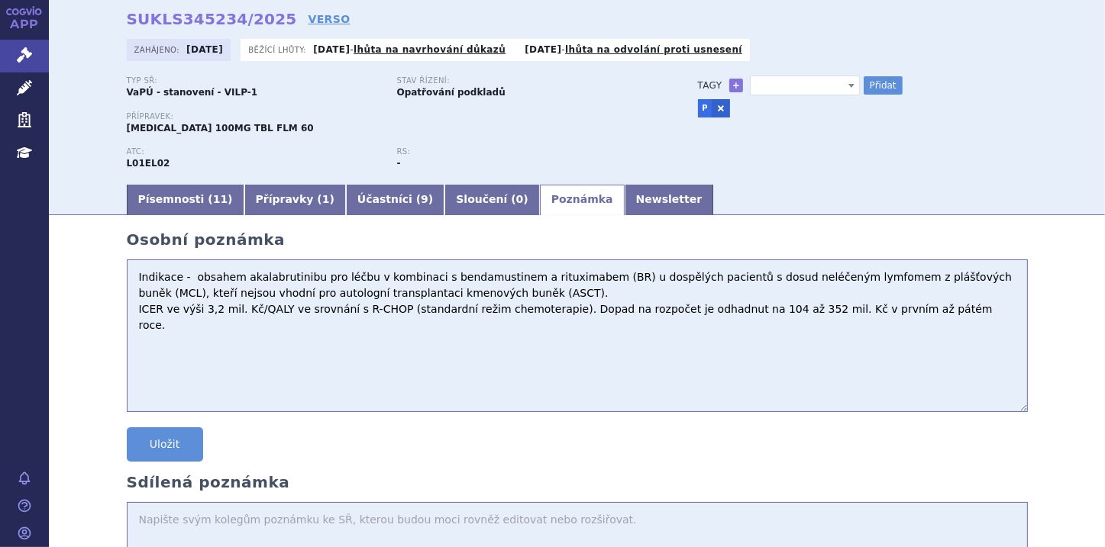
type textarea "Indikace - obsahem akalabrutinibu pro léčbu v kombinaci s bendamustinem a ritux…"
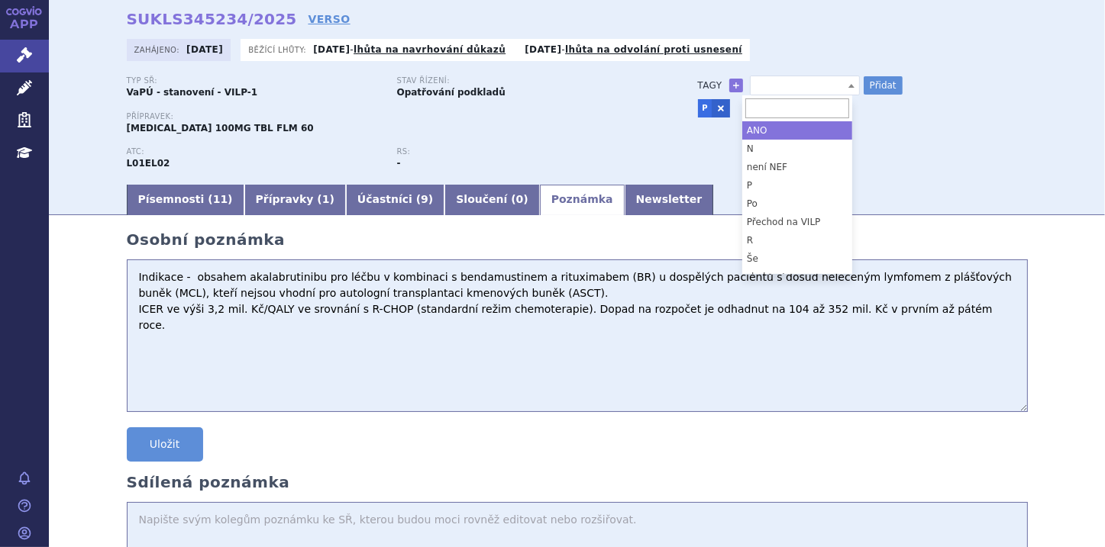
click at [848, 85] on b at bounding box center [851, 86] width 6 height 4
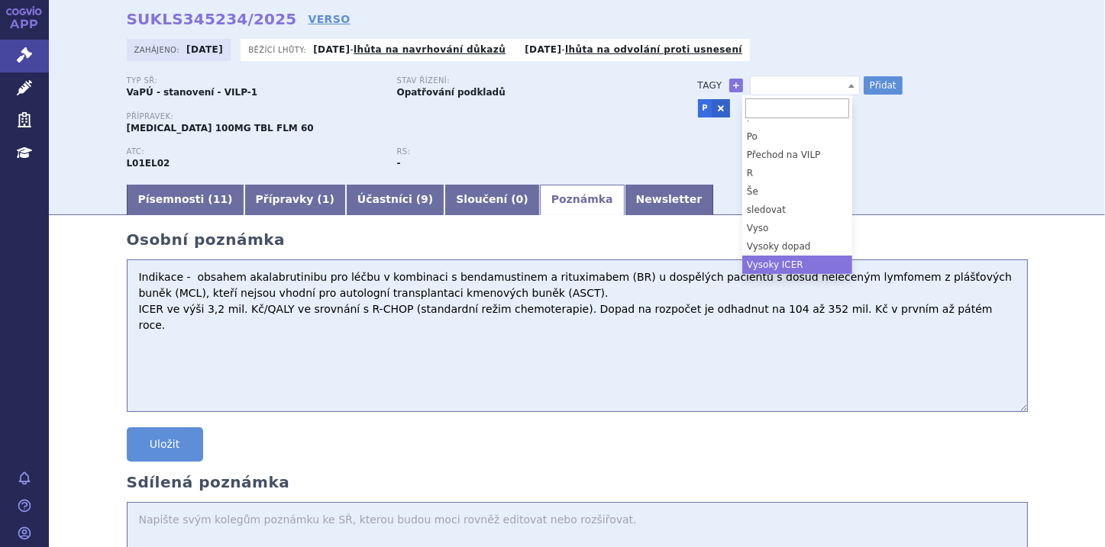
select select "Vysoky ICER"
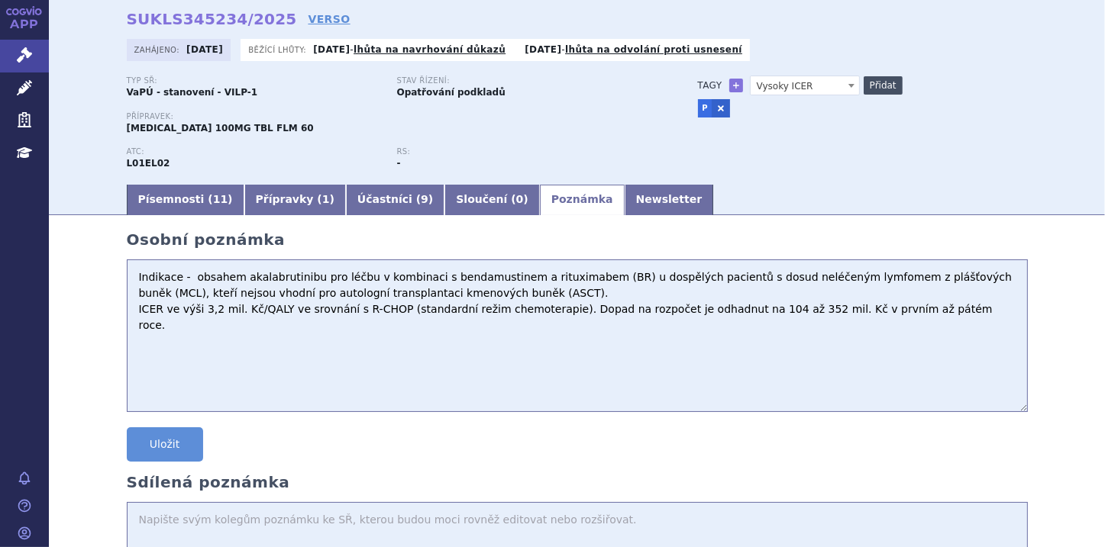
click at [875, 88] on button "Přidat" at bounding box center [882, 85] width 39 height 18
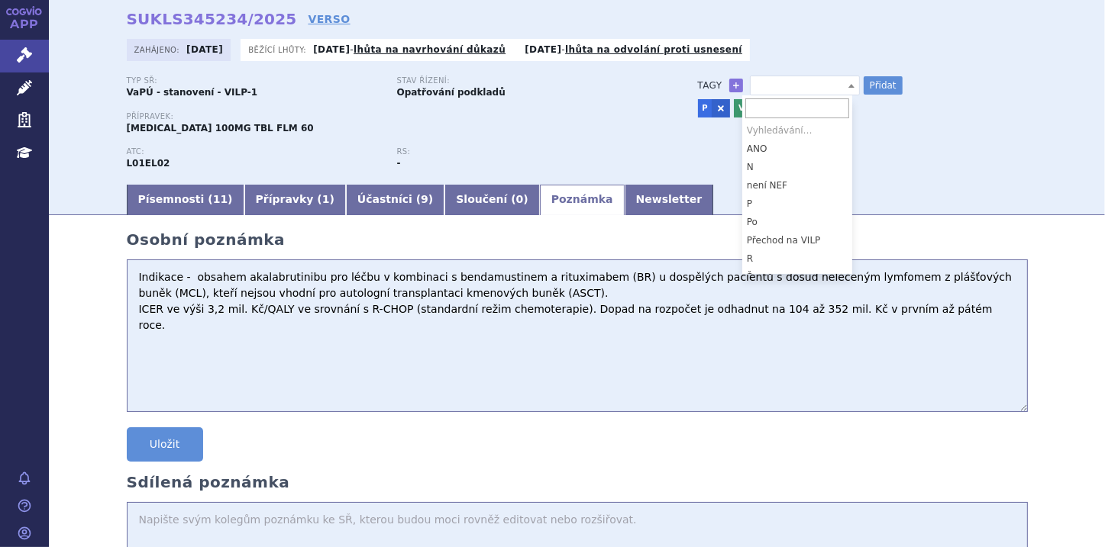
click at [844, 82] on span at bounding box center [851, 85] width 15 height 18
select select "Vysoky dopad"
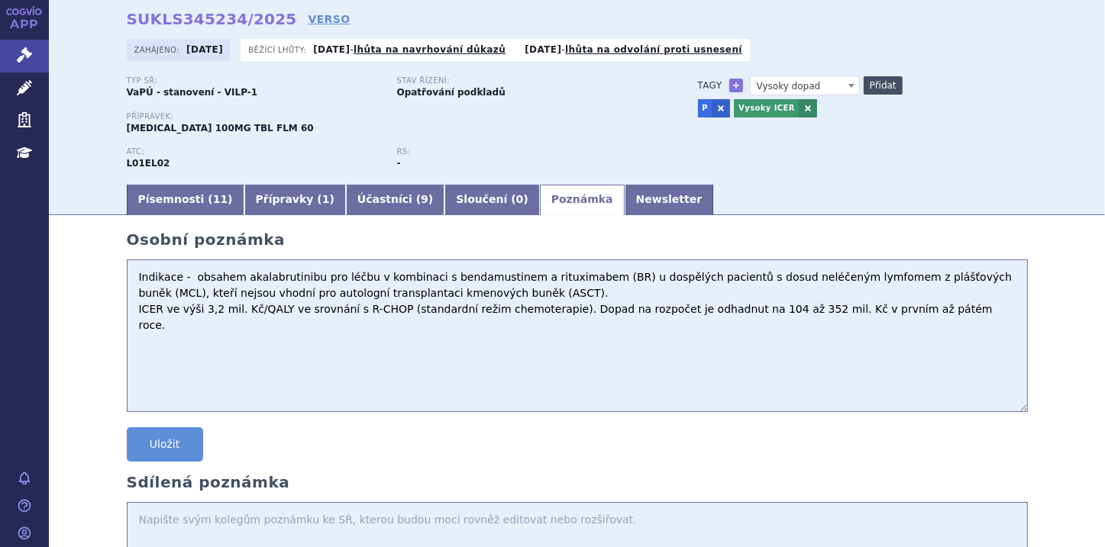
click at [889, 90] on button "Přidat" at bounding box center [882, 85] width 39 height 18
select select
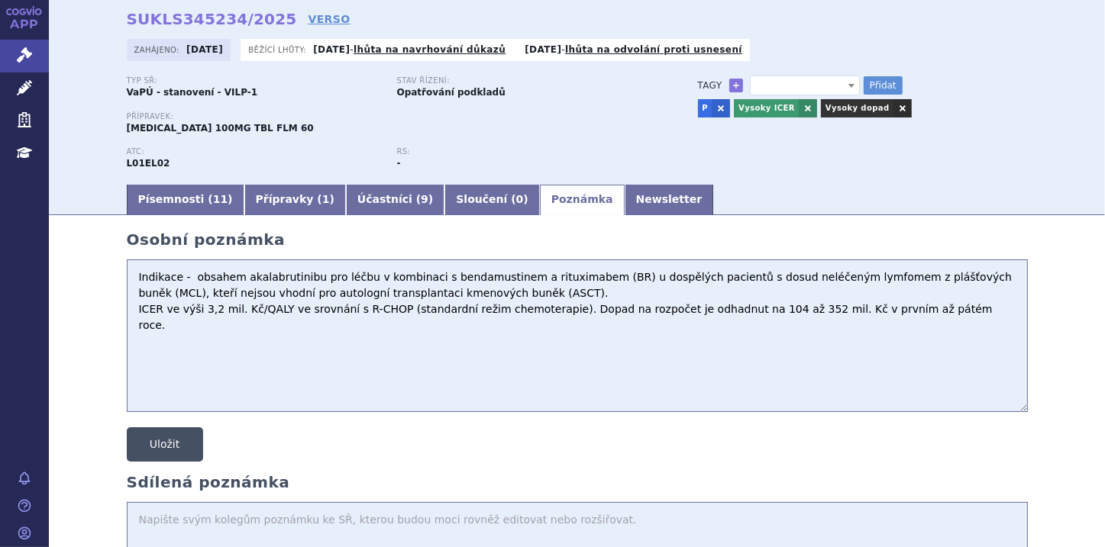
click at [171, 448] on button "Uložit" at bounding box center [165, 445] width 76 height 34
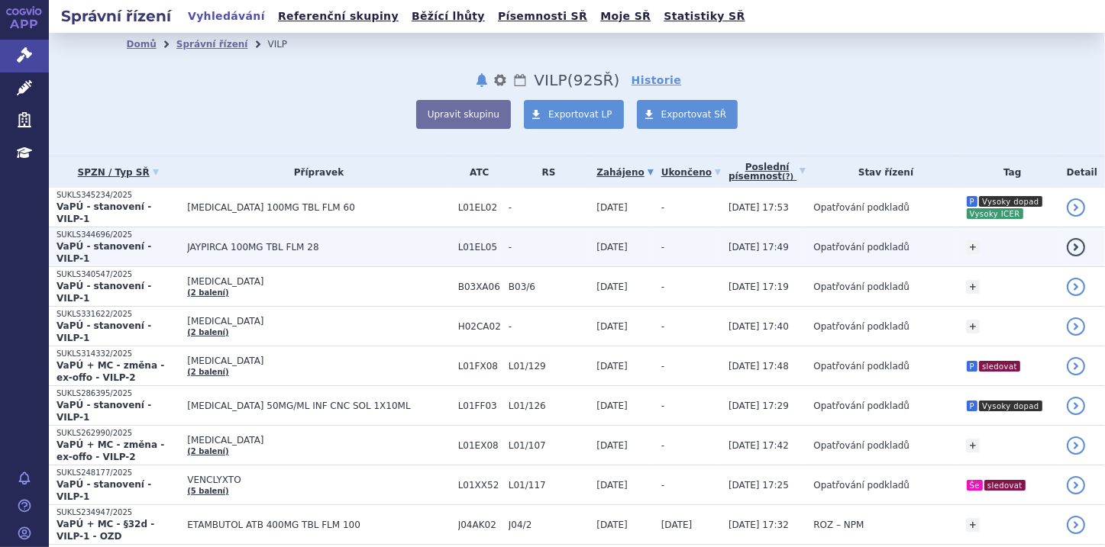
click at [126, 230] on p "SUKLS344696/2025" at bounding box center [117, 235] width 123 height 11
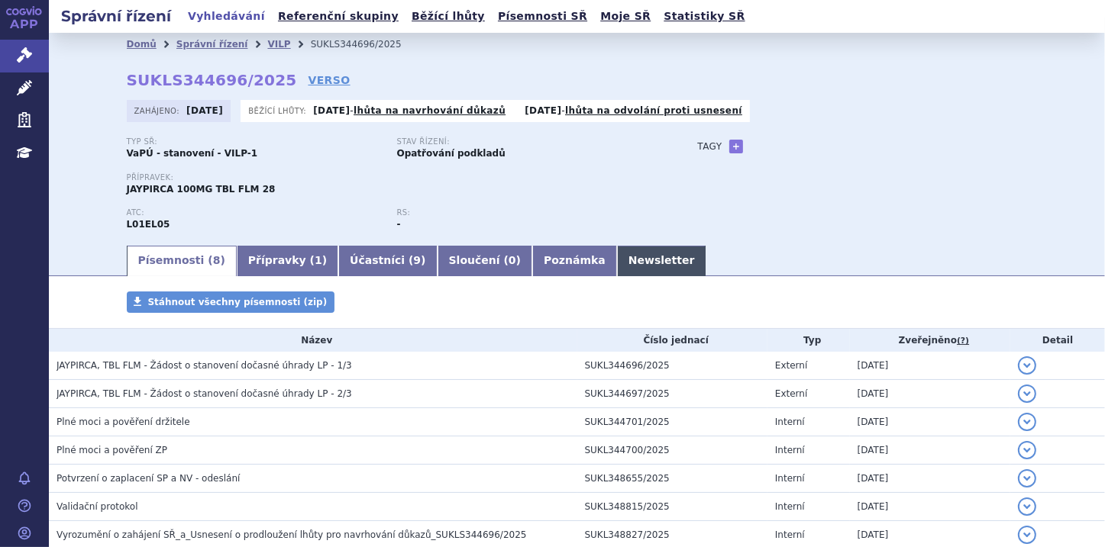
click at [617, 262] on link "Newsletter" at bounding box center [661, 261] width 89 height 31
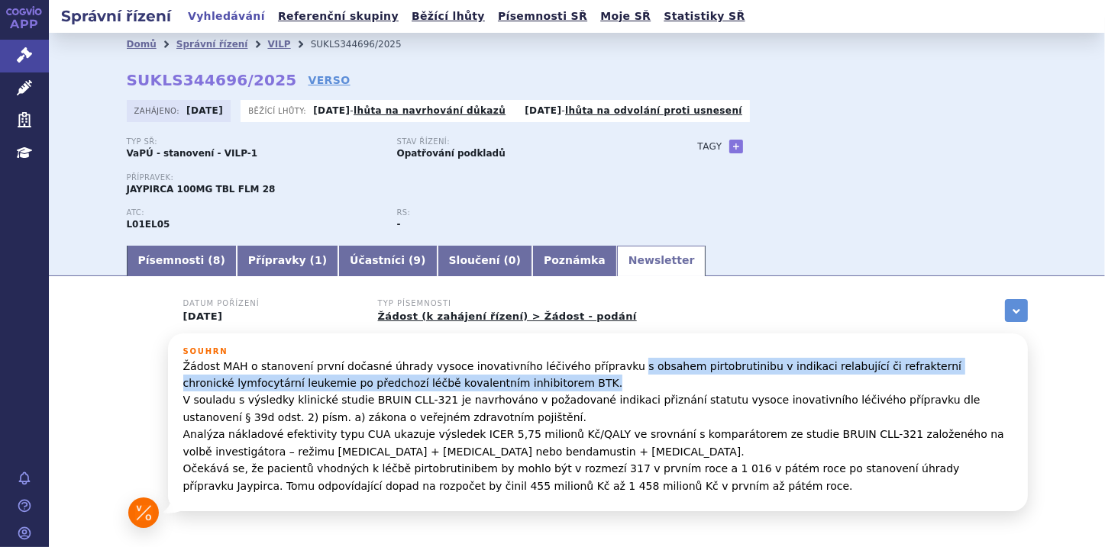
drag, startPoint x: 586, startPoint y: 369, endPoint x: 516, endPoint y: 386, distance: 72.0
click at [516, 386] on p "Žádost MAH o stanovení první dočasné úhrady vysoce inovativního léčivého přípra…" at bounding box center [597, 426] width 829 height 137
copy p "s obsahem pirtobrutinibu v indikaci relabující či refrakterní chronické lymfocy…"
click at [532, 263] on link "Poznámka" at bounding box center [574, 261] width 85 height 31
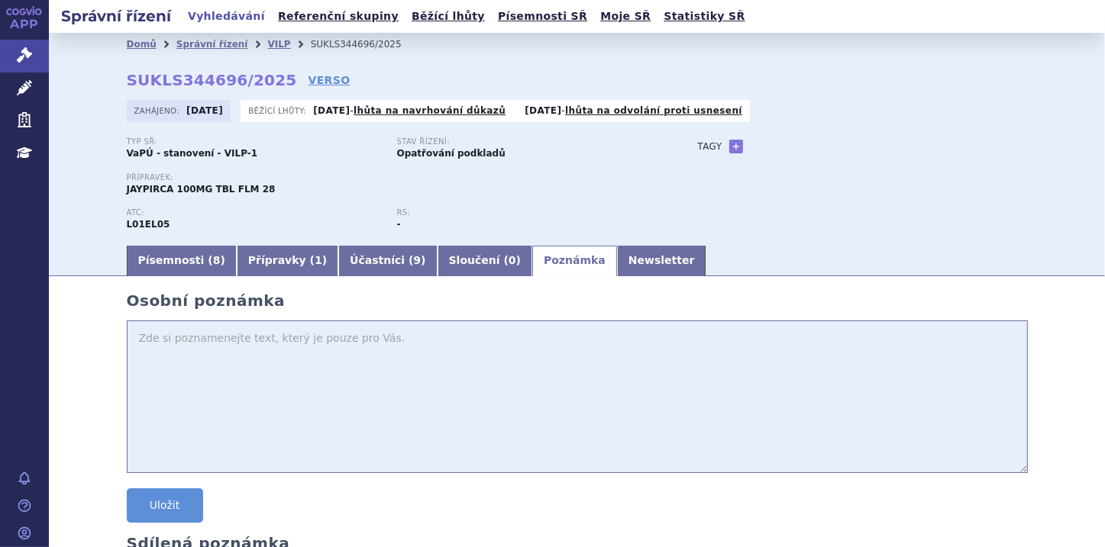
click at [131, 340] on textarea at bounding box center [577, 397] width 901 height 153
paste textarea "s obsahem pirtobrutinibu v indikaci relabující či refrakterní chronické lymfocy…"
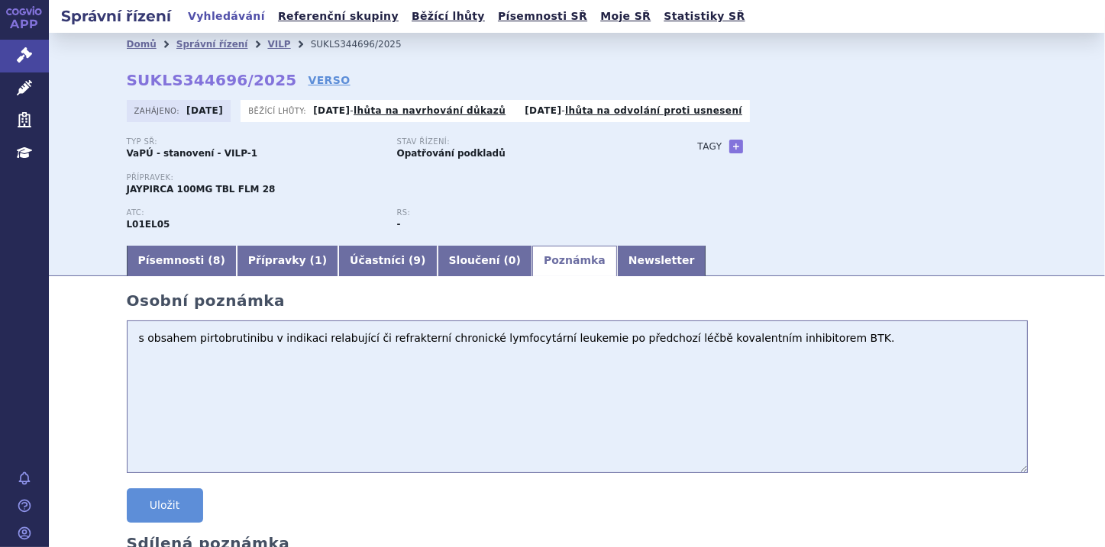
click at [138, 340] on textarea "s obsahem pirtobrutinibu v indikaci relabující či refrakterní chronické lymfocy…" at bounding box center [577, 397] width 901 height 153
type textarea "Indikace - obsahem pirtobrutinibu v indikaci relabující či refrakterní chronick…"
click at [729, 150] on link "+" at bounding box center [736, 147] width 14 height 14
click at [848, 147] on b at bounding box center [851, 147] width 6 height 4
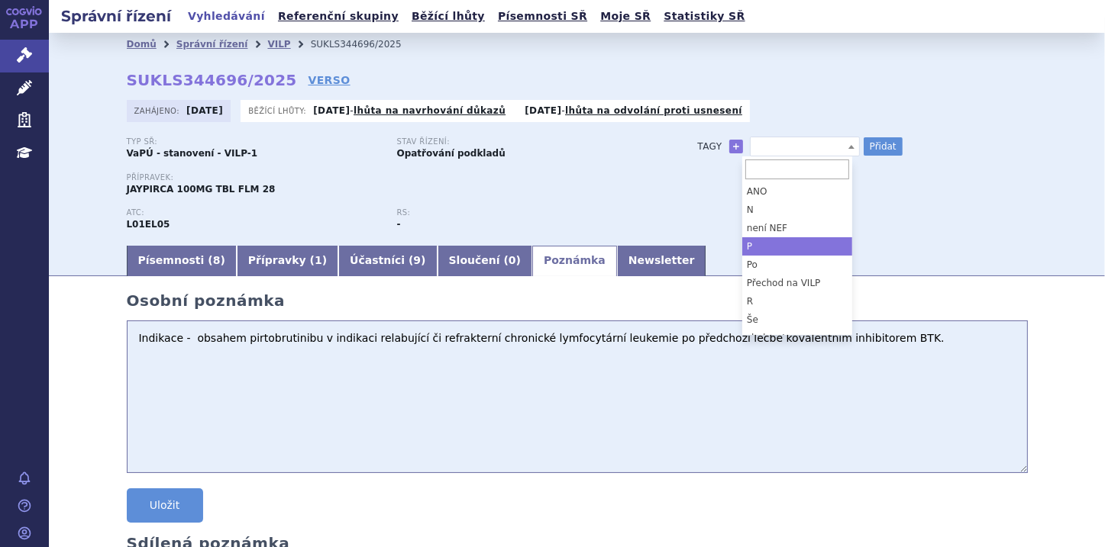
select select "P"
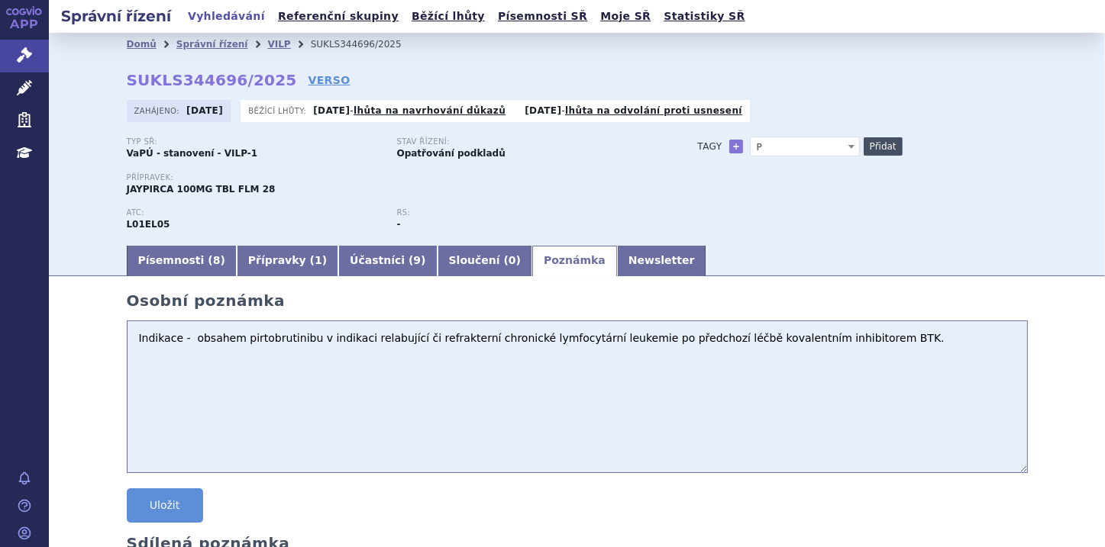
click at [876, 147] on button "Přidat" at bounding box center [882, 146] width 39 height 18
select select
click at [150, 507] on button "Uložit" at bounding box center [165, 506] width 76 height 34
click at [617, 257] on link "Newsletter" at bounding box center [661, 261] width 89 height 31
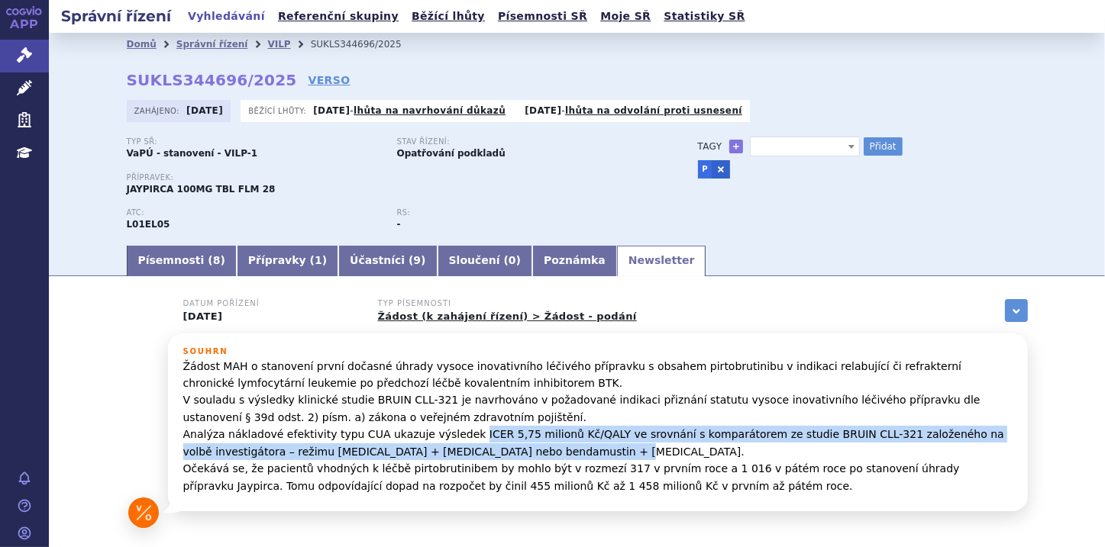
drag, startPoint x: 444, startPoint y: 440, endPoint x: 463, endPoint y: 450, distance: 22.5
click at [463, 450] on p "Žádost MAH o stanovení první dočasné úhrady vysoce inovativního léčivého přípra…" at bounding box center [597, 426] width 829 height 137
copy p "ICER 5,75 milionů Kč/QALY ve srovnání s komparátorem ze studie BRUIN CLL-321 za…"
click at [532, 259] on link "Poznámka" at bounding box center [574, 261] width 85 height 31
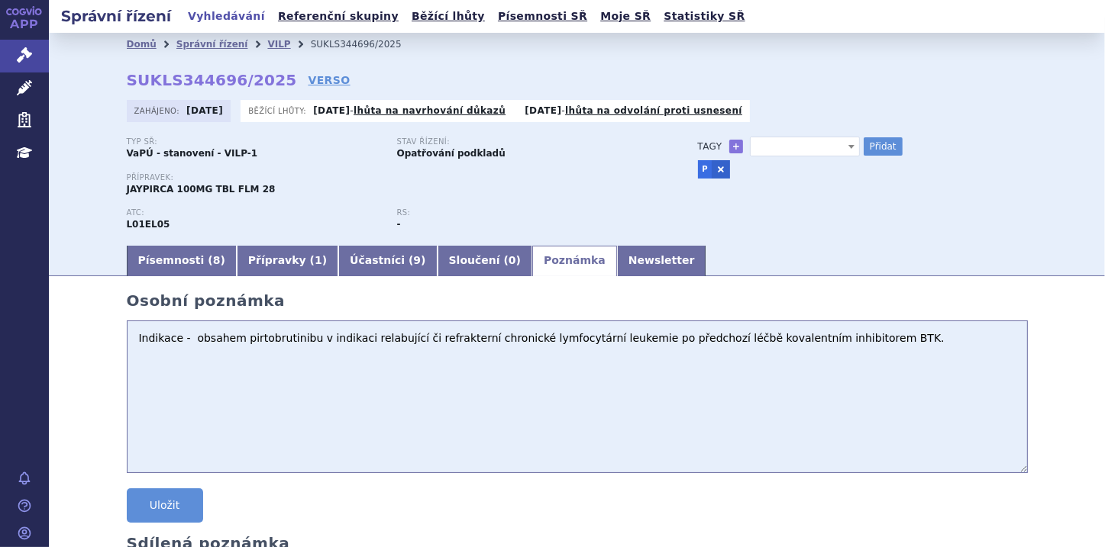
click at [140, 360] on textarea "Indikace - obsahem pirtobrutinibu v indikaci relabující či refrakterní chronick…" at bounding box center [577, 397] width 901 height 153
click at [851, 340] on textarea "Indikace - obsahem pirtobrutinibu v indikaci relabující či refrakterní chronick…" at bounding box center [577, 397] width 901 height 153
paste textarea "ICER 5,75 milionů Kč/QALY ve srovnání s komparátorem ze studie BRUIN CLL-321 za…"
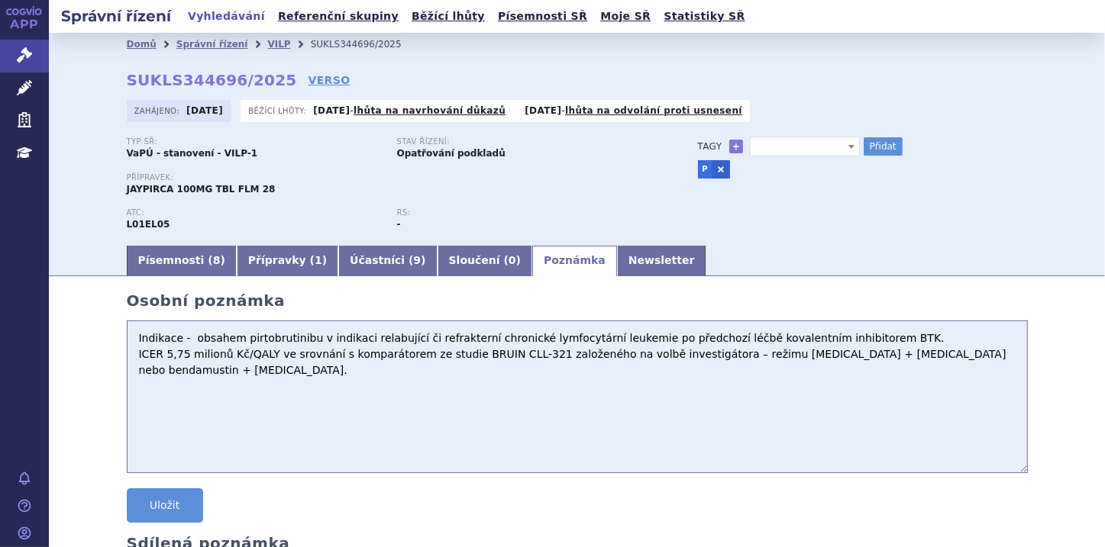
click at [986, 351] on textarea "Indikace - obsahem pirtobrutinibu v indikaci relabující či refrakterní chronick…" at bounding box center [577, 397] width 901 height 153
type textarea "Indikace - obsahem pirtobrutinibu v indikaci relabující či refrakterní chronick…"
click at [177, 510] on button "Uložit" at bounding box center [165, 506] width 76 height 34
click at [873, 144] on button "Přidat" at bounding box center [882, 146] width 39 height 18
click at [844, 144] on span at bounding box center [851, 146] width 15 height 18
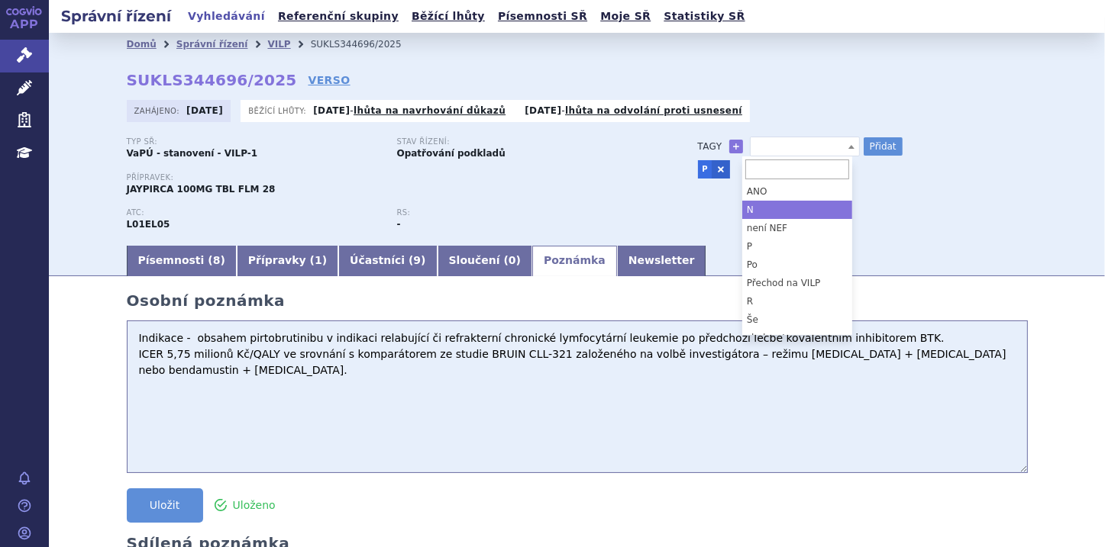
scroll to position [67, 0]
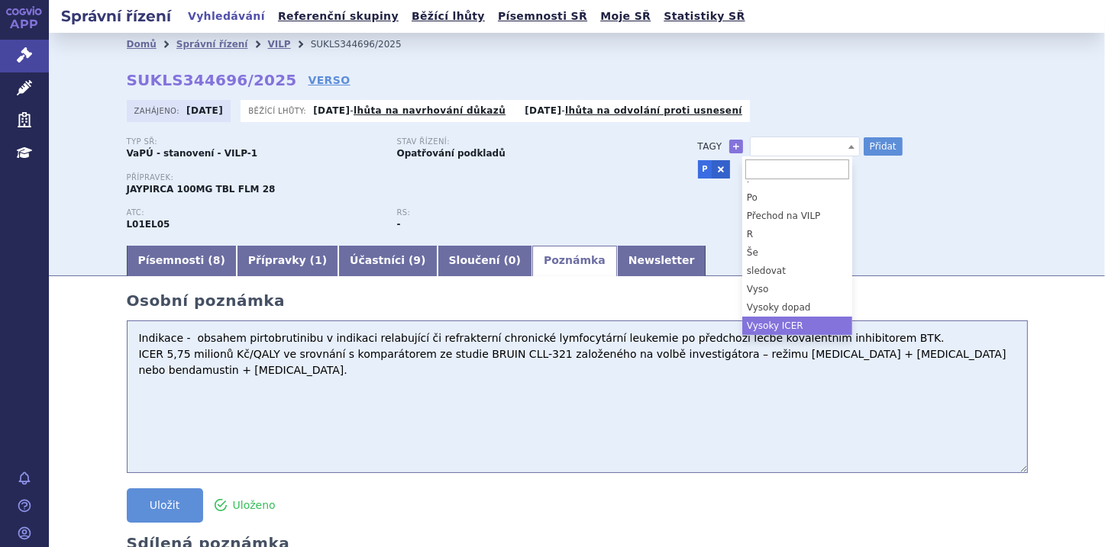
select select "Vysoky ICER"
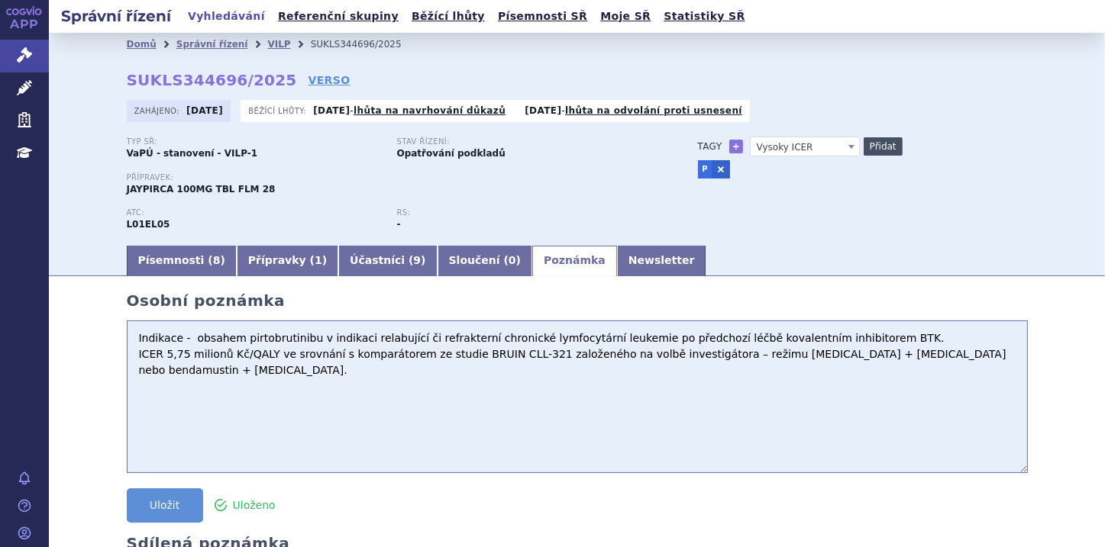
click at [876, 153] on button "Přidat" at bounding box center [882, 146] width 39 height 18
select select
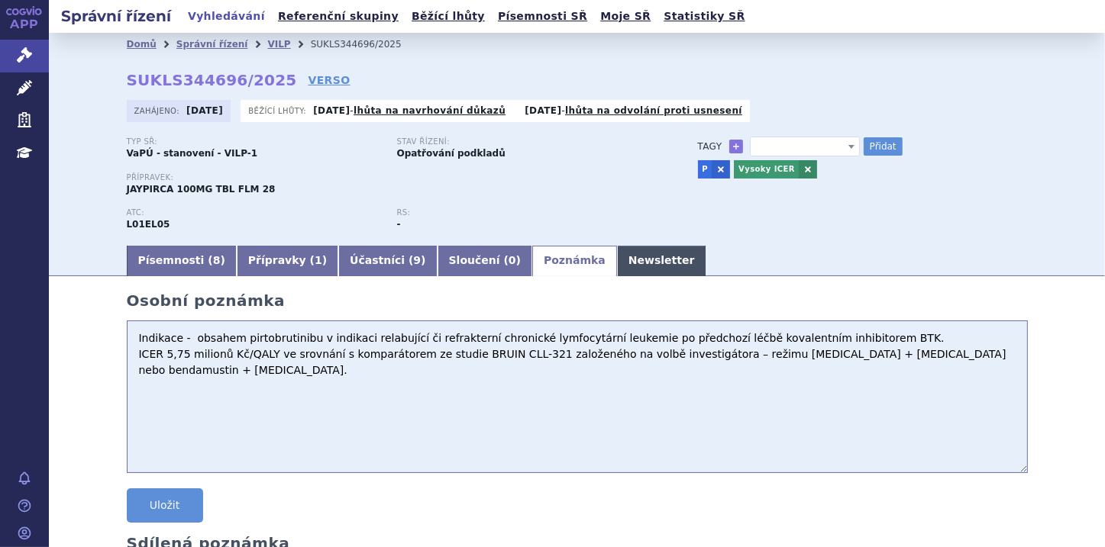
click at [617, 262] on link "Newsletter" at bounding box center [661, 261] width 89 height 31
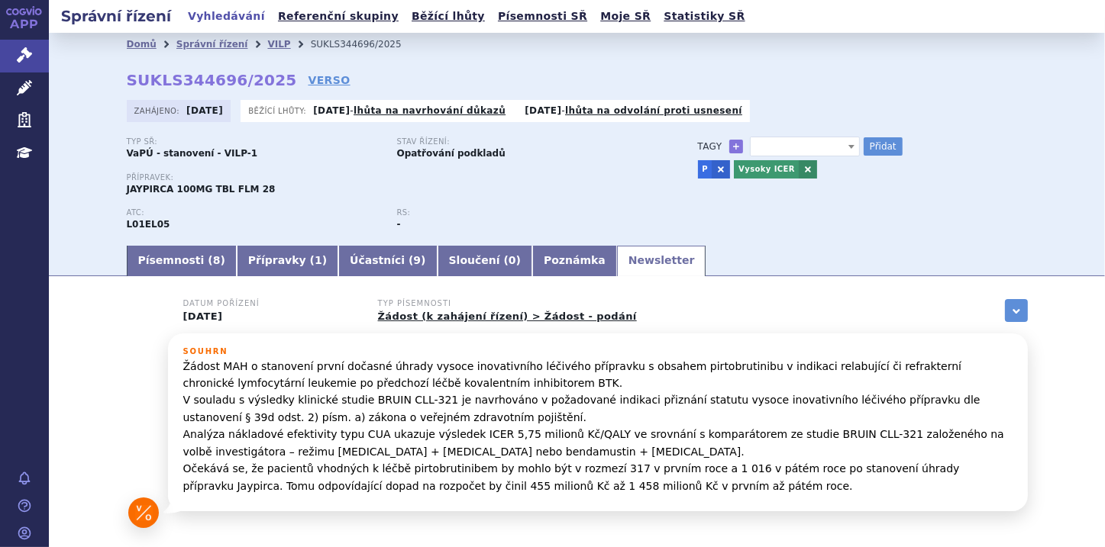
scroll to position [61, 0]
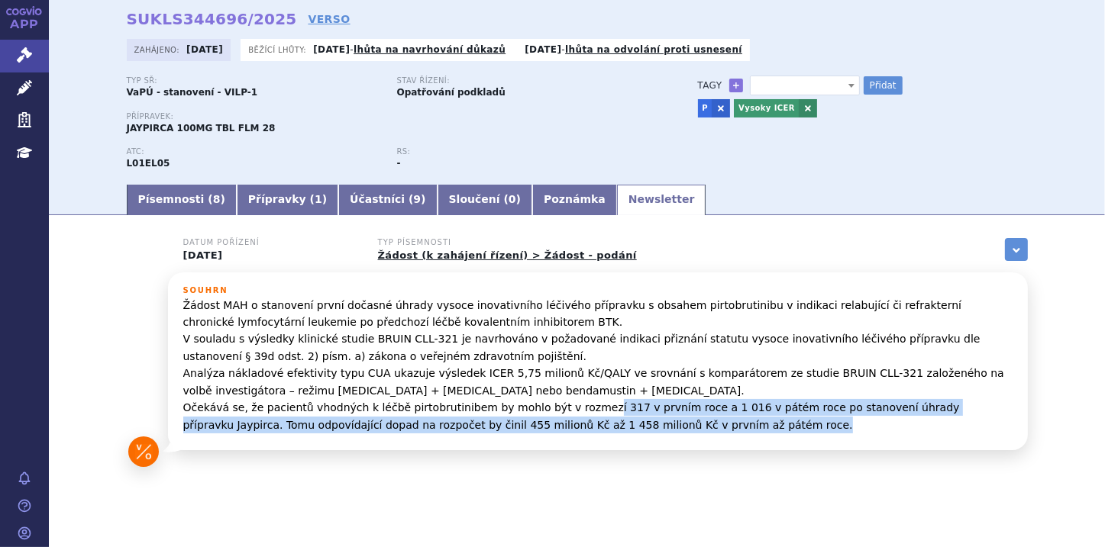
drag, startPoint x: 563, startPoint y: 408, endPoint x: 647, endPoint y: 425, distance: 85.6
click at [647, 425] on p "Žádost MAH o stanovení první dočasné úhrady vysoce inovativního léčivého přípra…" at bounding box center [597, 365] width 829 height 137
copy p "í 317 v prvním roce a 1 016 v pátém roce po stanovení úhrady přípravku Jaypirca…"
click at [532, 198] on link "Poznámka" at bounding box center [574, 200] width 85 height 31
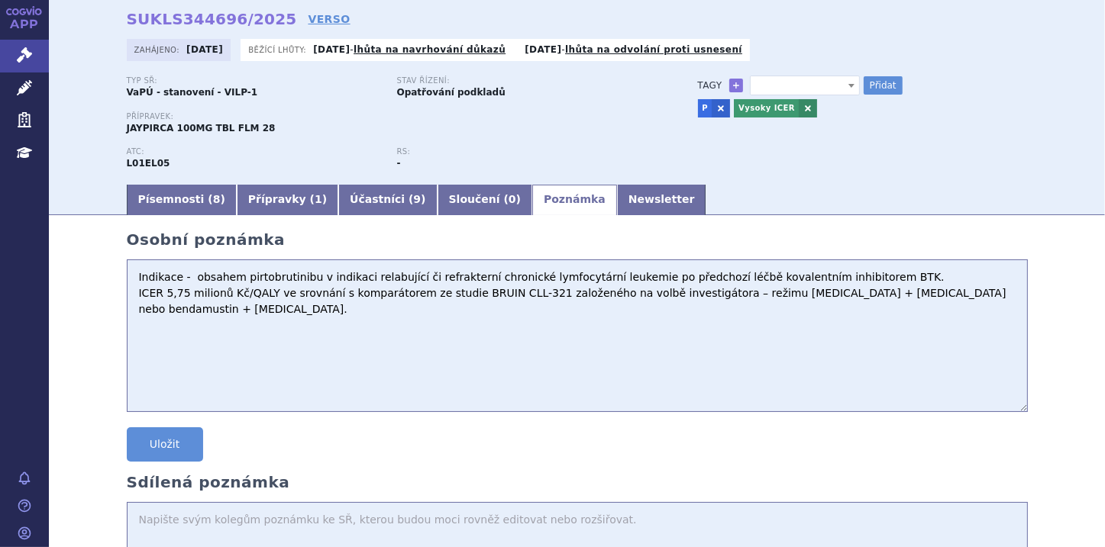
click at [996, 297] on textarea "Indikace - obsahem pirtobrutinibu v indikaci relabující či refrakterní chronick…" at bounding box center [577, 336] width 901 height 153
paste textarea "í 317 v prvním roce a 1 016 v pátém roce po stanovení úhrady přípravku Jaypirca…"
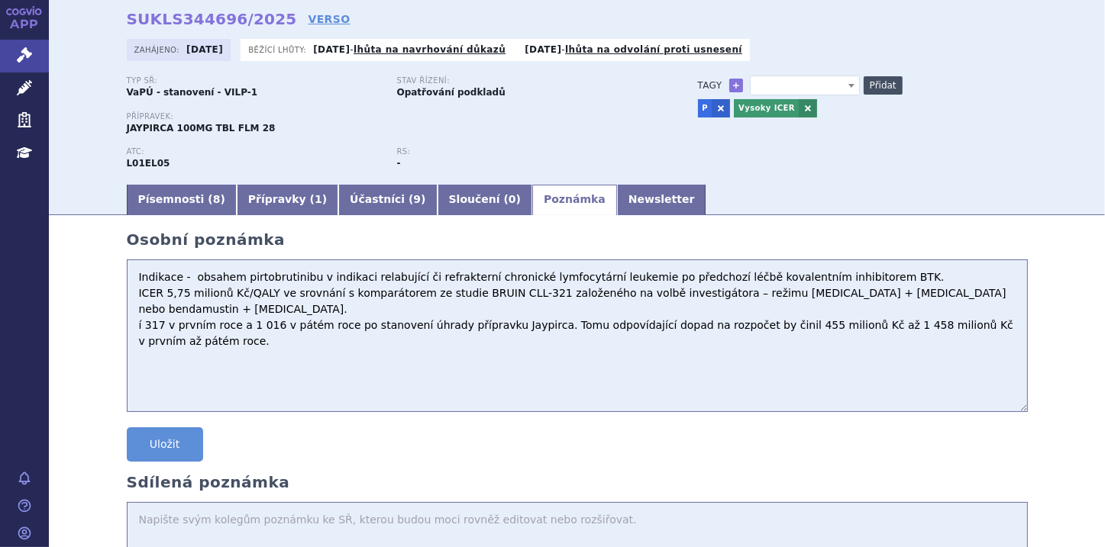
type textarea "Indikace - obsahem pirtobrutinibu v indikaci relabující či refrakterní chronick…"
click at [879, 89] on button "Přidat" at bounding box center [882, 85] width 39 height 18
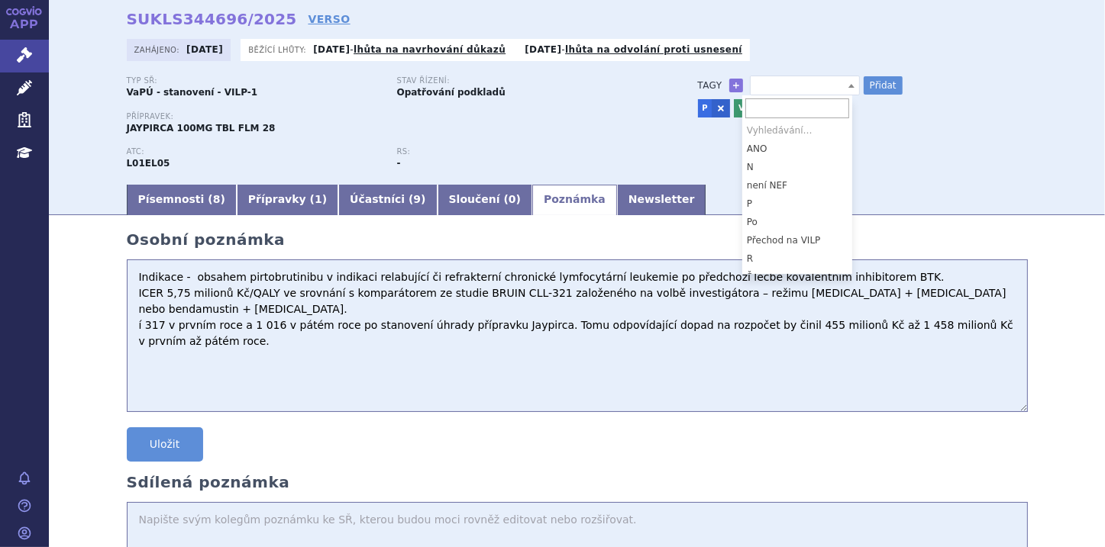
click at [848, 86] on b at bounding box center [851, 86] width 6 height 4
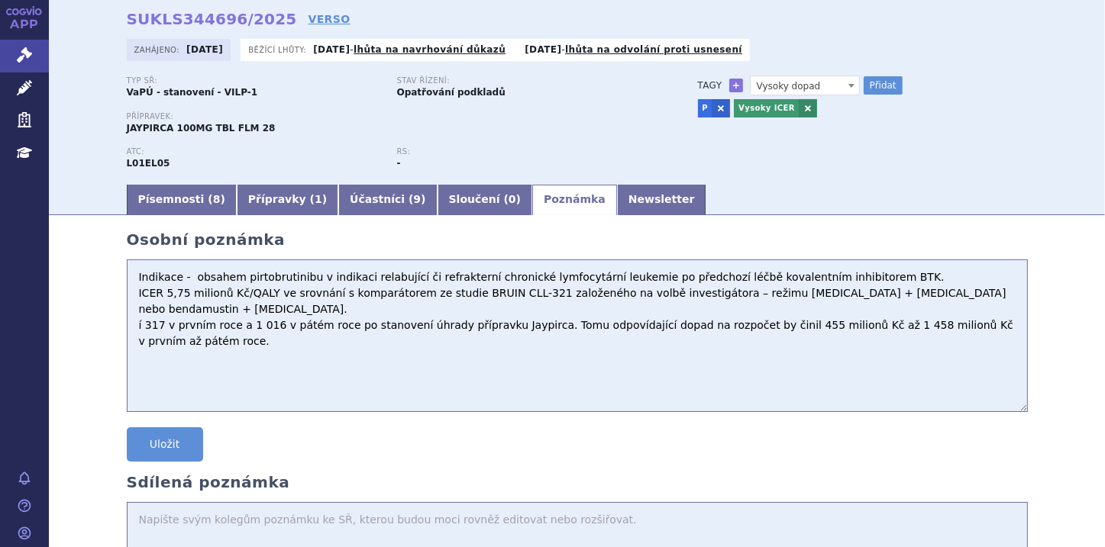
select select "Vysoky dopad"
click at [873, 82] on button "Přidat" at bounding box center [882, 85] width 39 height 18
select select
click at [151, 434] on button "Uložit" at bounding box center [165, 445] width 76 height 34
click at [137, 312] on textarea "Indikace - obsahem pirtobrutinibu v indikaci relabující či refrakterní chronick…" at bounding box center [577, 336] width 901 height 153
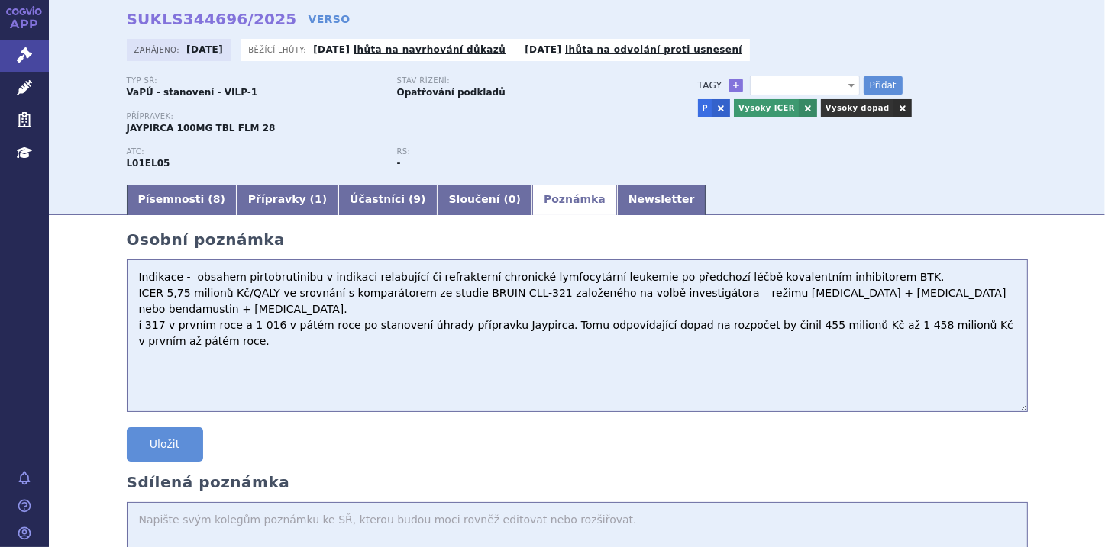
click at [137, 312] on textarea "Indikace - obsahem pirtobrutinibu v indikaci relabující či refrakterní chronick…" at bounding box center [577, 336] width 901 height 153
type textarea "Indikace - obsahem pirtobrutinibu v indikaci relabující či refrakterní chronick…"
click at [153, 435] on button "Uložit" at bounding box center [165, 445] width 76 height 34
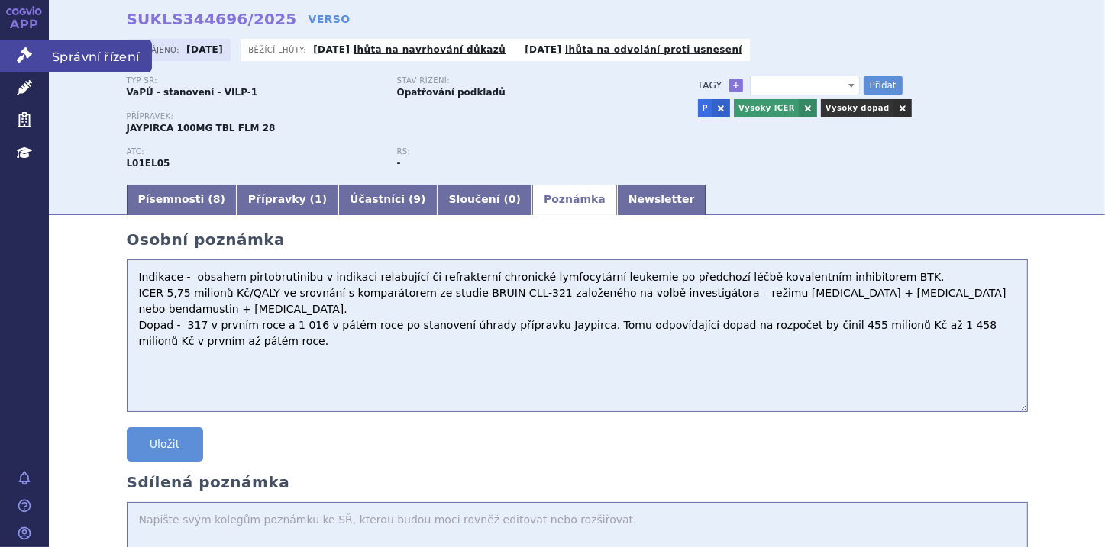
click at [34, 48] on link "Správní řízení" at bounding box center [24, 56] width 49 height 32
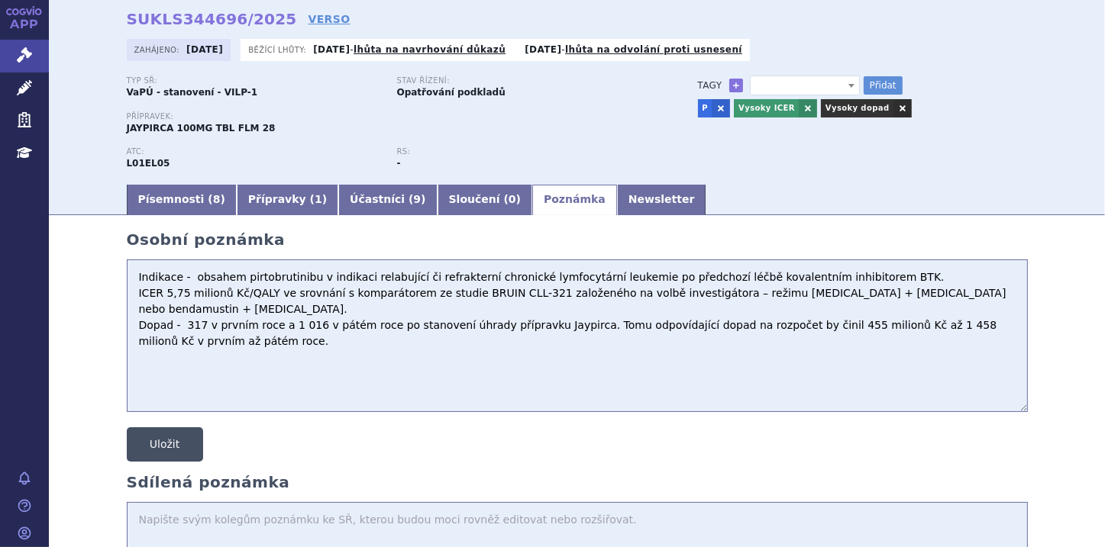
click at [174, 452] on button "Uložit" at bounding box center [165, 445] width 76 height 34
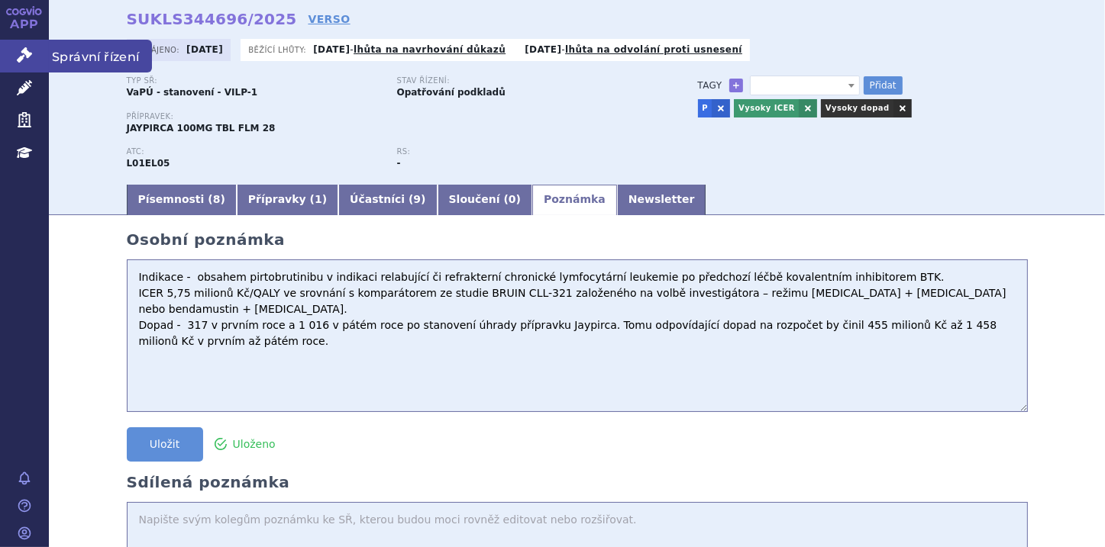
click at [24, 58] on icon at bounding box center [24, 54] width 15 height 15
click at [421, 461] on div "Uložit Uloženo" at bounding box center [577, 451] width 901 height 46
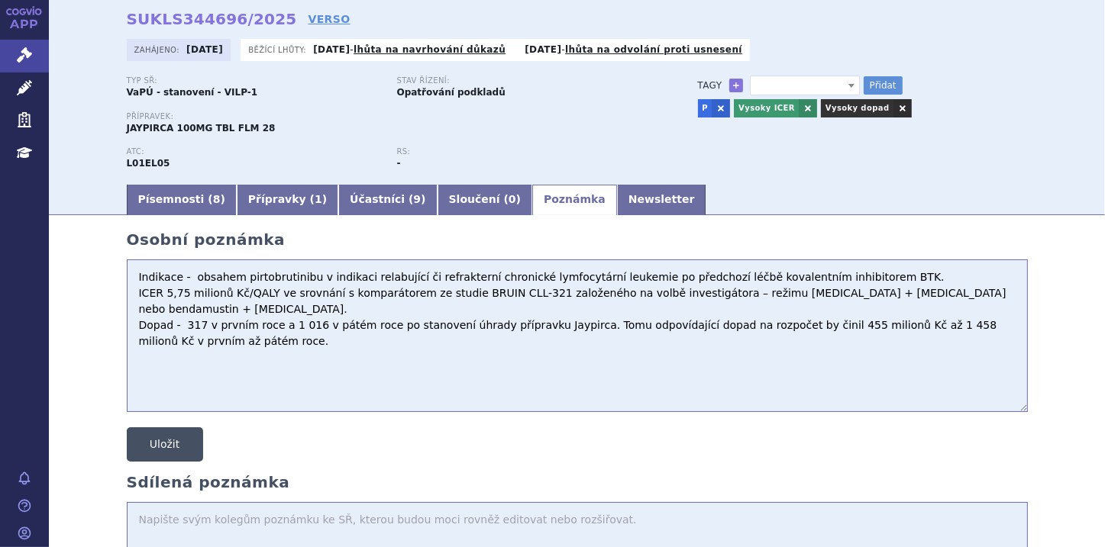
click at [178, 450] on button "Uložit" at bounding box center [165, 445] width 76 height 34
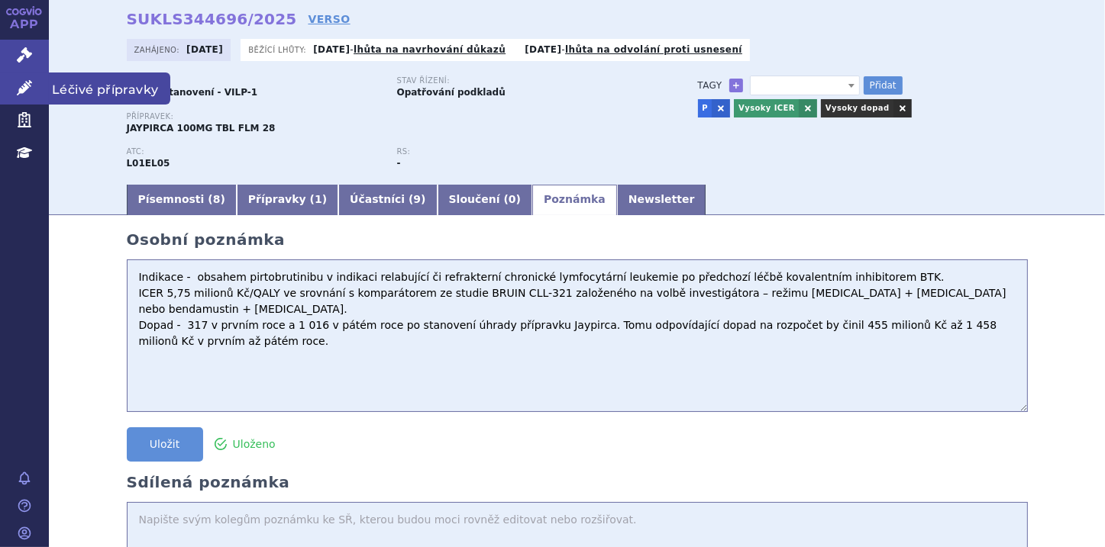
click at [21, 99] on link "Léčivé přípravky" at bounding box center [24, 89] width 49 height 32
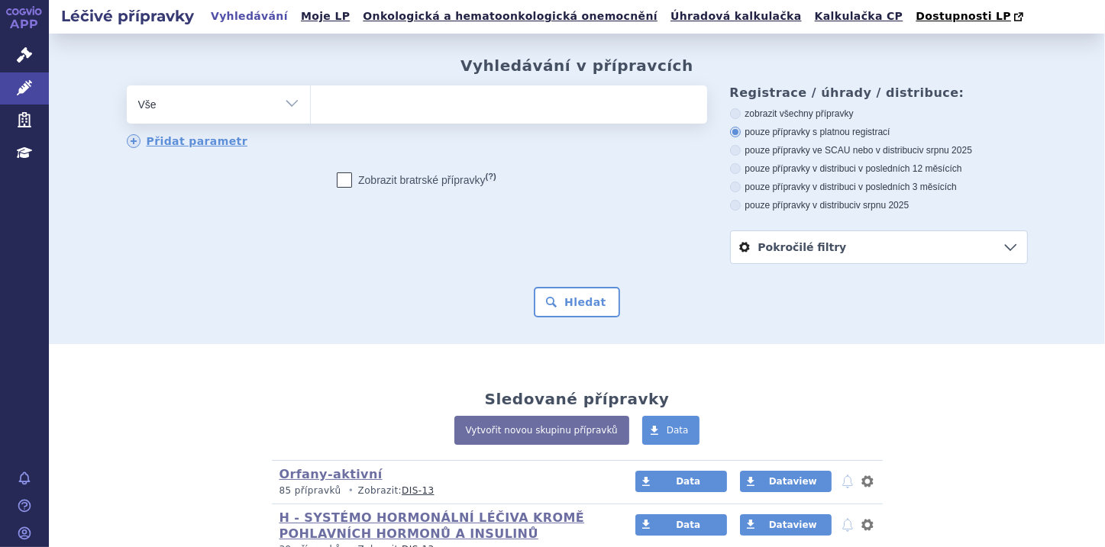
click at [24, 55] on icon at bounding box center [24, 54] width 15 height 15
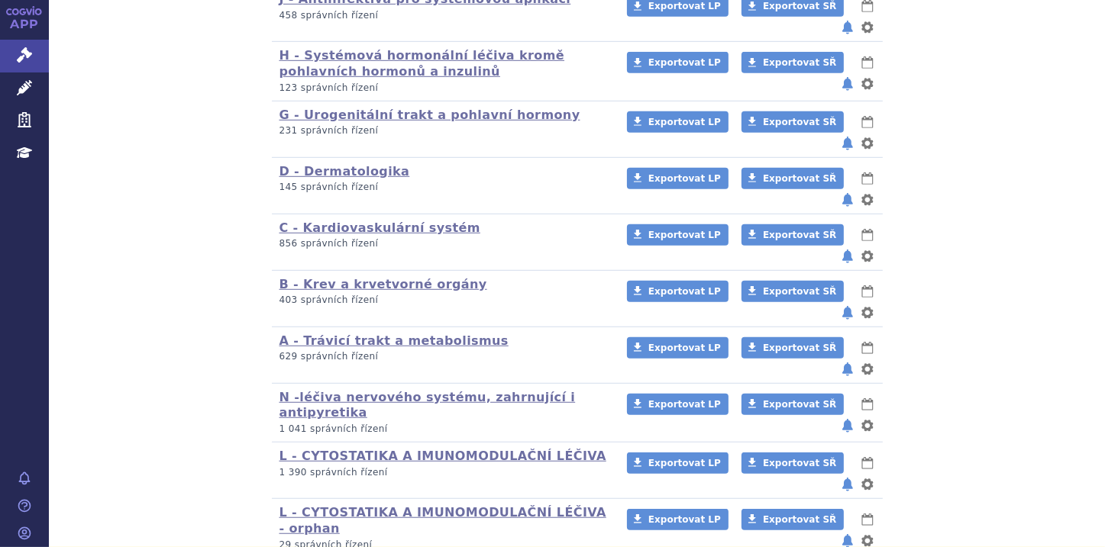
scroll to position [986, 0]
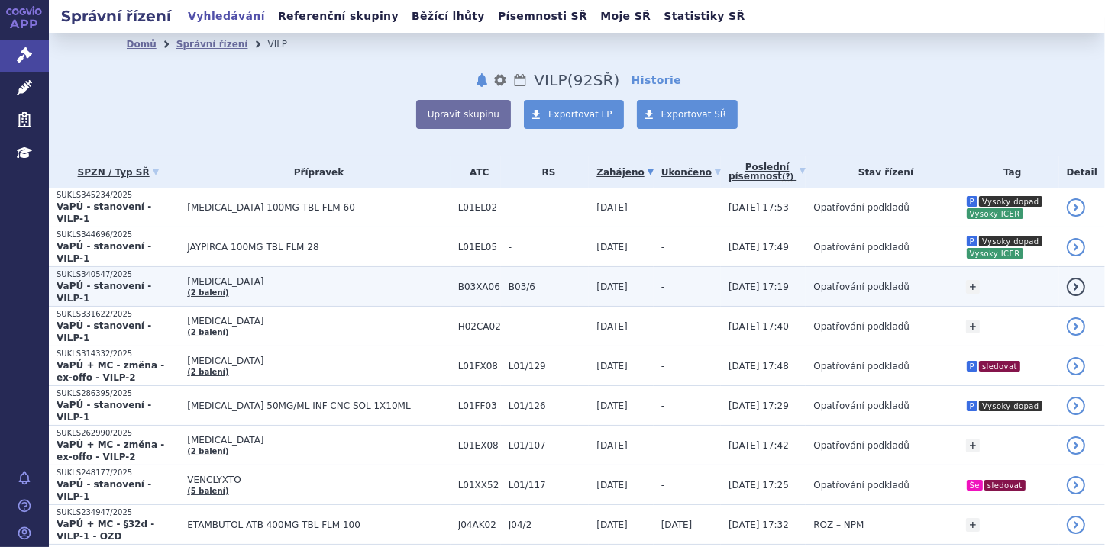
click at [119, 269] on p "SUKLS340547/2025" at bounding box center [117, 274] width 123 height 11
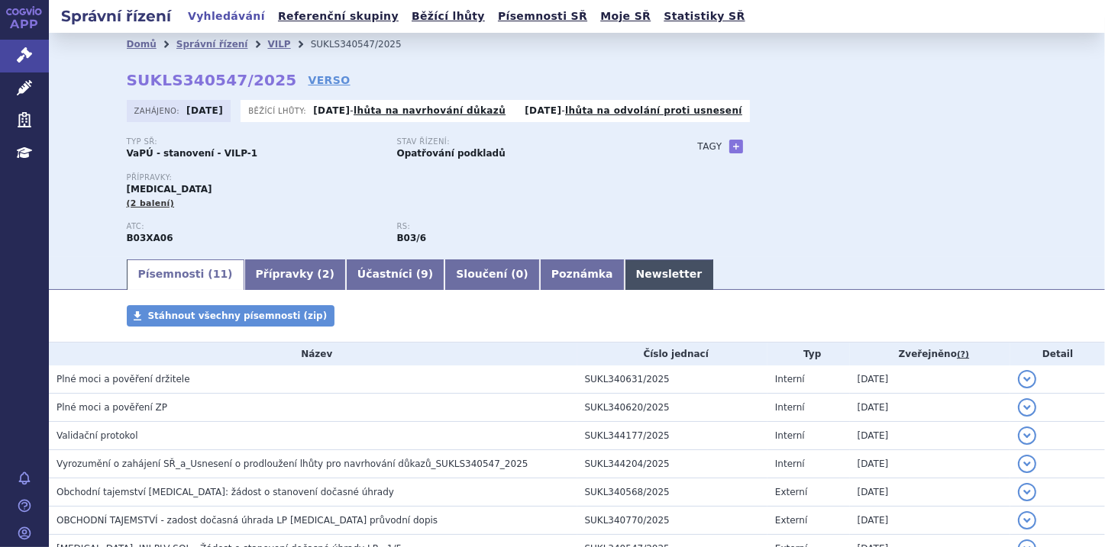
click at [624, 273] on link "Newsletter" at bounding box center [668, 275] width 89 height 31
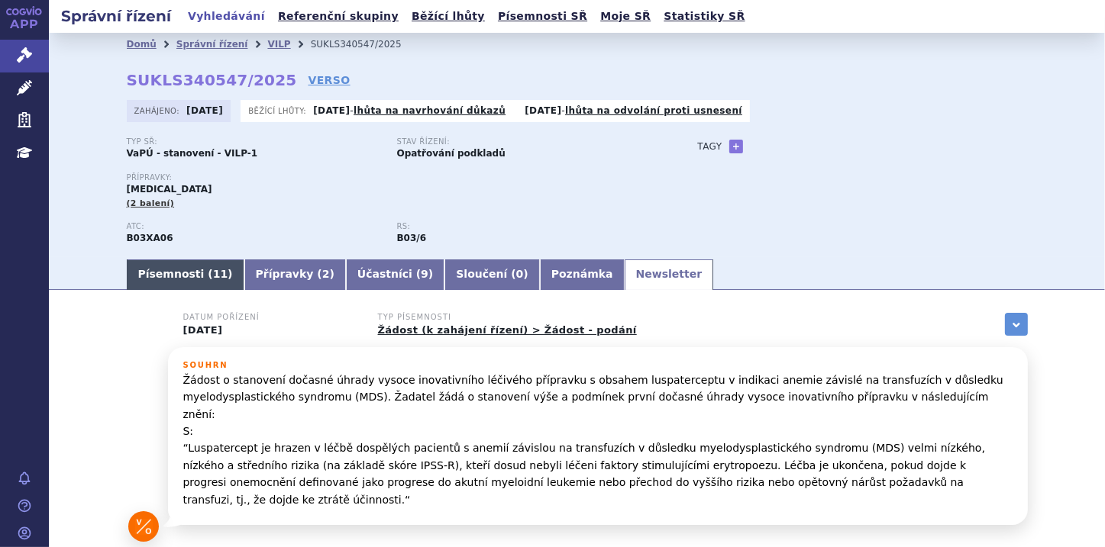
click at [182, 284] on link "Písemnosti ( 11 )" at bounding box center [186, 275] width 118 height 31
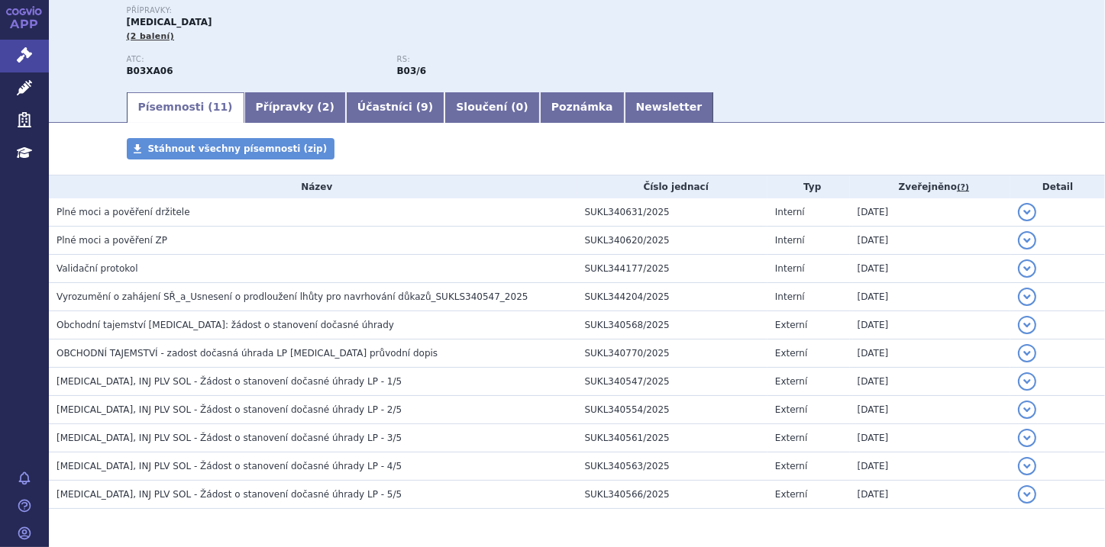
scroll to position [183, 0]
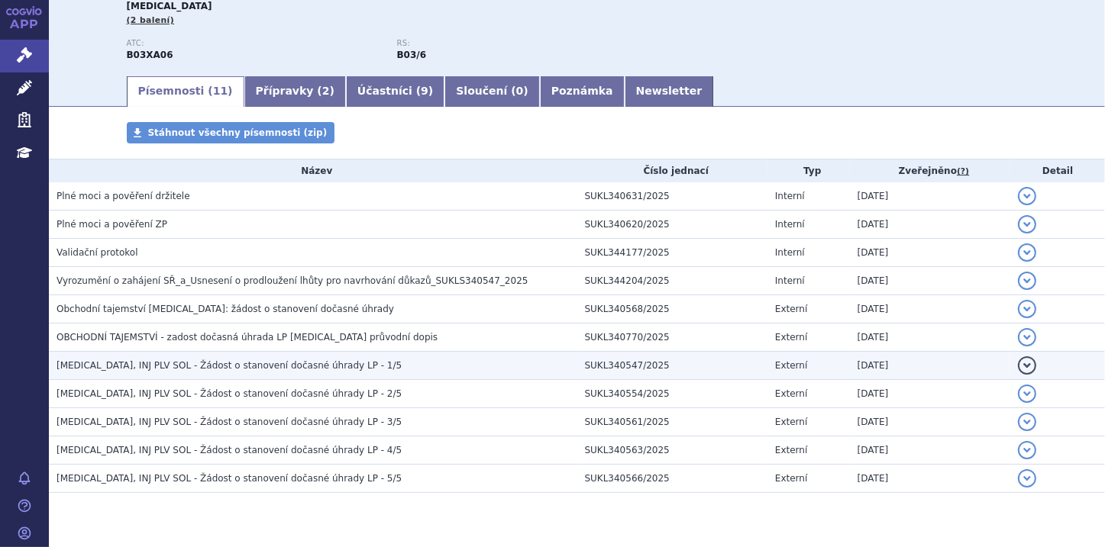
click at [123, 368] on span "REBLOZYL, INJ PLV SOL - Žádost o stanovení dočasné úhrady LP - 1/5" at bounding box center [228, 365] width 345 height 11
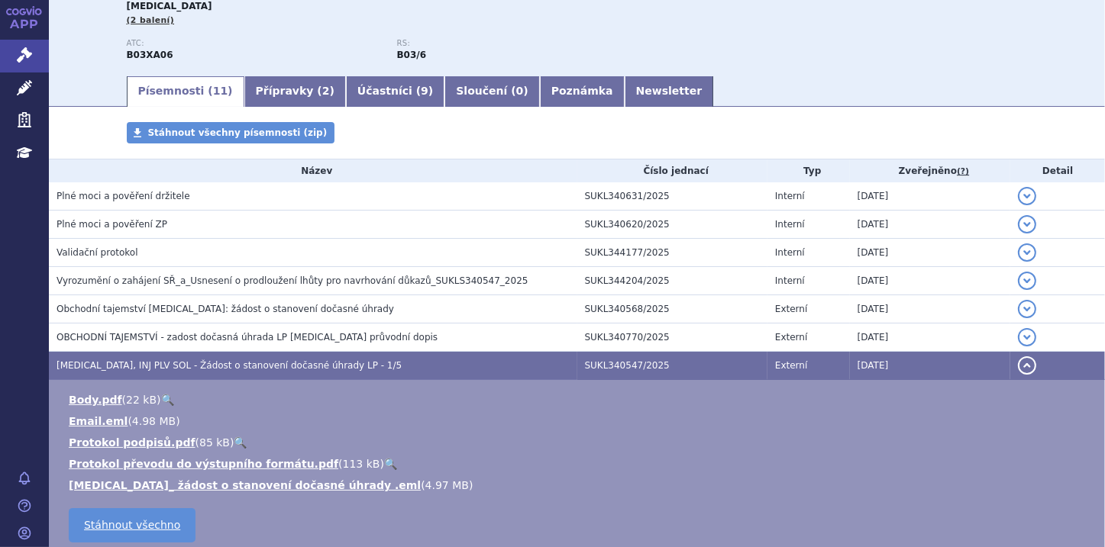
click at [1018, 367] on button "detail" at bounding box center [1027, 366] width 18 height 18
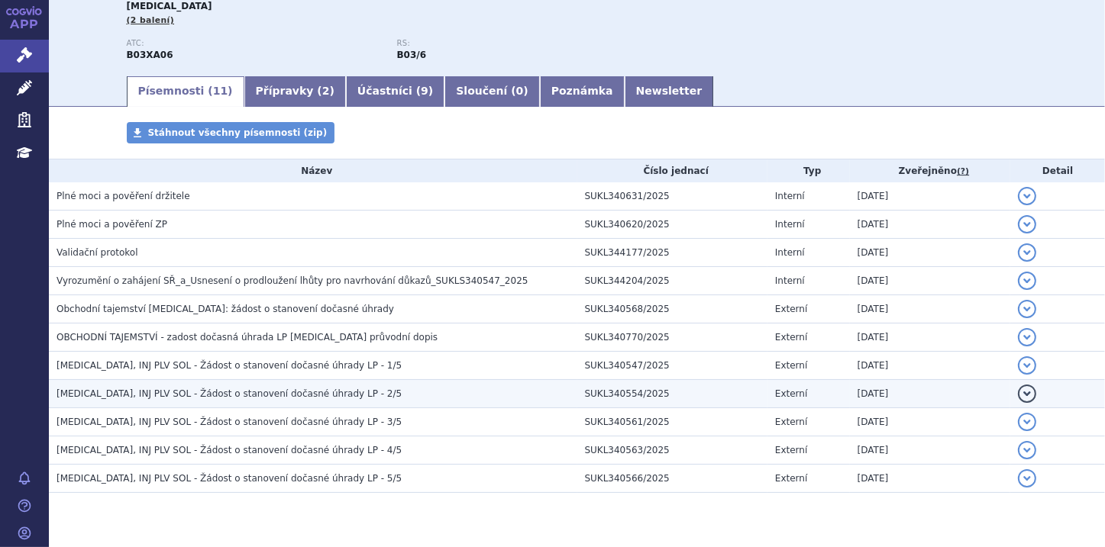
click at [292, 391] on span "REBLOZYL, INJ PLV SOL - Žádost o stanovení dočasné úhrady LP - 2/5" at bounding box center [228, 394] width 345 height 11
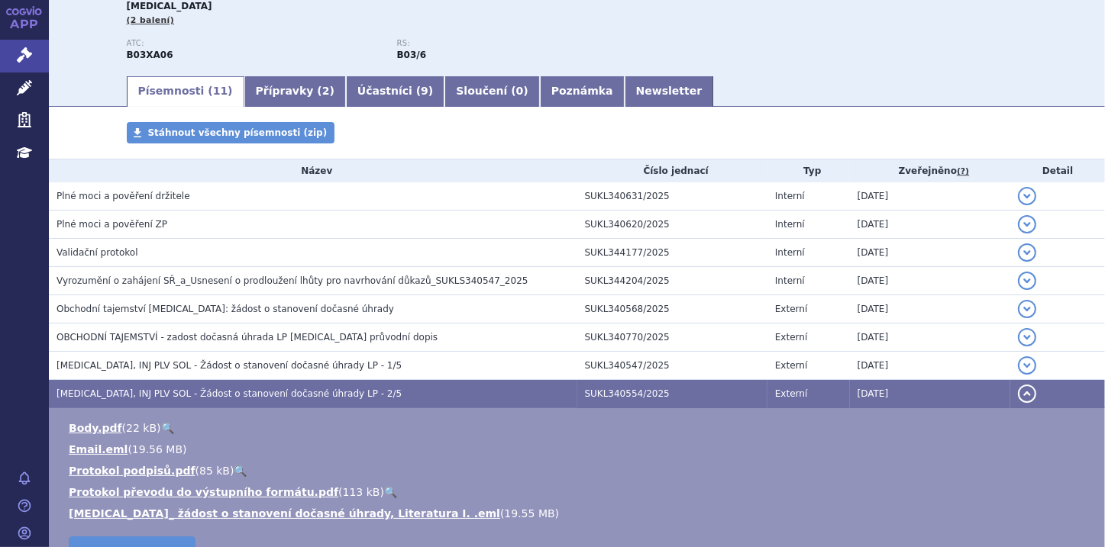
click at [1022, 394] on button "detail" at bounding box center [1027, 394] width 18 height 18
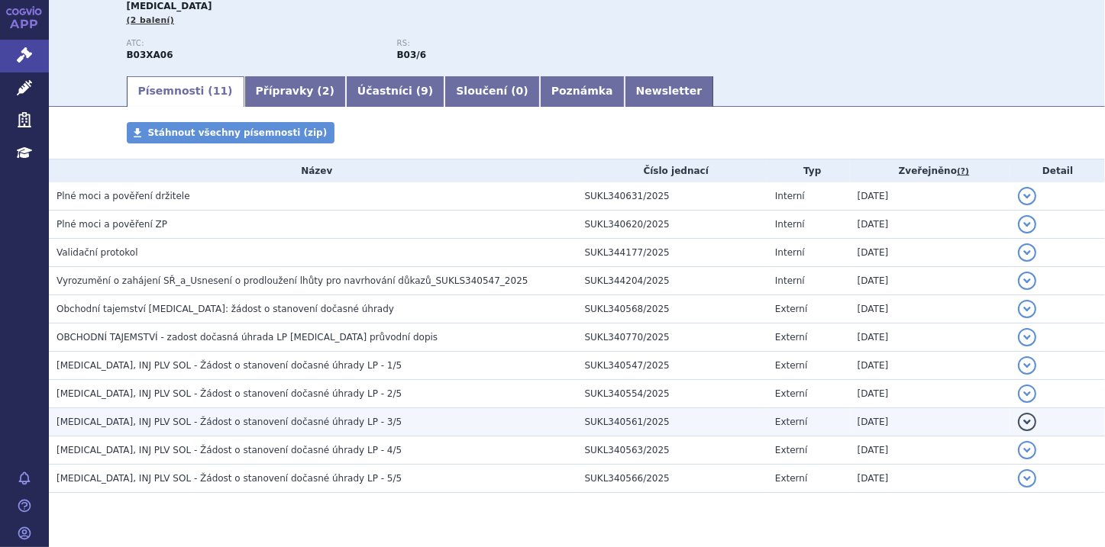
click at [1021, 420] on button "detail" at bounding box center [1027, 422] width 18 height 18
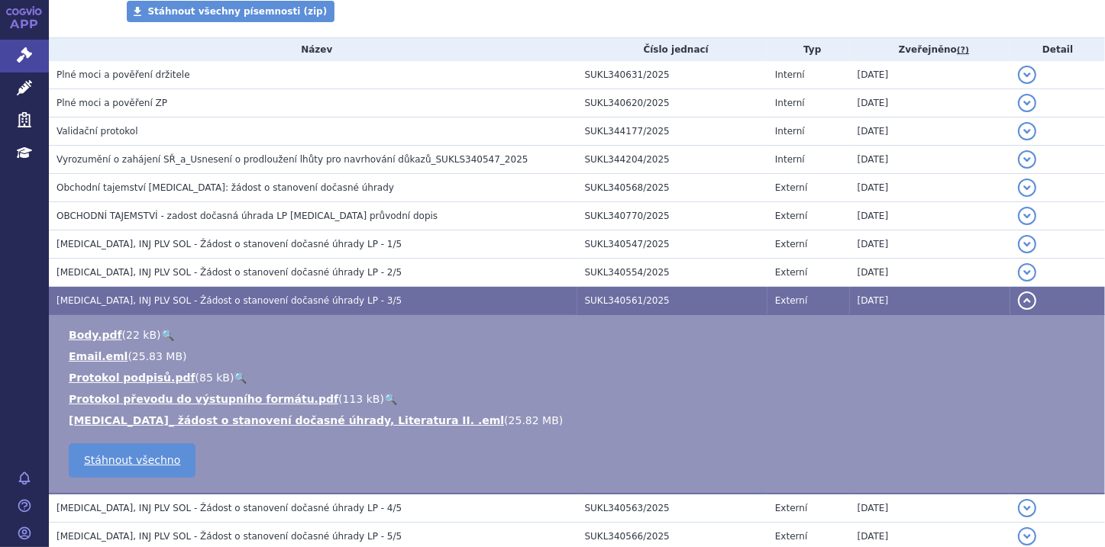
scroll to position [305, 0]
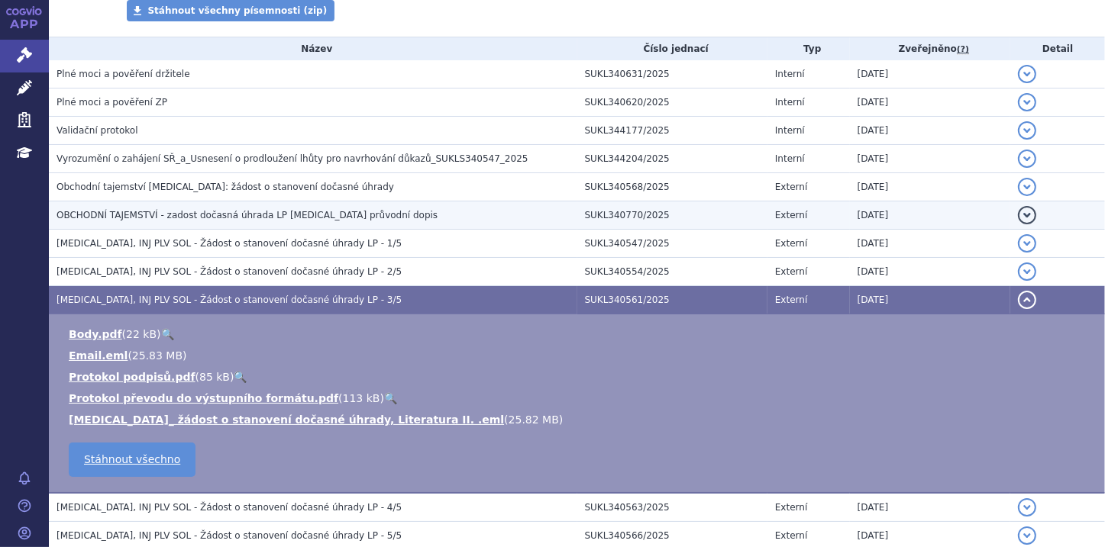
click at [1023, 298] on button "detail" at bounding box center [1027, 300] width 18 height 18
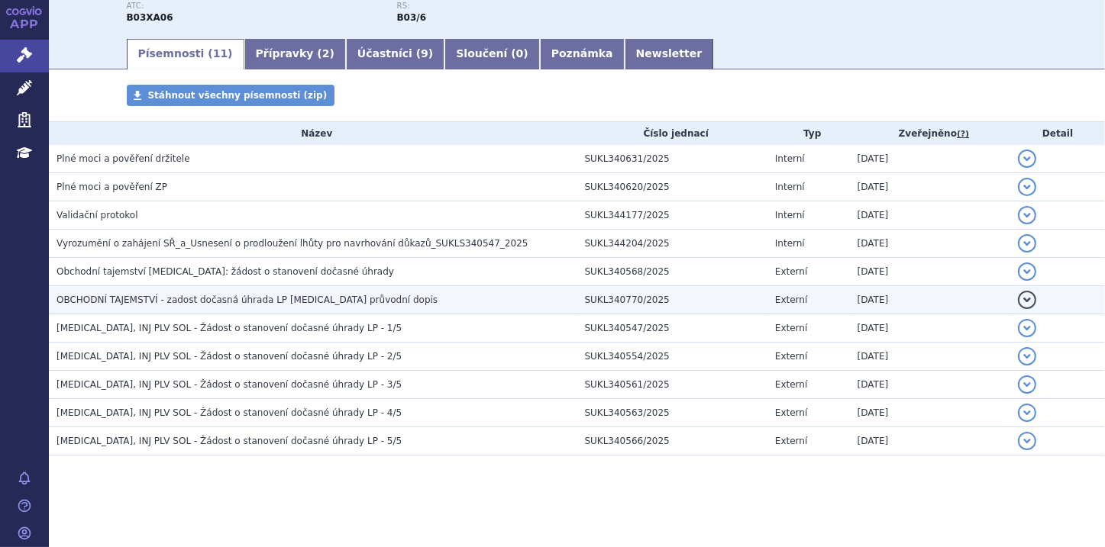
scroll to position [221, 0]
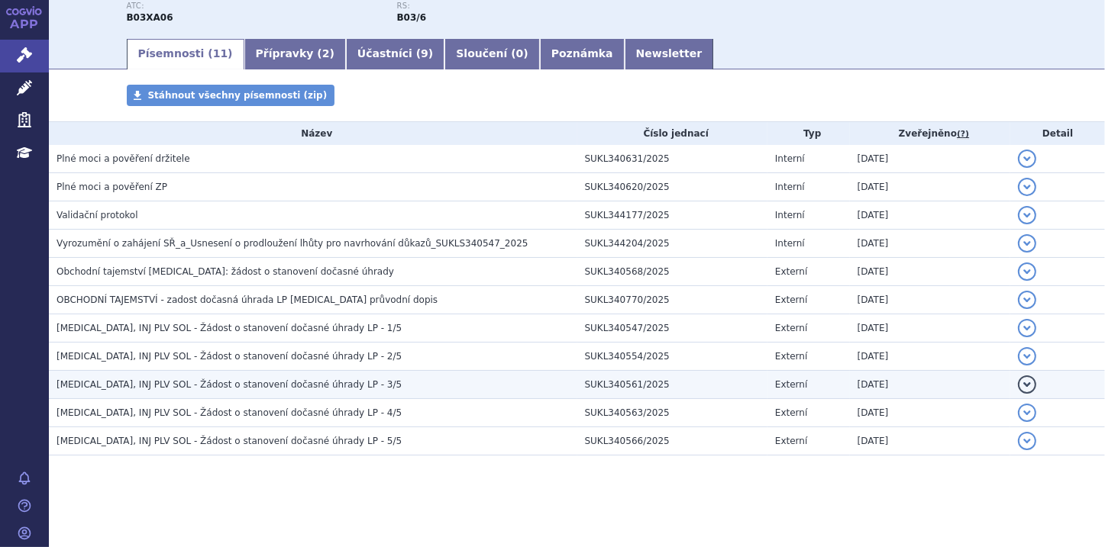
click at [1018, 389] on button "detail" at bounding box center [1027, 385] width 18 height 18
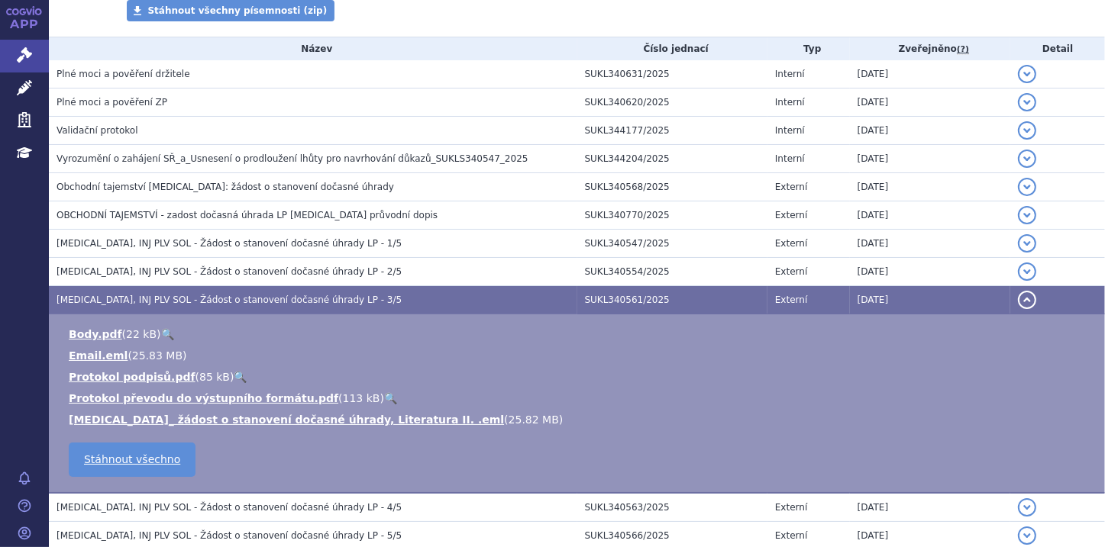
click at [1015, 389] on ul "Body.pdf ( 22 kB ) 🔍 Email.eml ( 25.83 MB ) 85 kB" at bounding box center [576, 377] width 1025 height 101
click at [1018, 299] on button "detail" at bounding box center [1027, 300] width 18 height 18
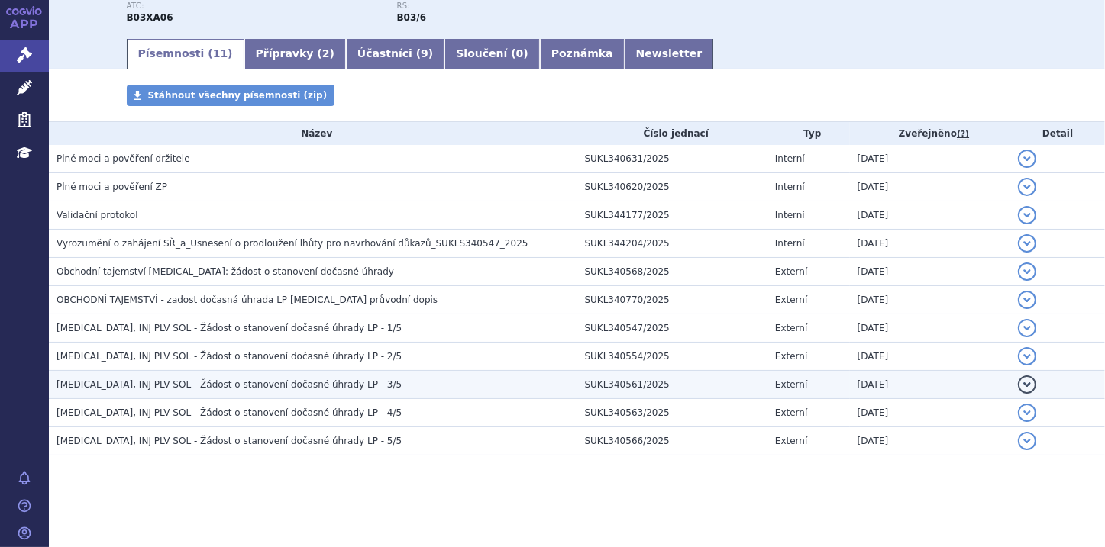
scroll to position [221, 0]
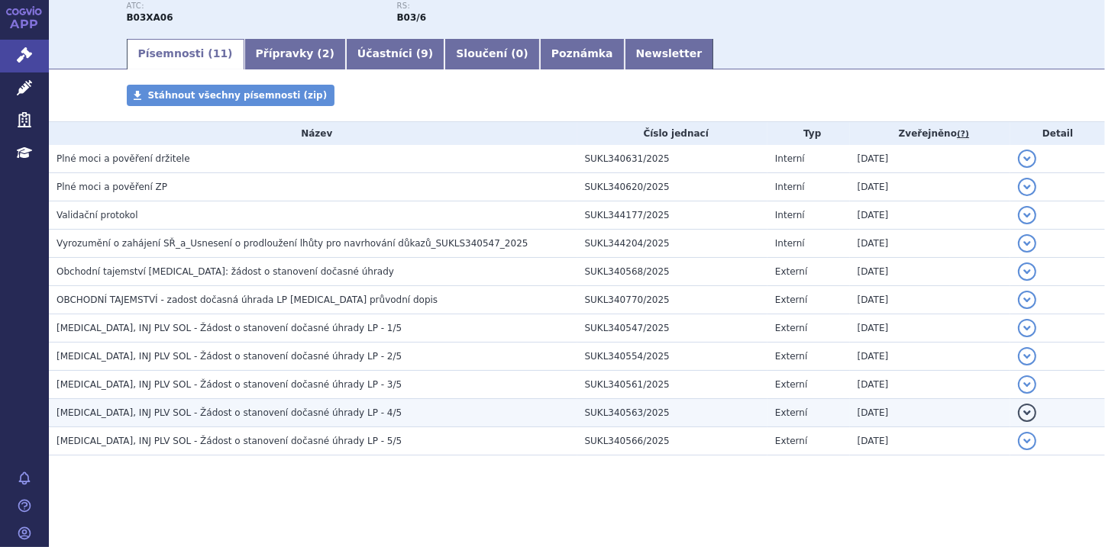
click at [1021, 409] on button "detail" at bounding box center [1027, 413] width 18 height 18
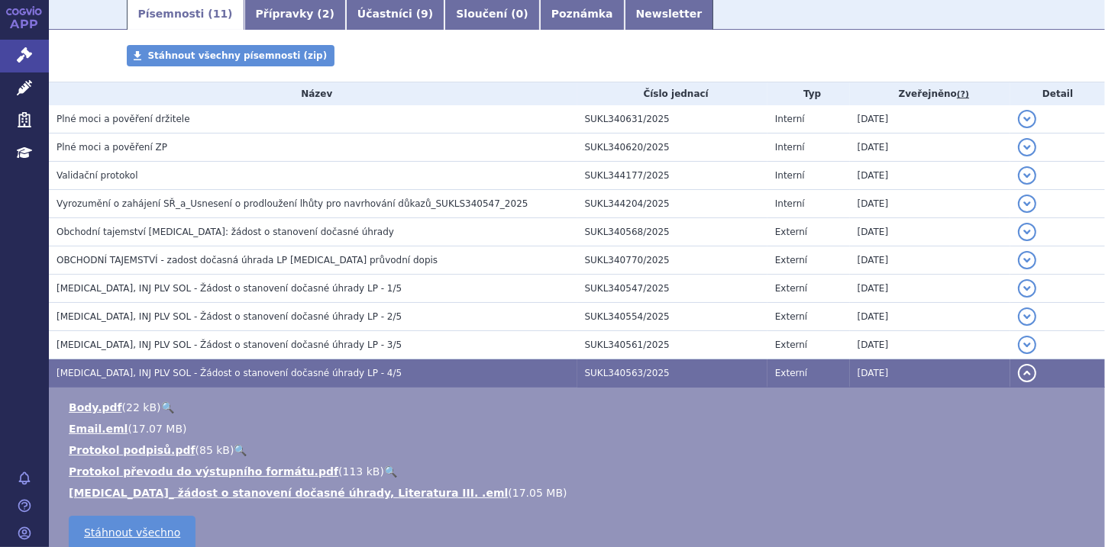
scroll to position [282, 0]
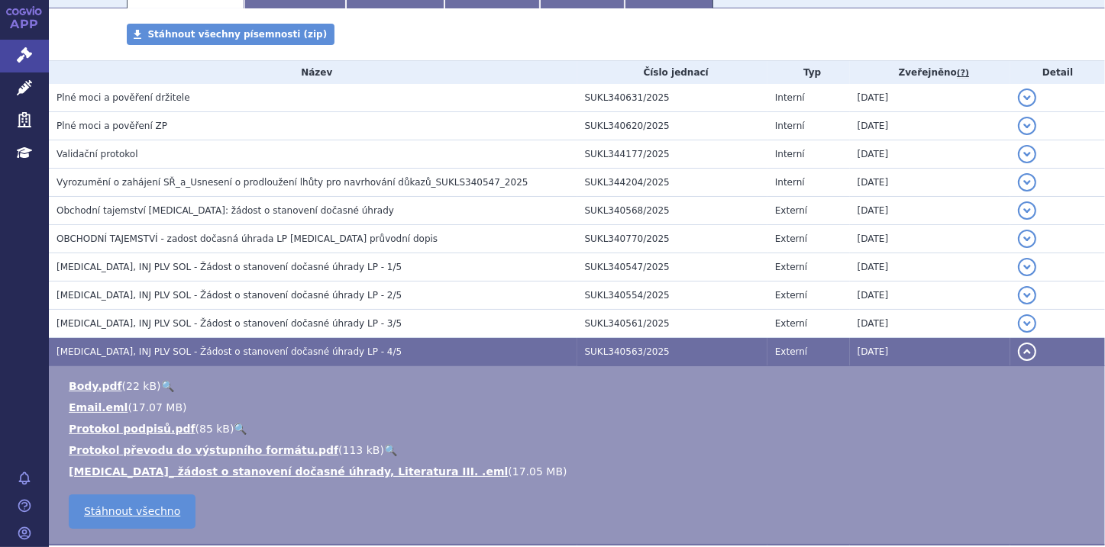
click at [1018, 348] on button "detail" at bounding box center [1027, 352] width 18 height 18
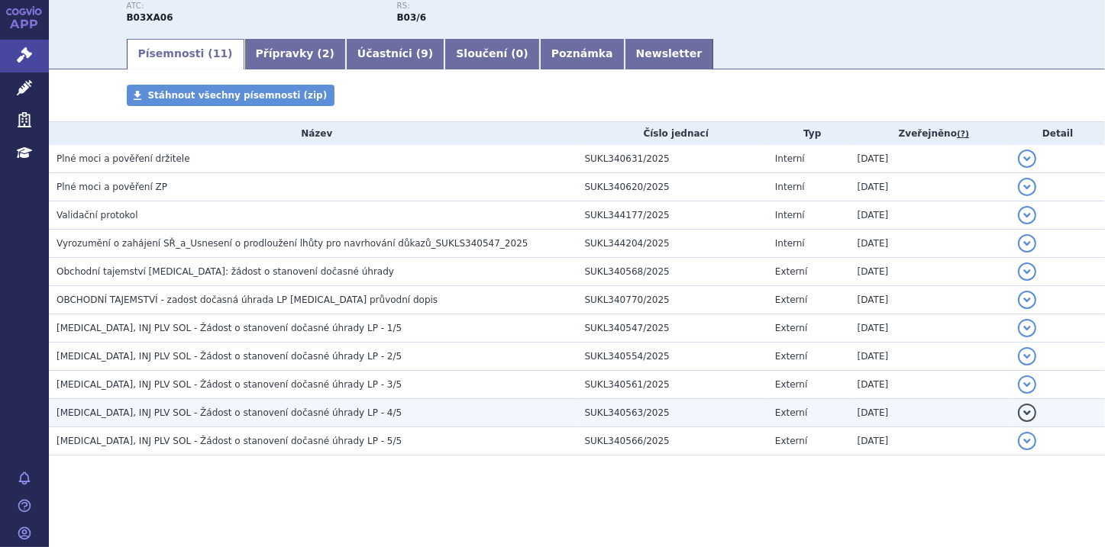
scroll to position [221, 0]
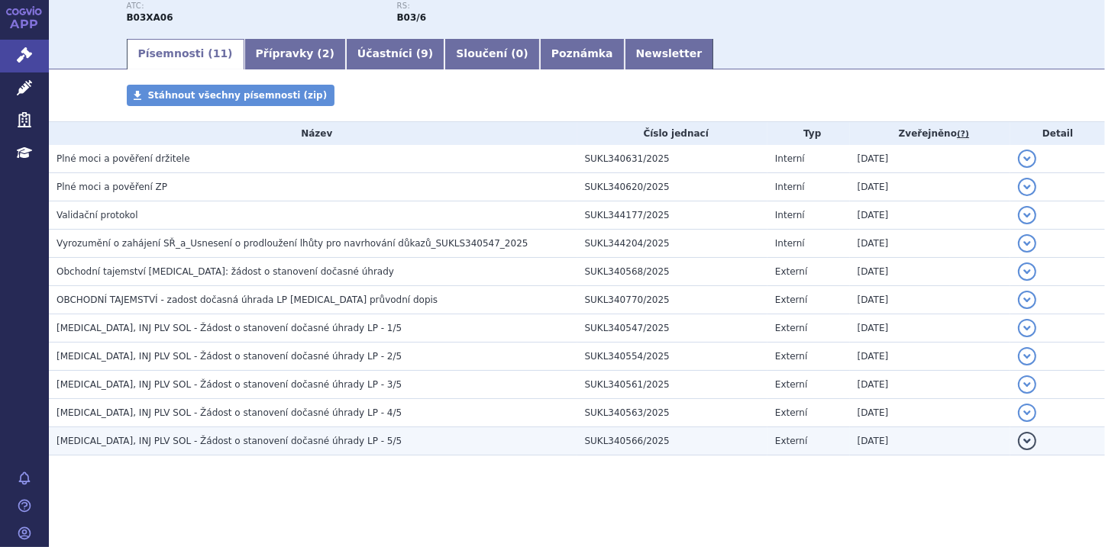
click at [1018, 444] on button "detail" at bounding box center [1027, 441] width 18 height 18
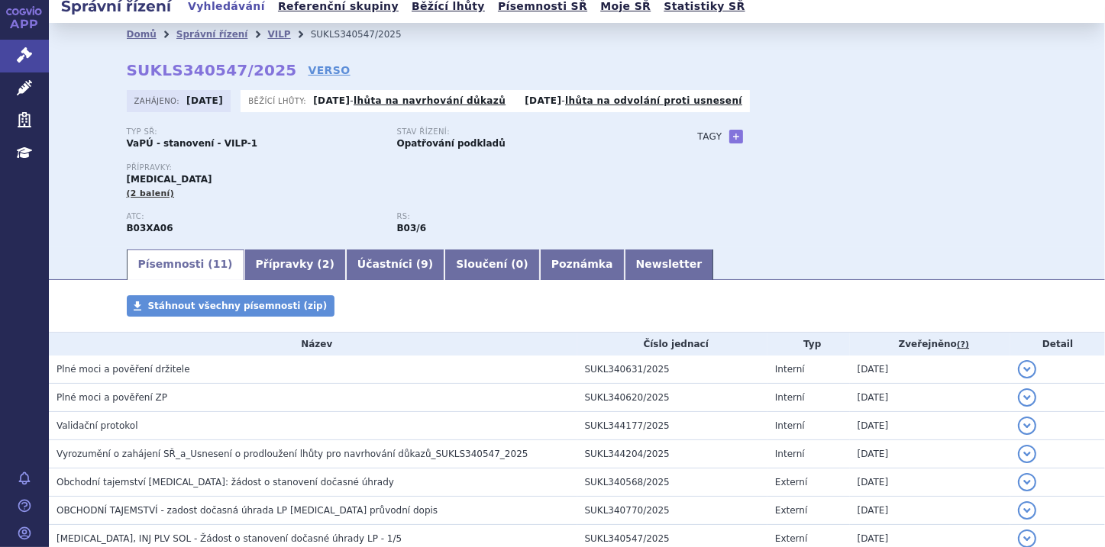
scroll to position [0, 0]
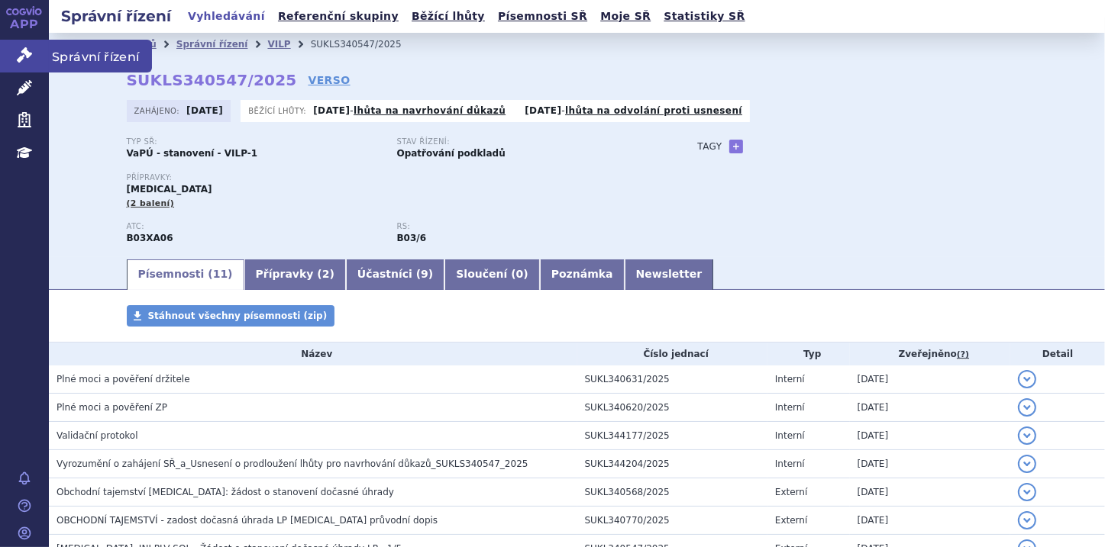
click at [24, 56] on icon at bounding box center [24, 54] width 15 height 15
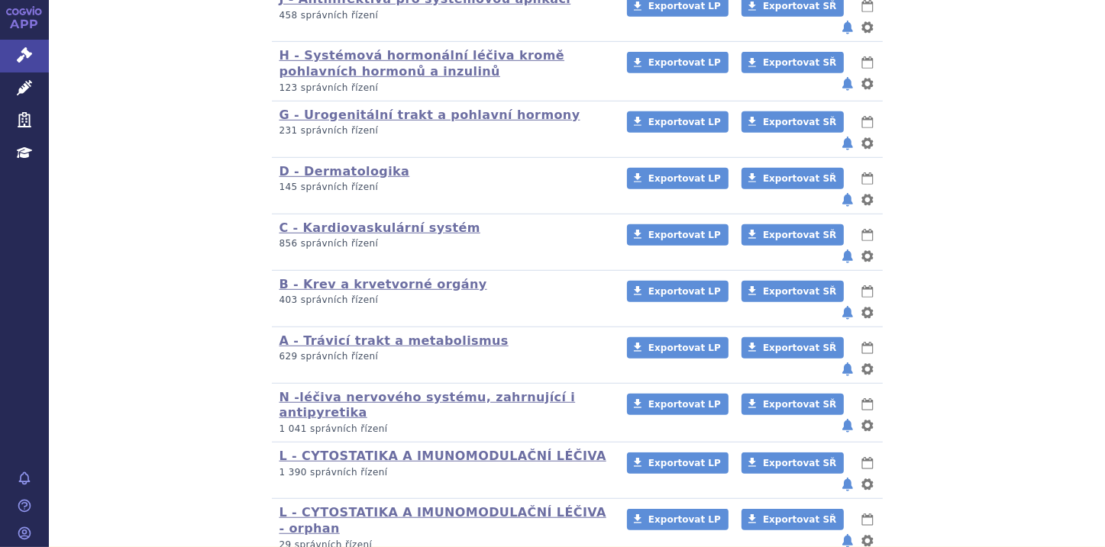
scroll to position [986, 0]
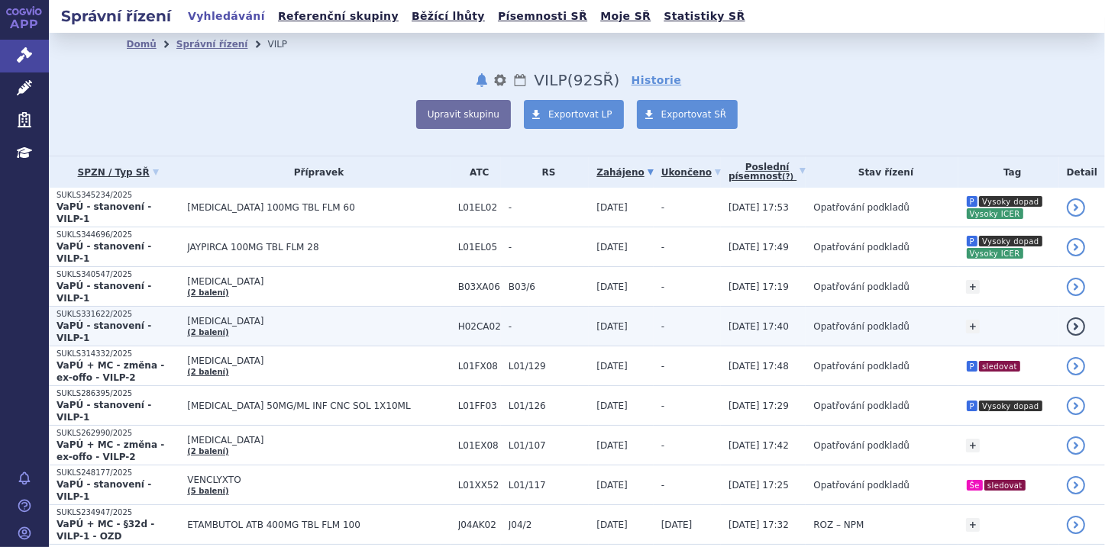
click at [106, 309] on p "SUKLS331622/2025" at bounding box center [117, 314] width 123 height 11
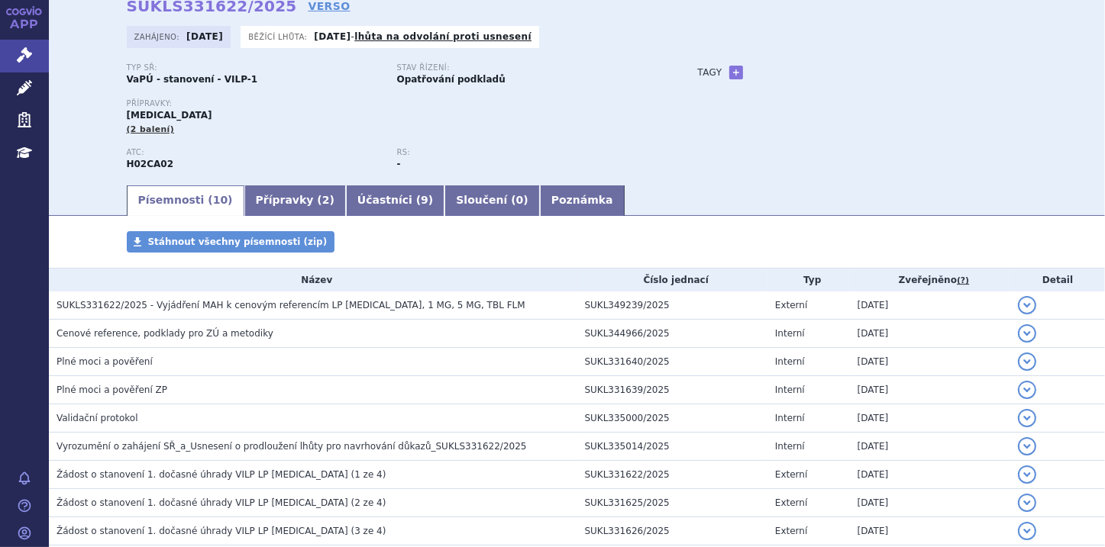
scroll to position [122, 0]
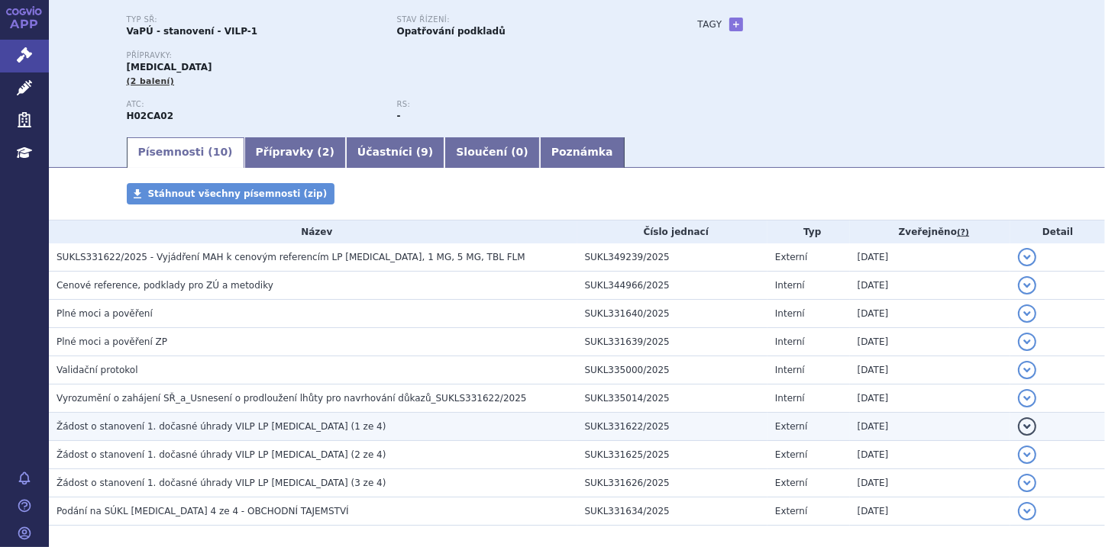
click at [196, 430] on span "Žádost o stanovení 1. dočasné úhrady VILP LP [MEDICAL_DATA] (1 ze 4)" at bounding box center [220, 426] width 329 height 11
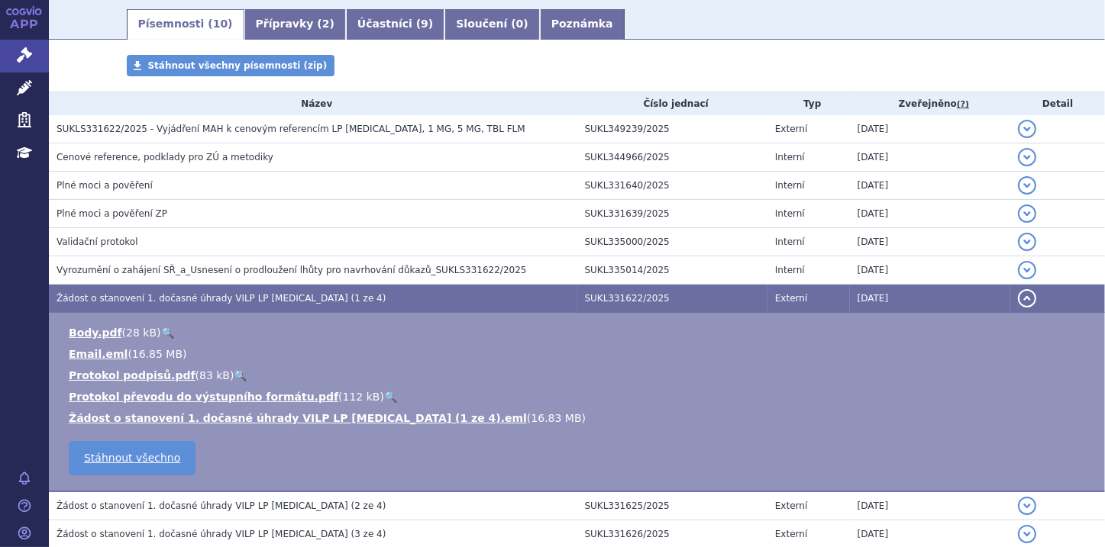
scroll to position [305, 0]
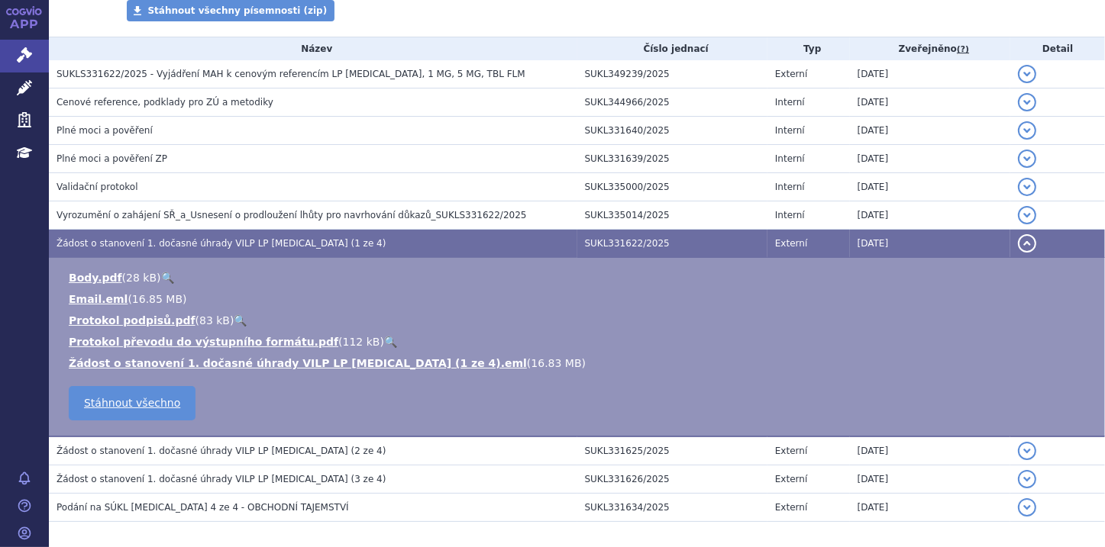
click at [1018, 243] on button "detail" at bounding box center [1027, 243] width 18 height 18
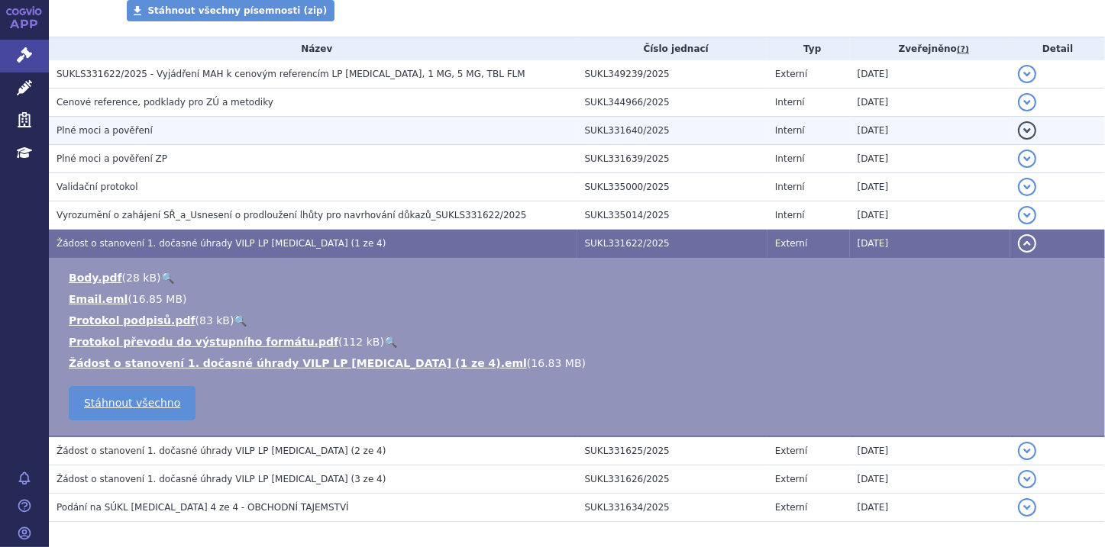
scroll to position [192, 0]
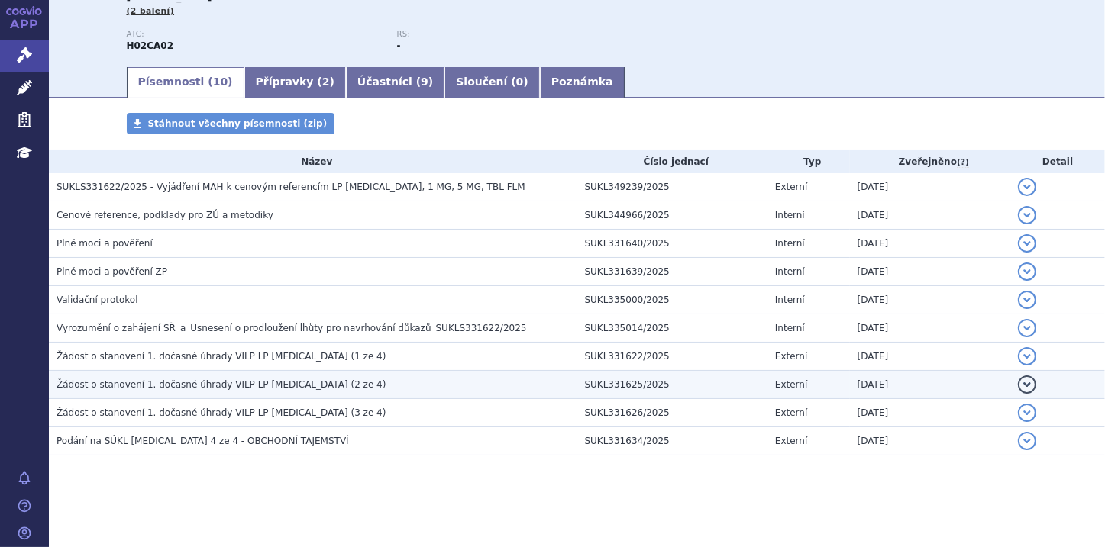
click at [308, 382] on h3 "Žádost o stanovení 1. dočasné úhrady VILP LP [MEDICAL_DATA] (2 ze 4)" at bounding box center [316, 384] width 521 height 15
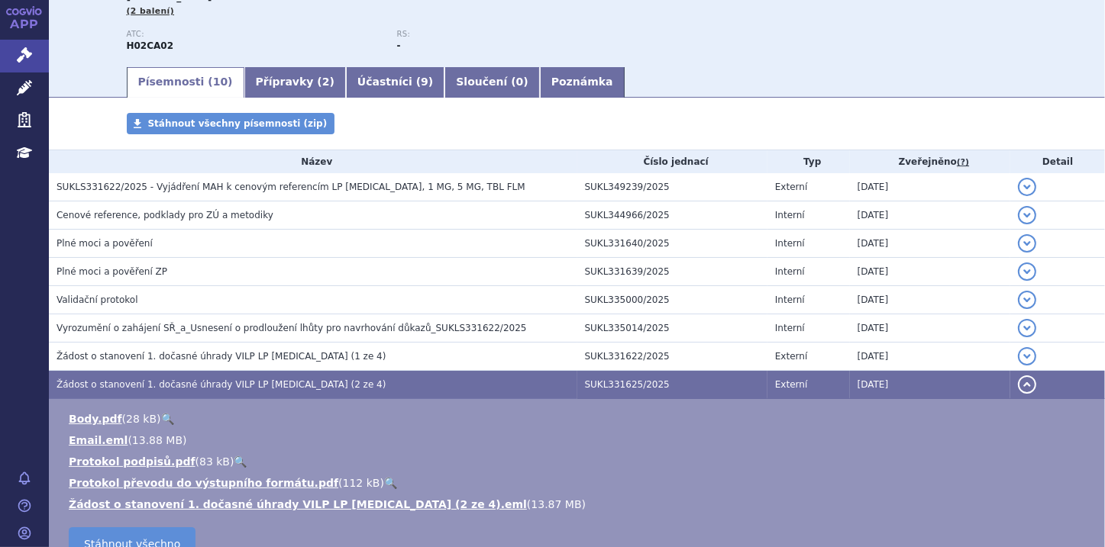
click at [1021, 385] on button "detail" at bounding box center [1027, 385] width 18 height 18
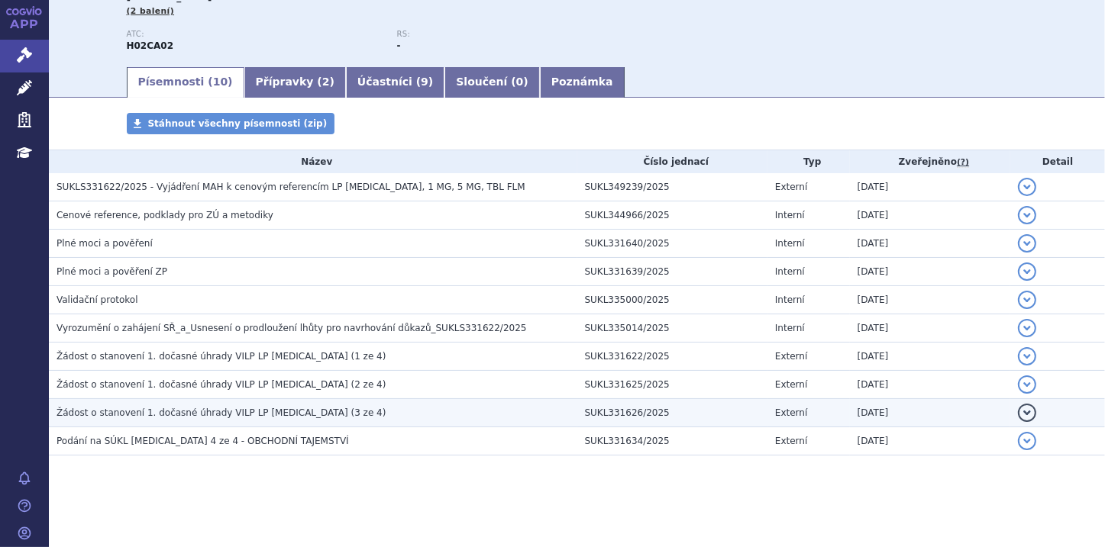
click at [342, 415] on h3 "Žádost o stanovení 1. dočasné úhrady VILP LP [MEDICAL_DATA] (3 ze 4)" at bounding box center [316, 412] width 521 height 15
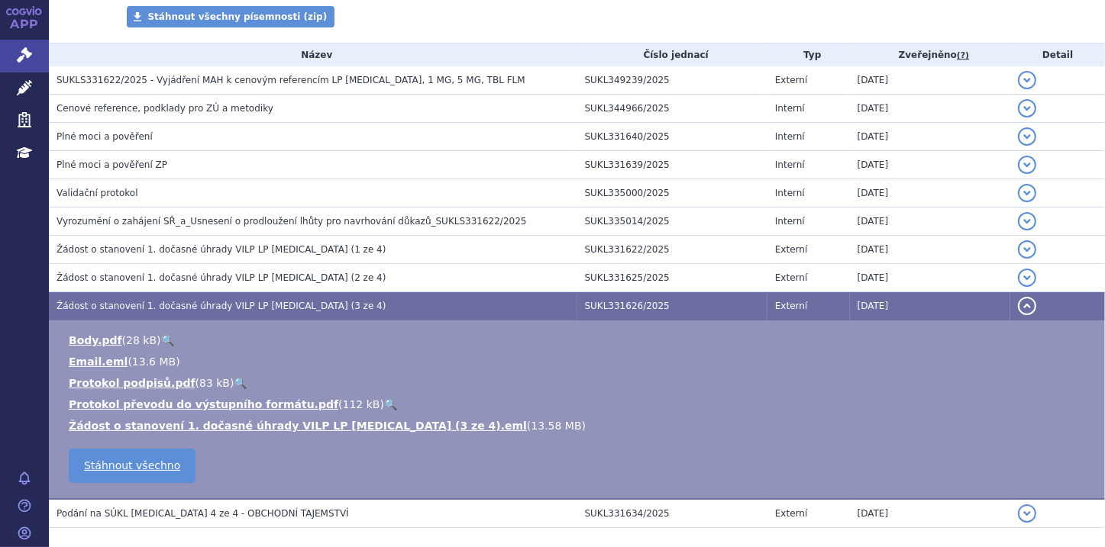
scroll to position [315, 0]
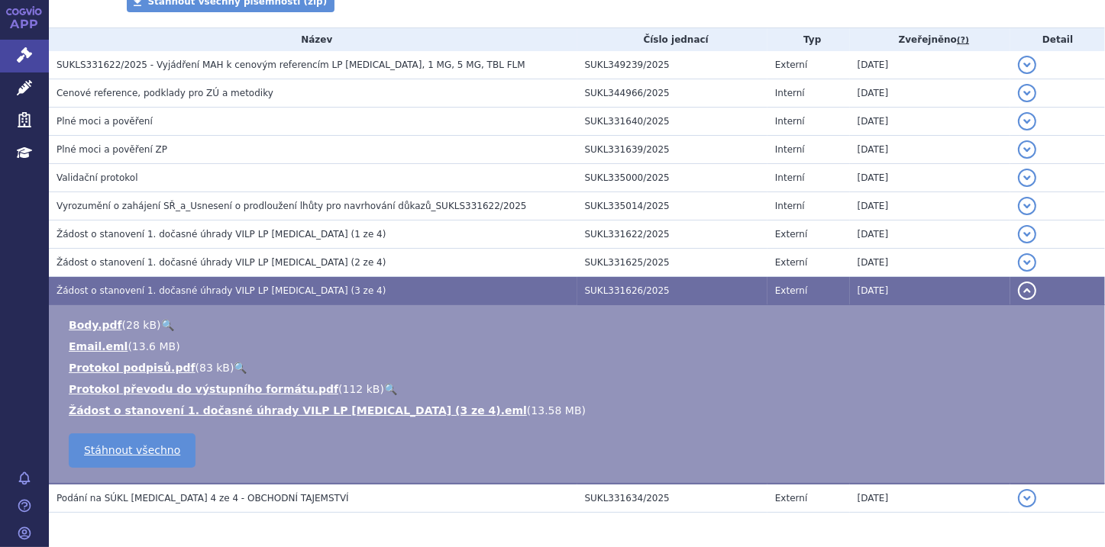
click at [1023, 290] on button "detail" at bounding box center [1027, 291] width 18 height 18
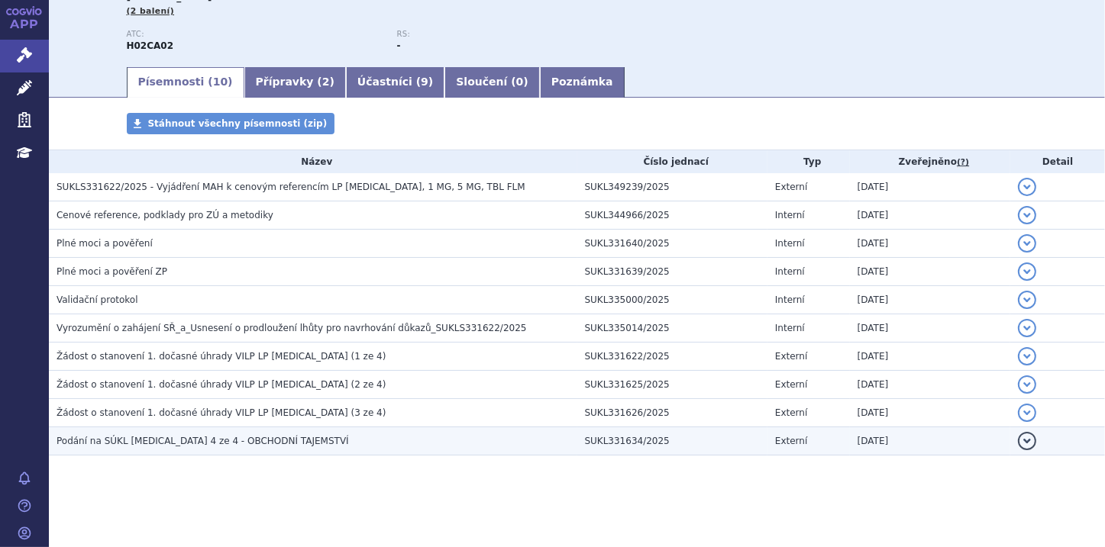
click at [276, 448] on h3 "Podání na SÚKL [MEDICAL_DATA] 4 ze 4 - OBCHODNÍ TAJEMSTVÍ" at bounding box center [316, 441] width 521 height 15
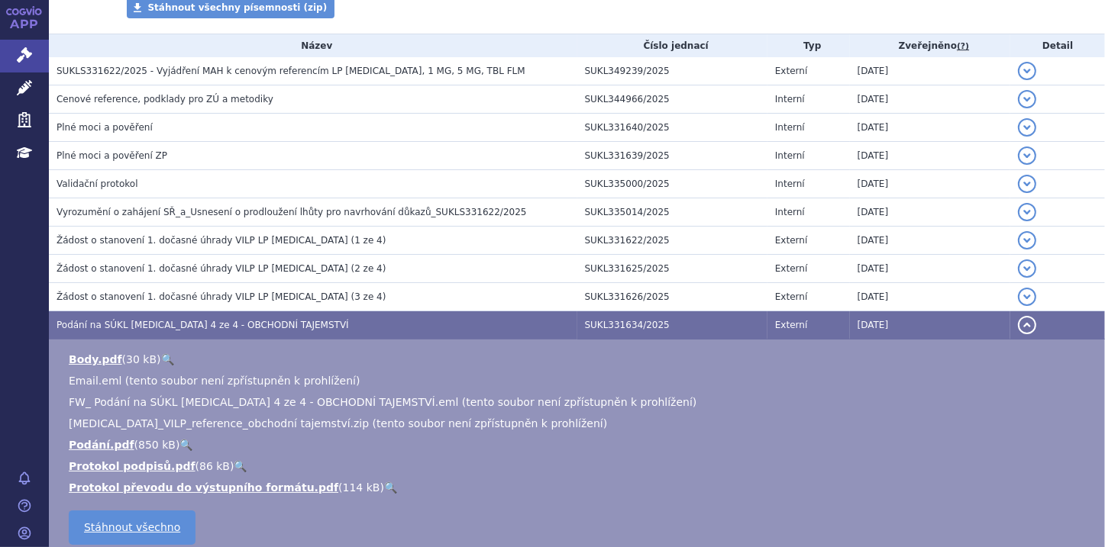
scroll to position [315, 0]
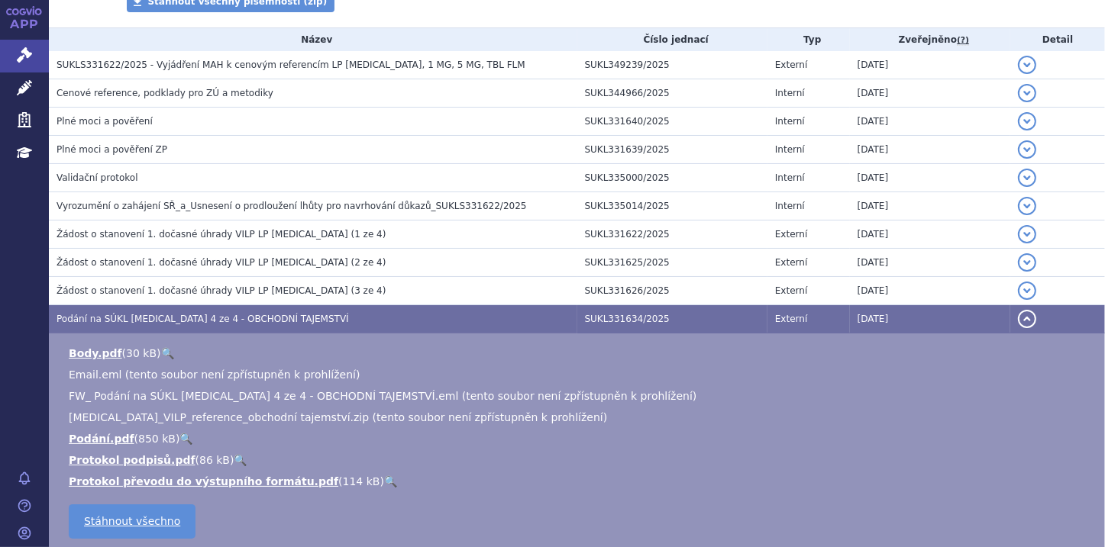
click at [1018, 321] on button "detail" at bounding box center [1027, 319] width 18 height 18
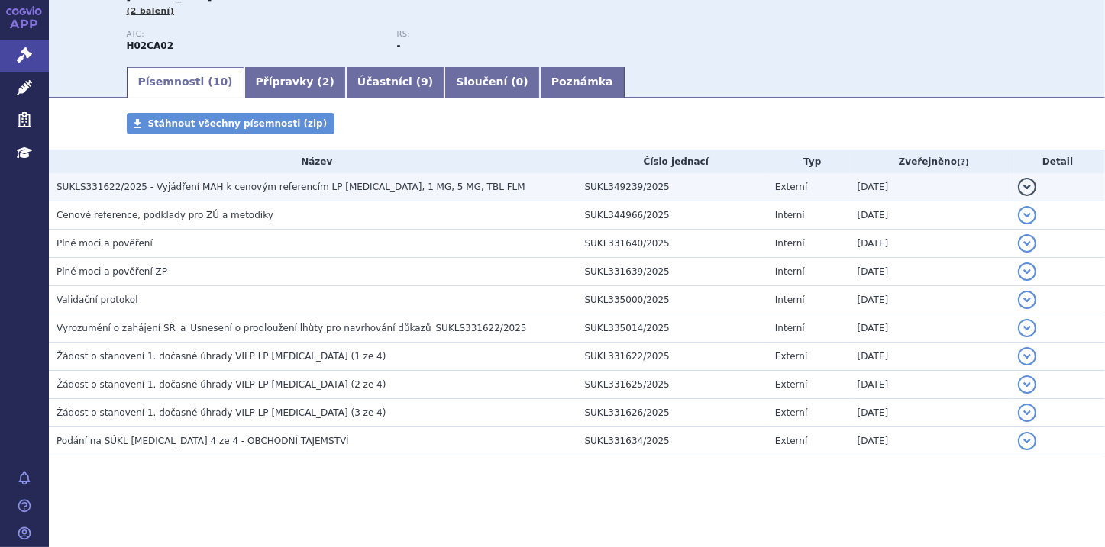
click at [455, 192] on h3 "SUKLS331622/2025 - Vyjádření MAH k cenovým referencím LP [MEDICAL_DATA], 1 MG, …" at bounding box center [316, 186] width 521 height 15
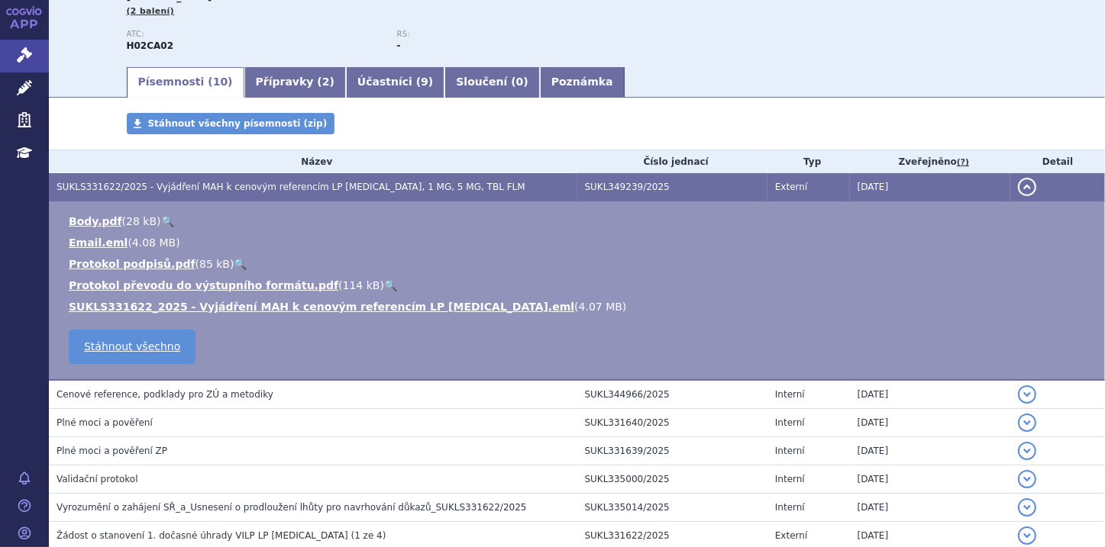
click at [1024, 189] on button "detail" at bounding box center [1027, 187] width 18 height 18
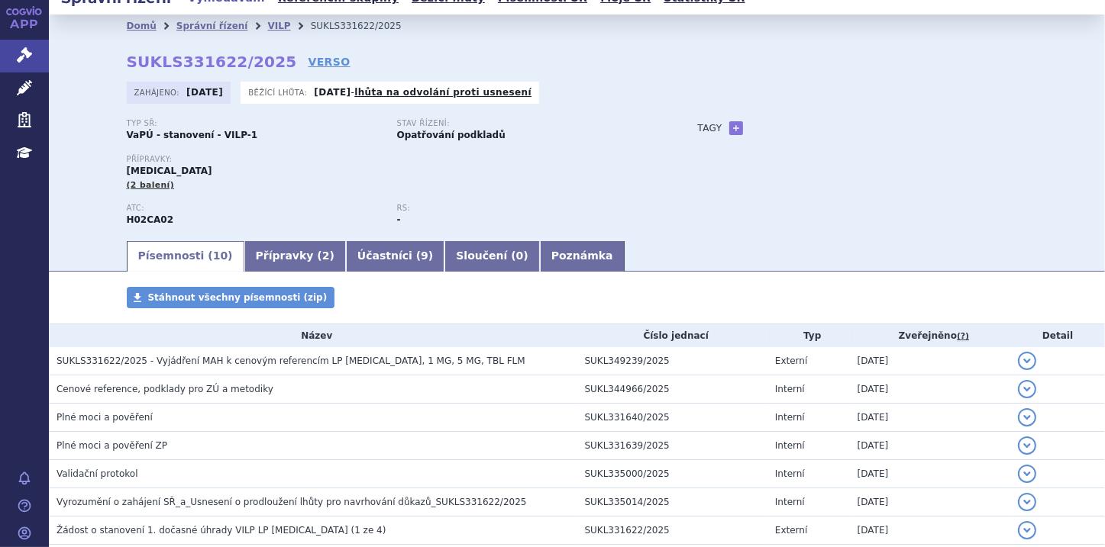
scroll to position [0, 0]
